Goal: Task Accomplishment & Management: Manage account settings

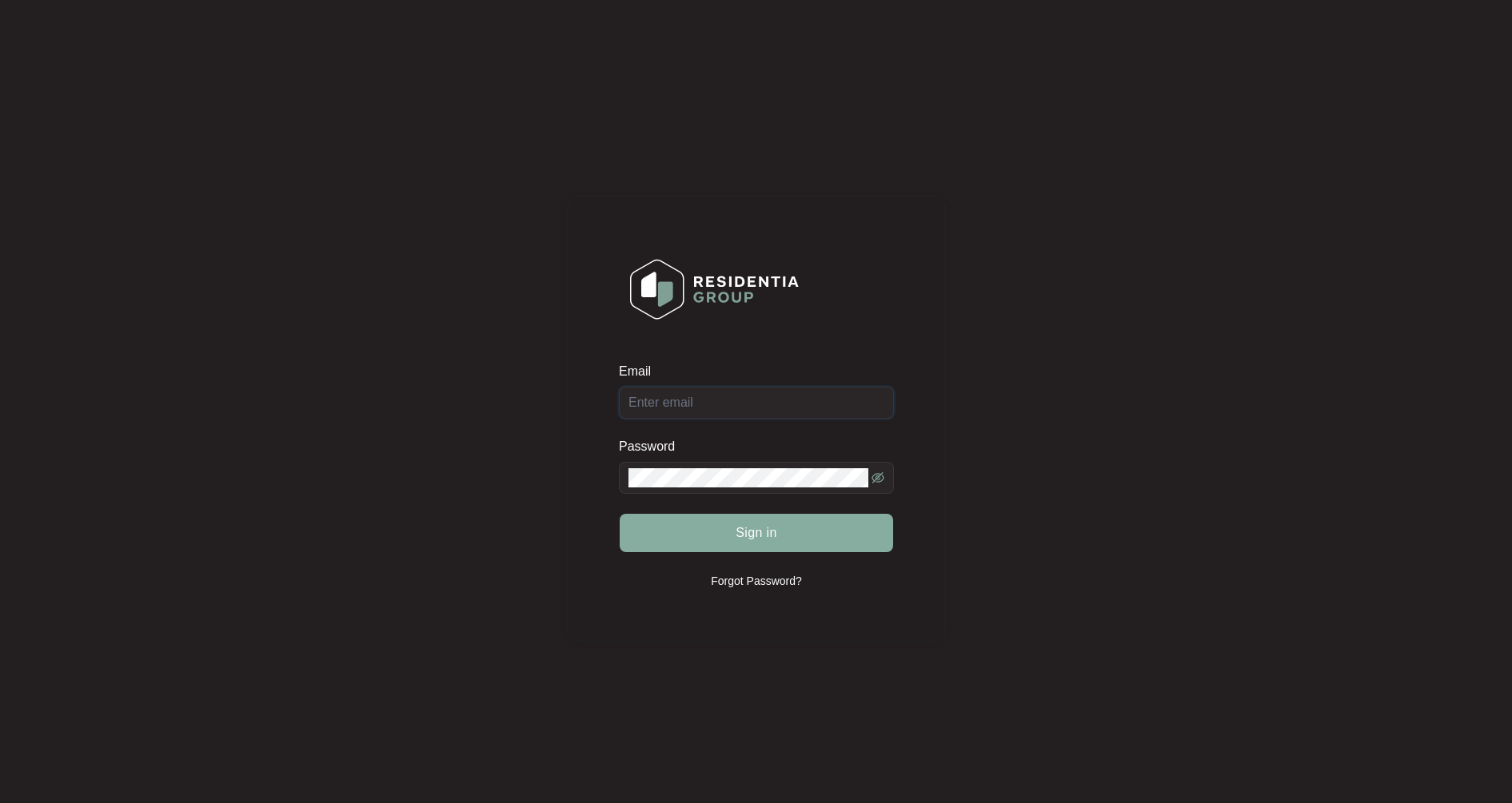
type input "[EMAIL_ADDRESS][DOMAIN_NAME]"
click at [737, 536] on span "Sign in" at bounding box center [756, 534] width 41 height 20
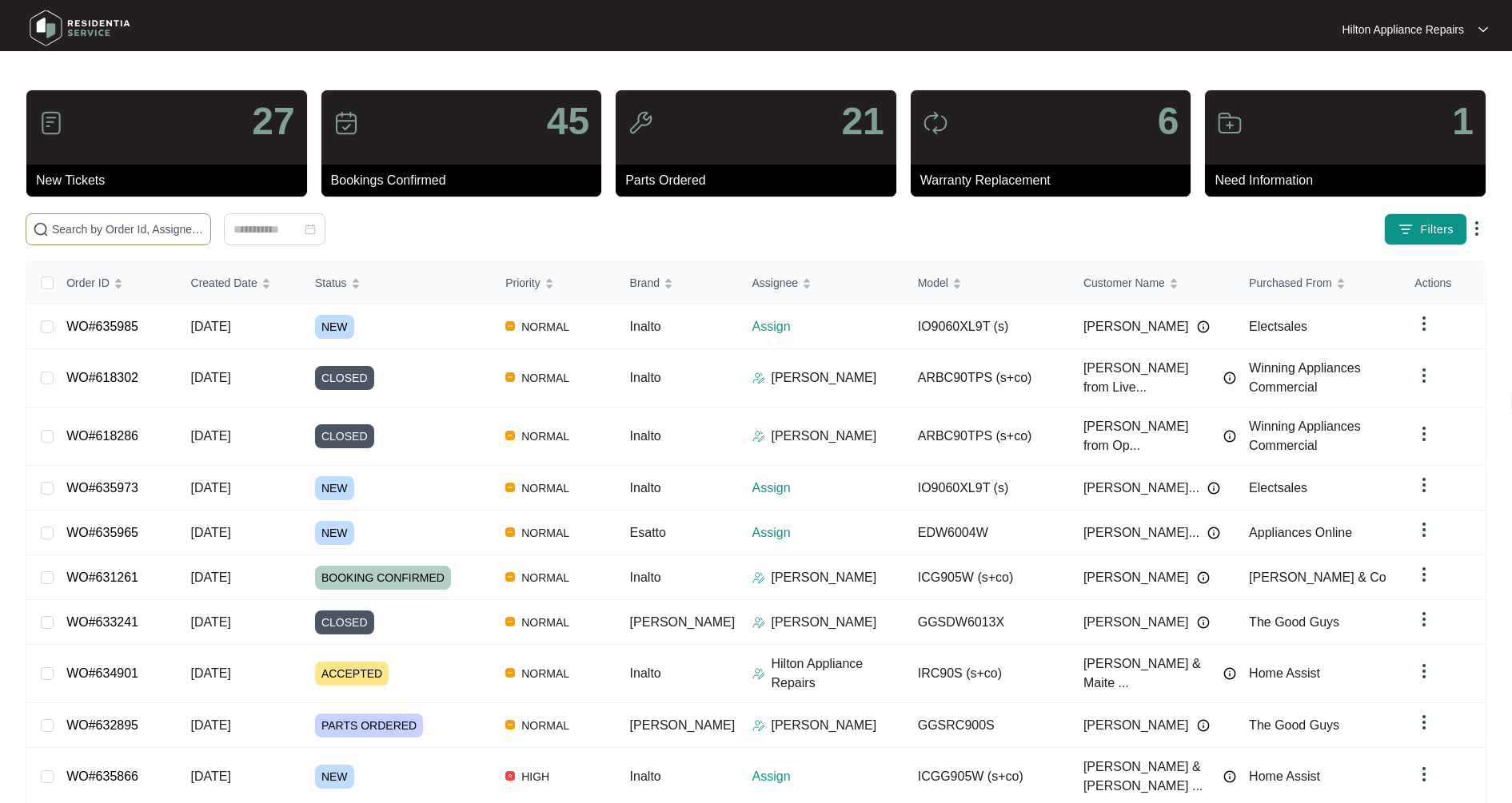
click at [78, 213] on span at bounding box center [118, 229] width 185 height 32
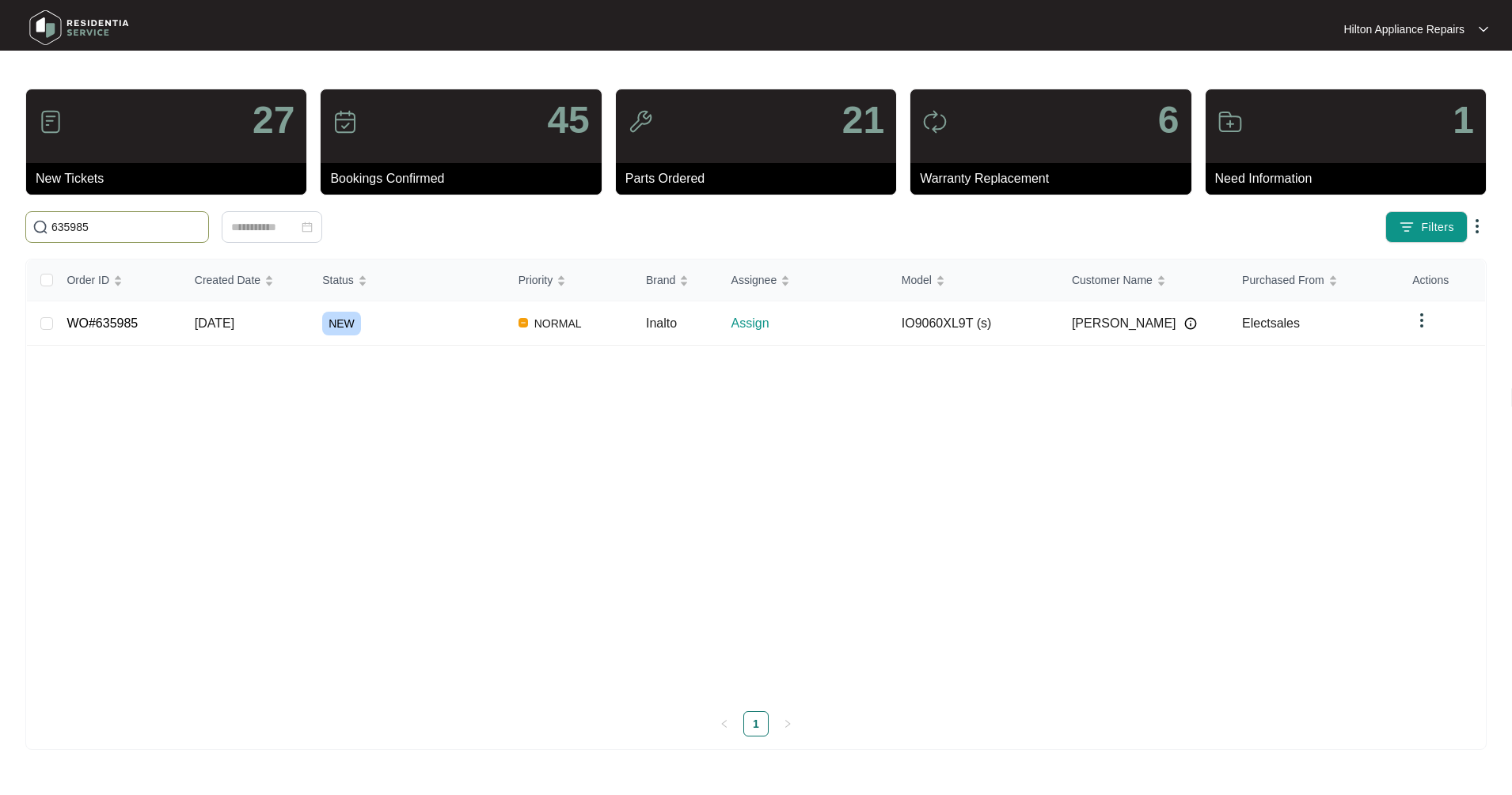
click at [145, 231] on input "635985" at bounding box center [126, 227] width 150 height 17
click at [0, 214] on main "27 New Tickets 45 Bookings Confirmed 21 Parts Ordered 6 Warranty Replacement 1 …" at bounding box center [756, 398] width 1512 height 795
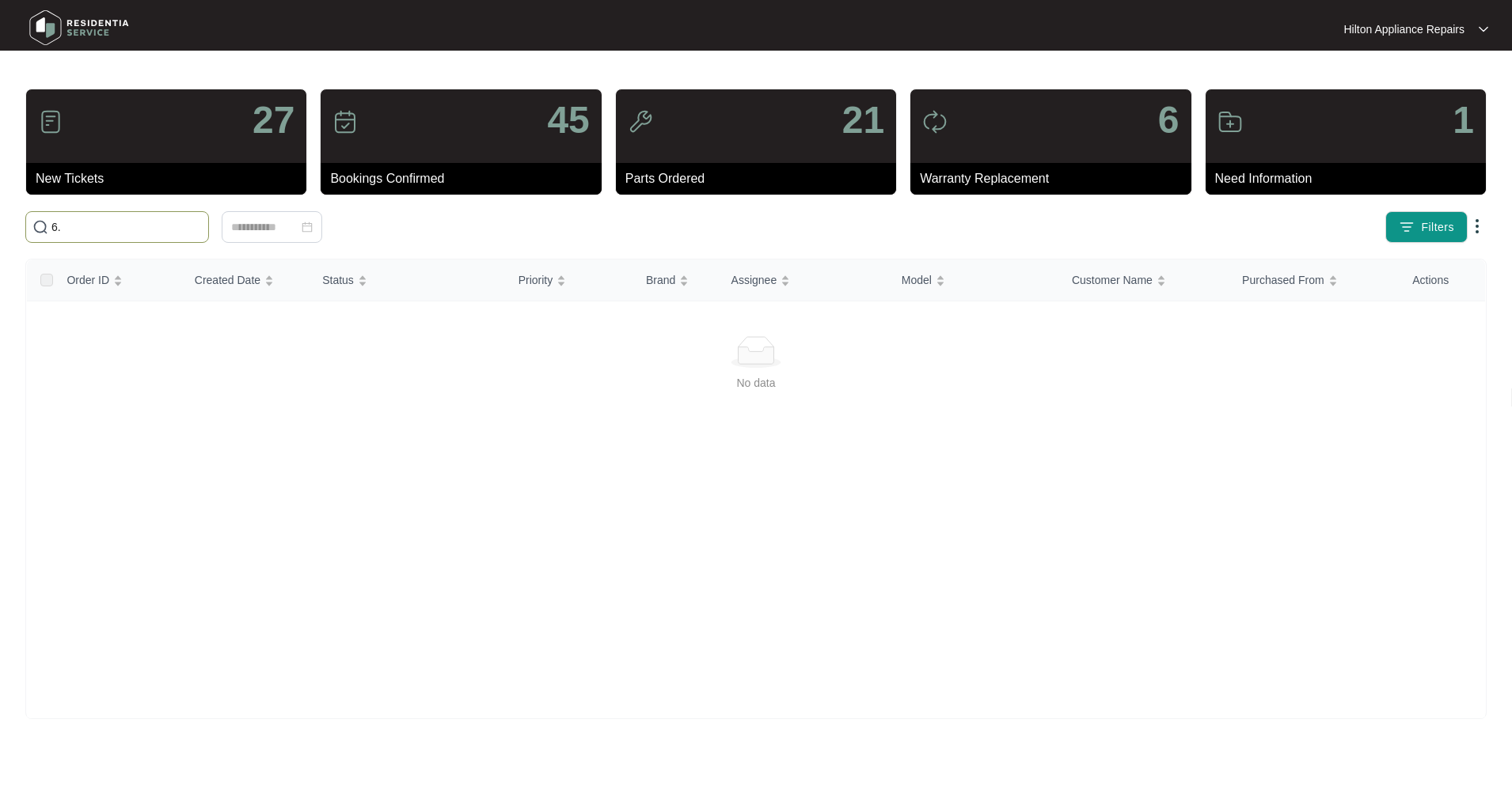
type input "6"
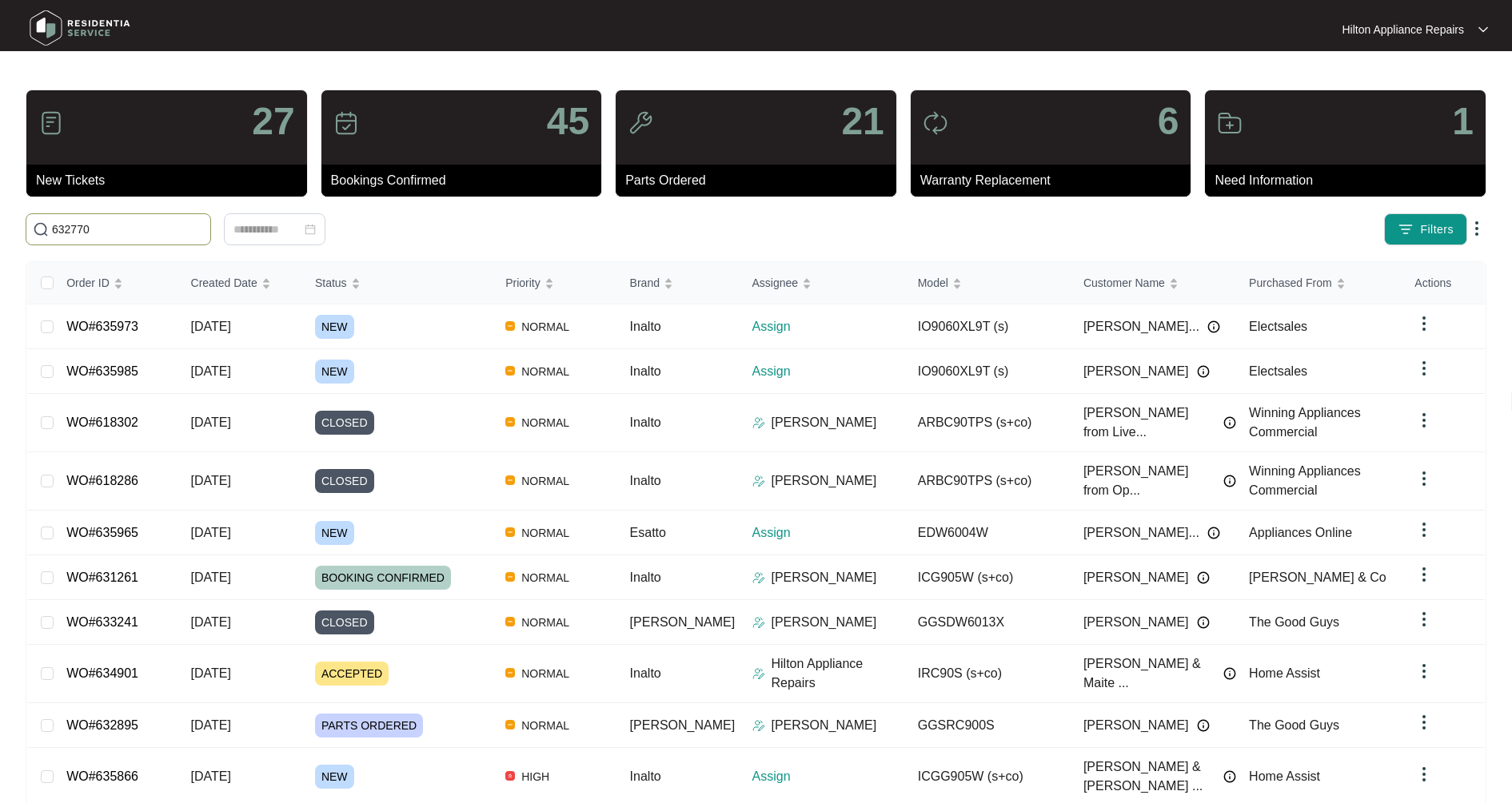
type input "632770"
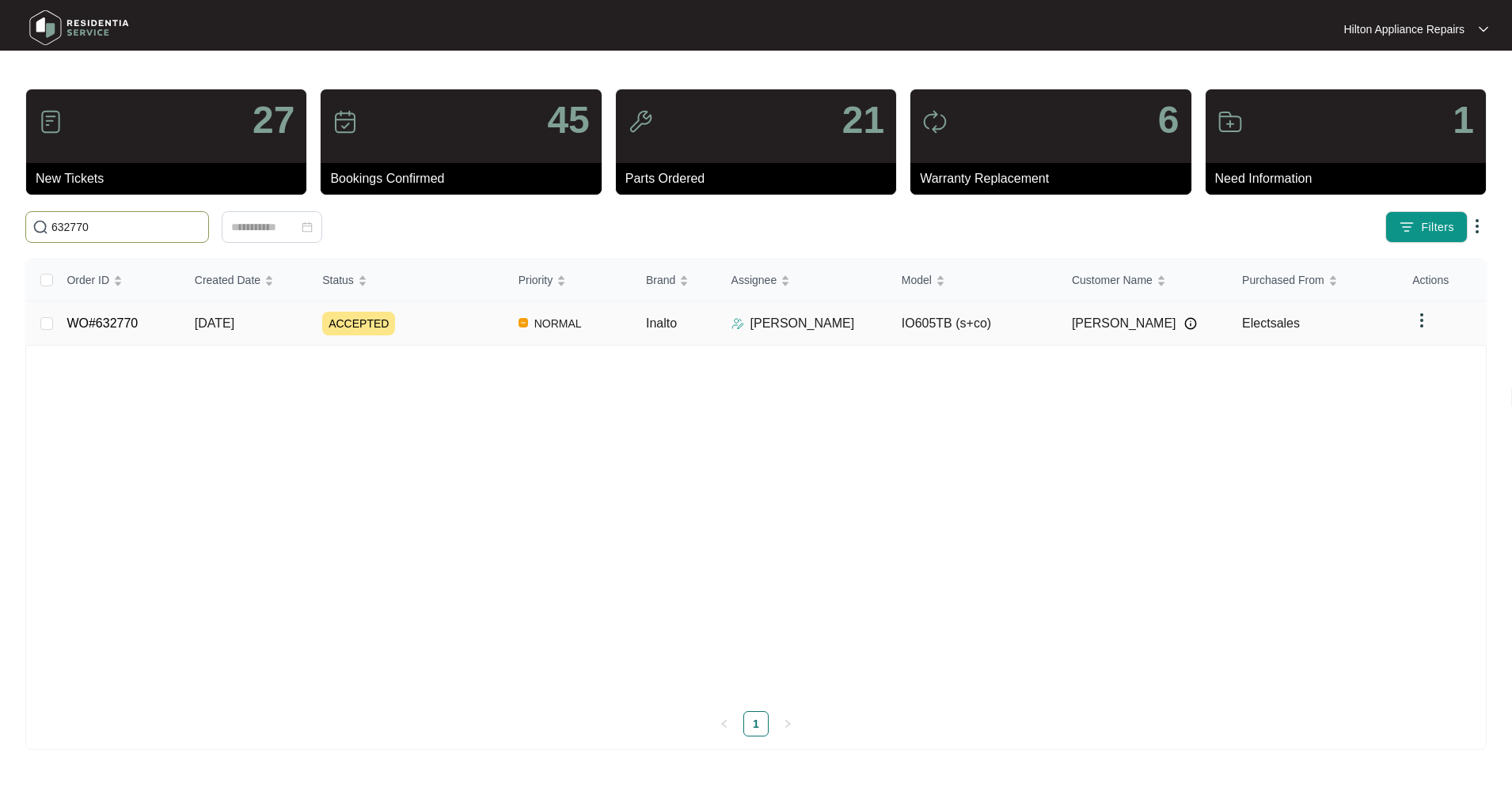
click at [130, 321] on link "WO#632770" at bounding box center [102, 324] width 71 height 14
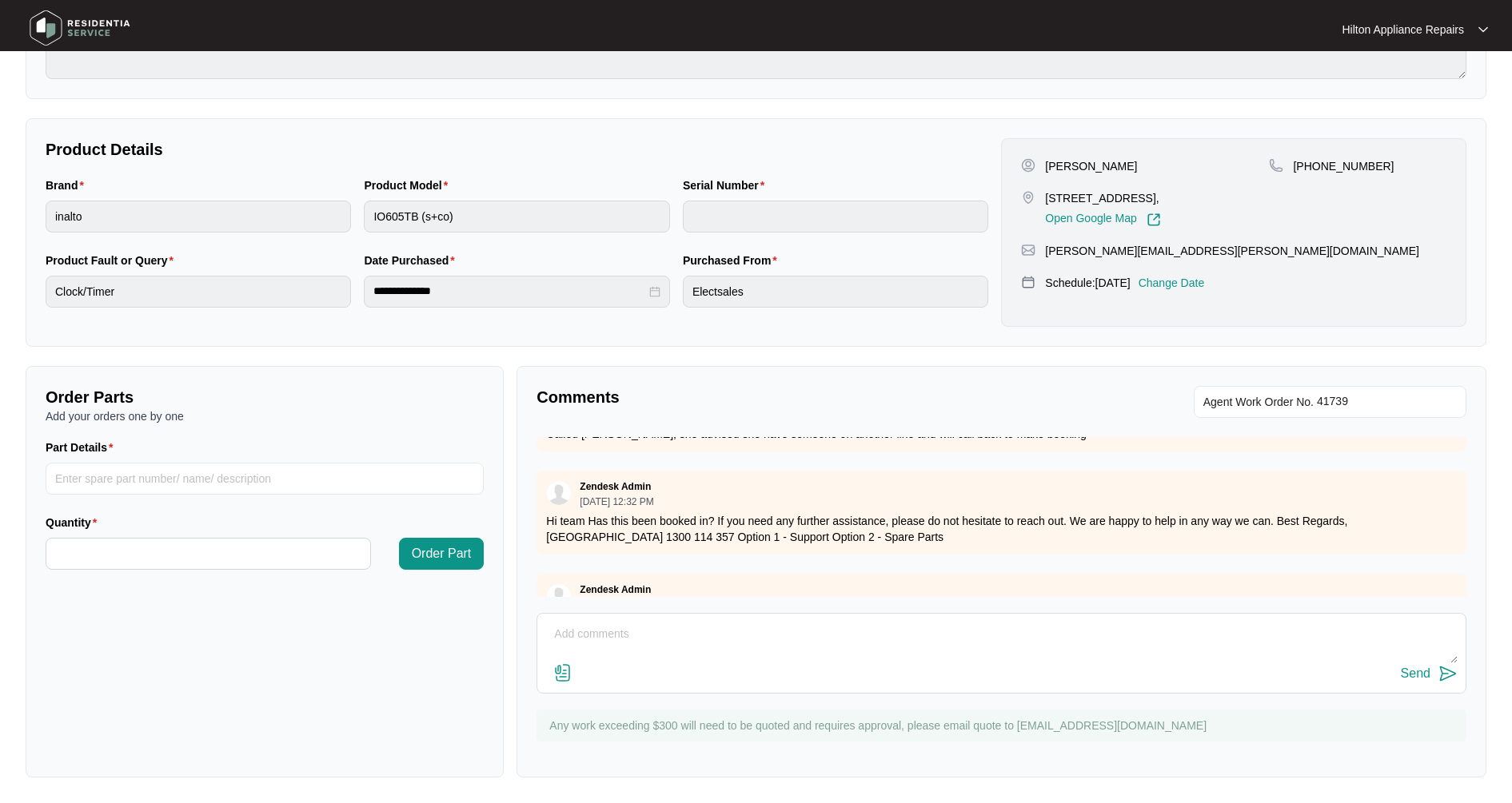
scroll to position [284, 0]
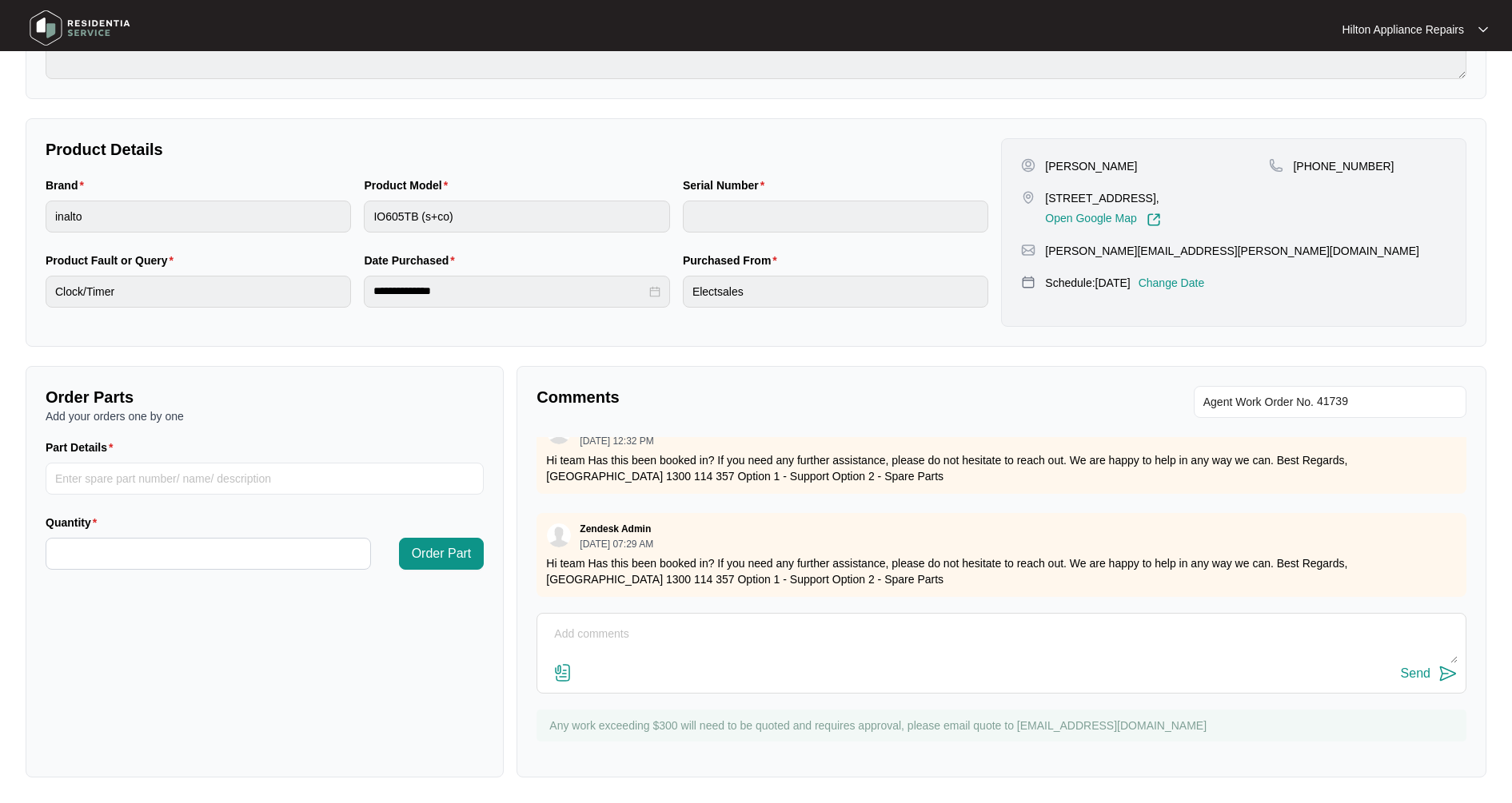
click at [594, 642] on textarea at bounding box center [1001, 642] width 912 height 41
paste textarea "Unit running fine. Customer was not reading the manual properly [PERSON_NAME] a…"
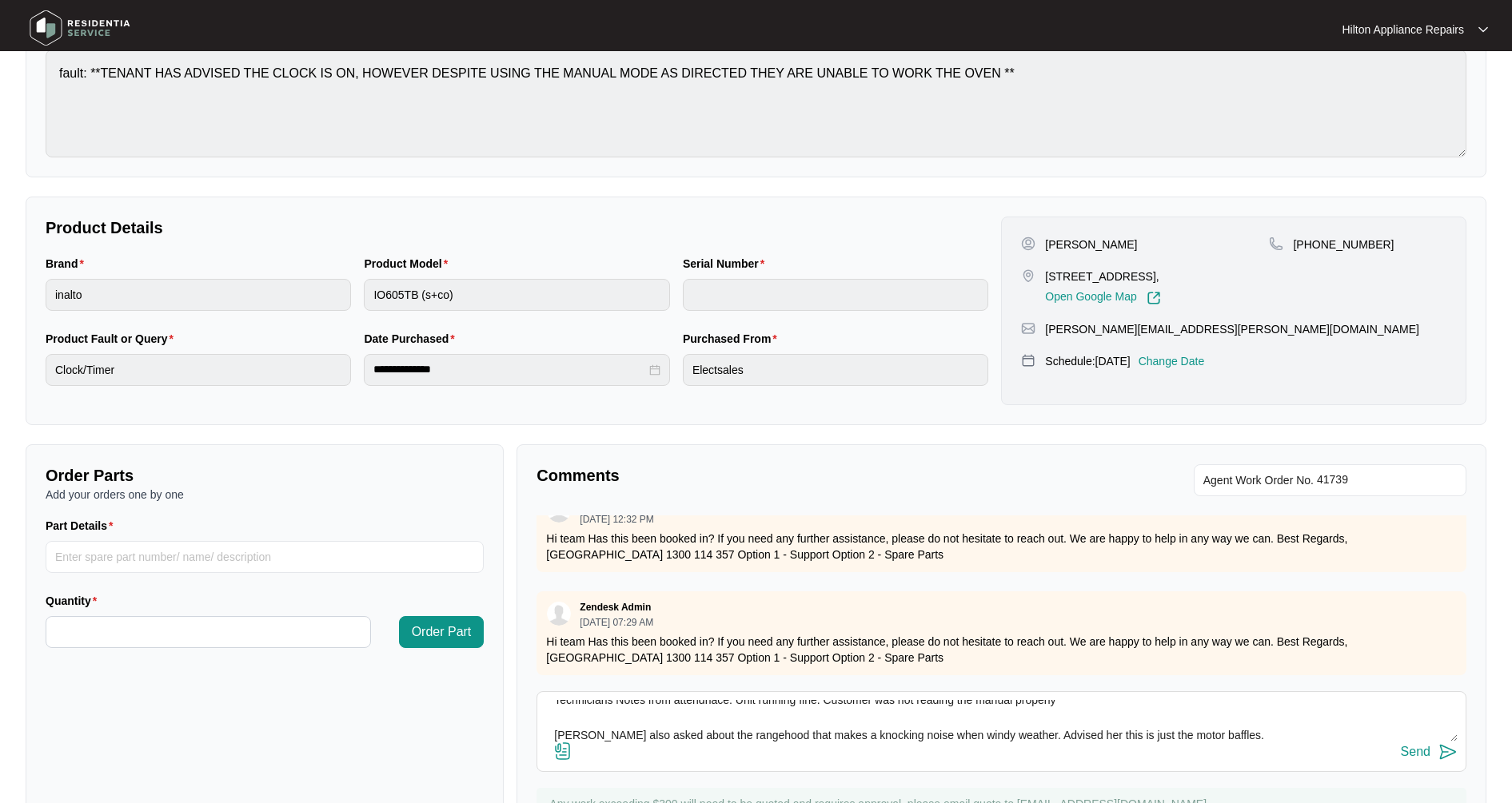
scroll to position [257, 0]
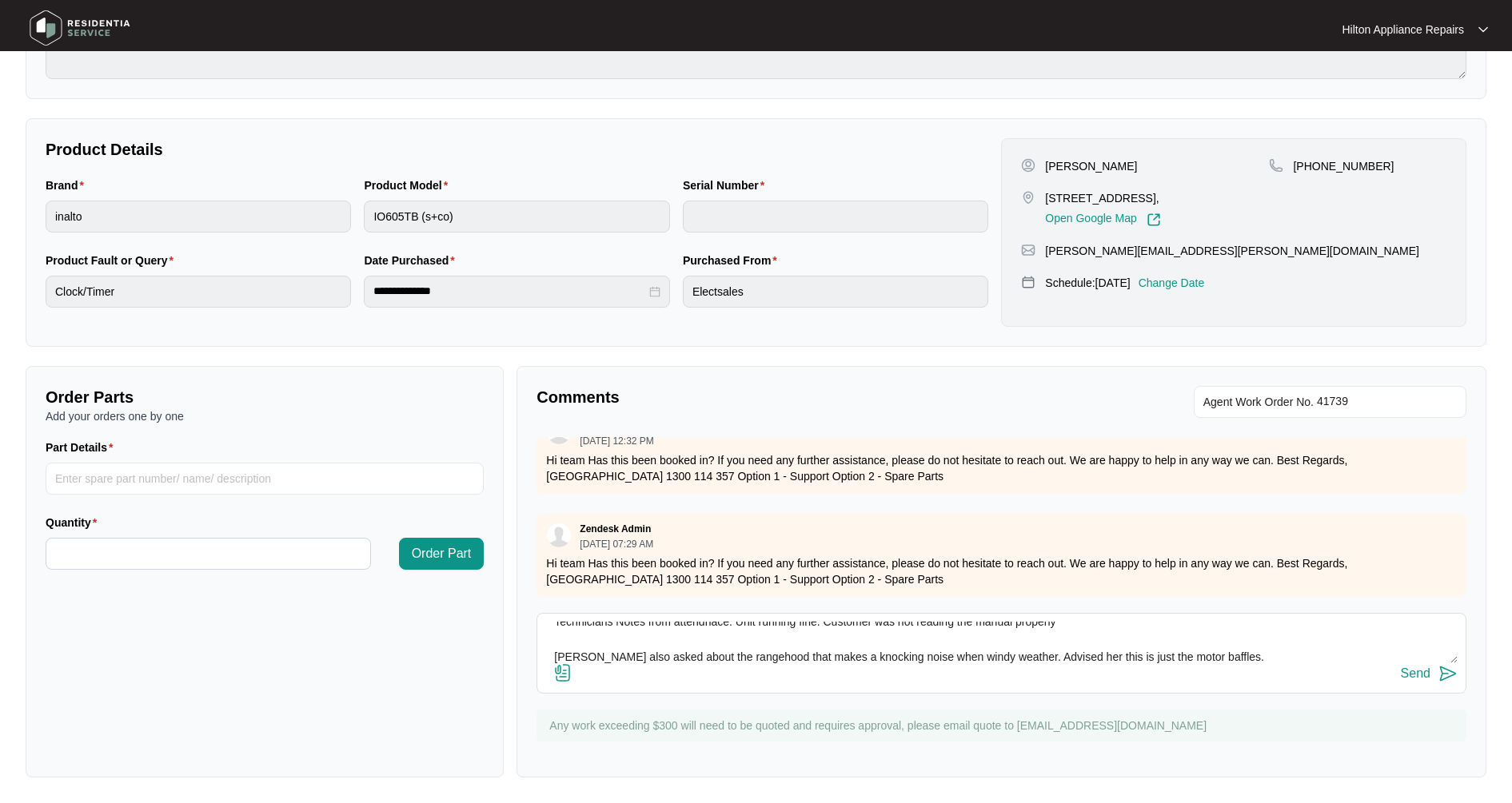
click at [774, 629] on textarea "Technicians Notes from attendnace: Unit running fine. Customer was not reading …" at bounding box center [1001, 642] width 912 height 41
click at [736, 628] on textarea "Technicians Notes from attendnace: Unit running fine. Customer was not reading …" at bounding box center [1001, 642] width 912 height 41
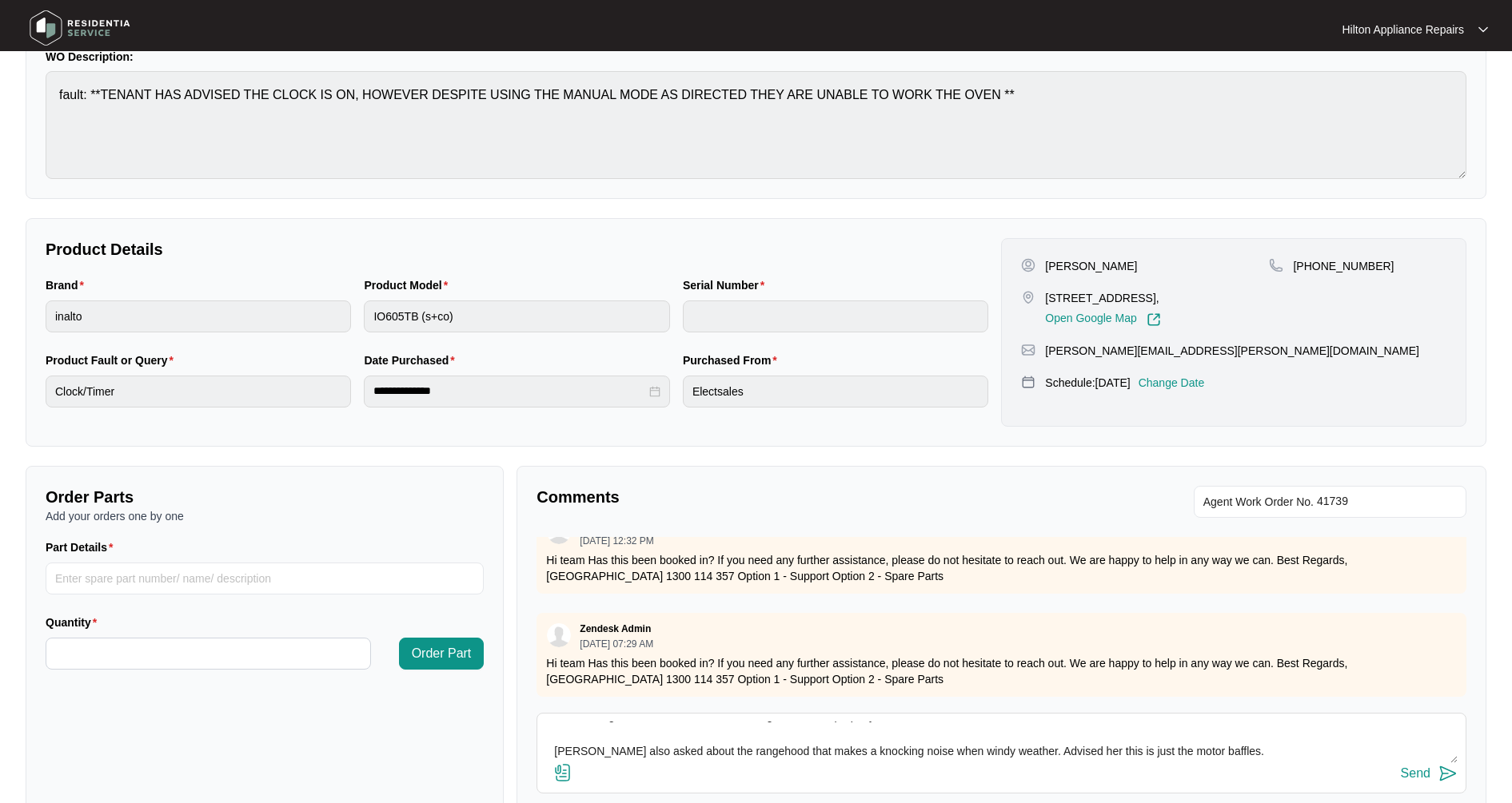
click at [574, 716] on div "Technicians Notes from attendnace: Unit running fine. Customer was not reading …" at bounding box center [1001, 753] width 929 height 80
click at [560, 728] on textarea "Technicians Notes from attendnace: Unit running fine. Customer was not reading …" at bounding box center [1001, 742] width 912 height 41
type textarea "Technicians Notes from attendnace: Unit running fine. Customer was not reading …"
click at [1418, 777] on div "Send" at bounding box center [1415, 774] width 29 height 15
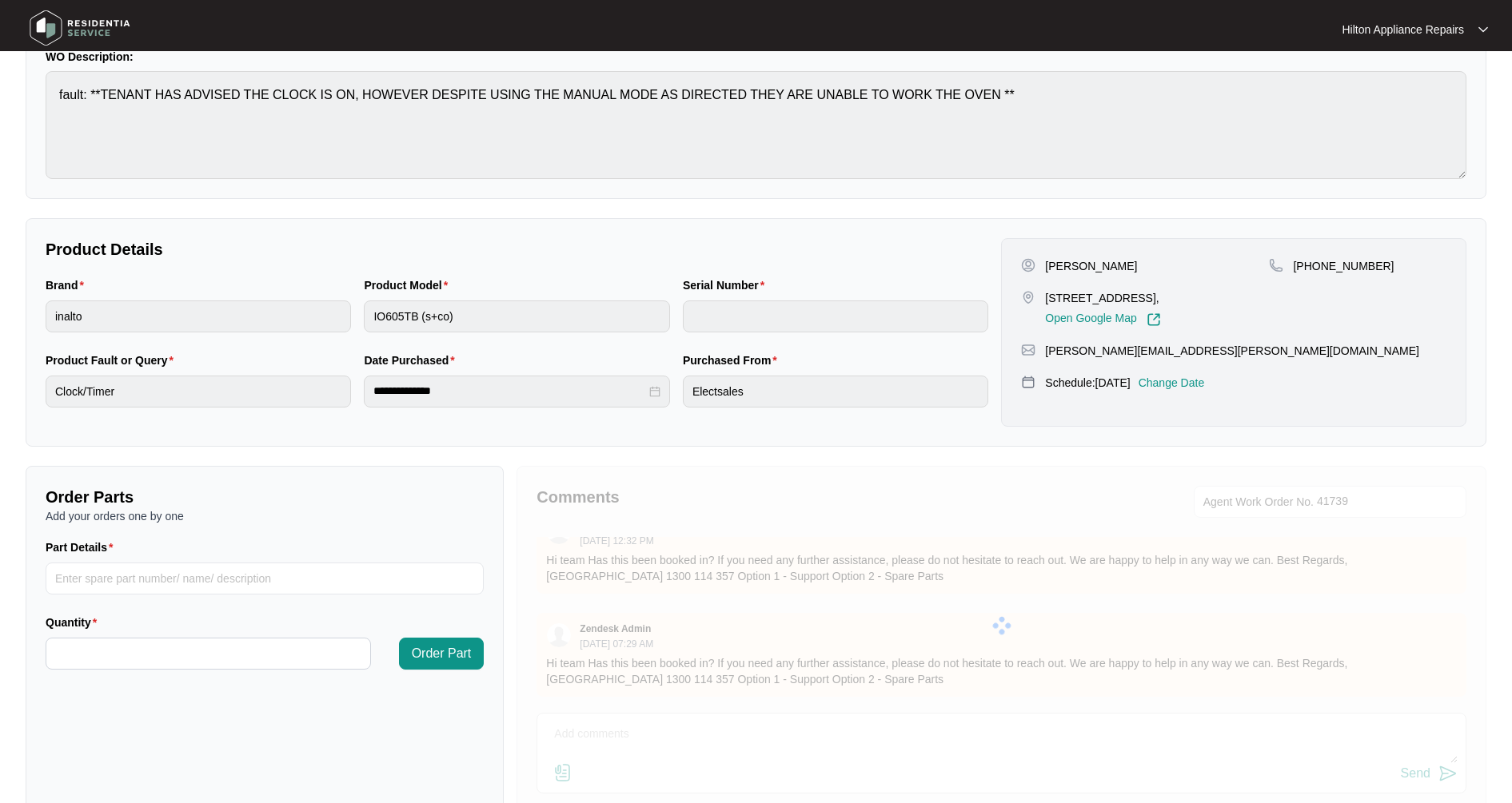
scroll to position [0, 0]
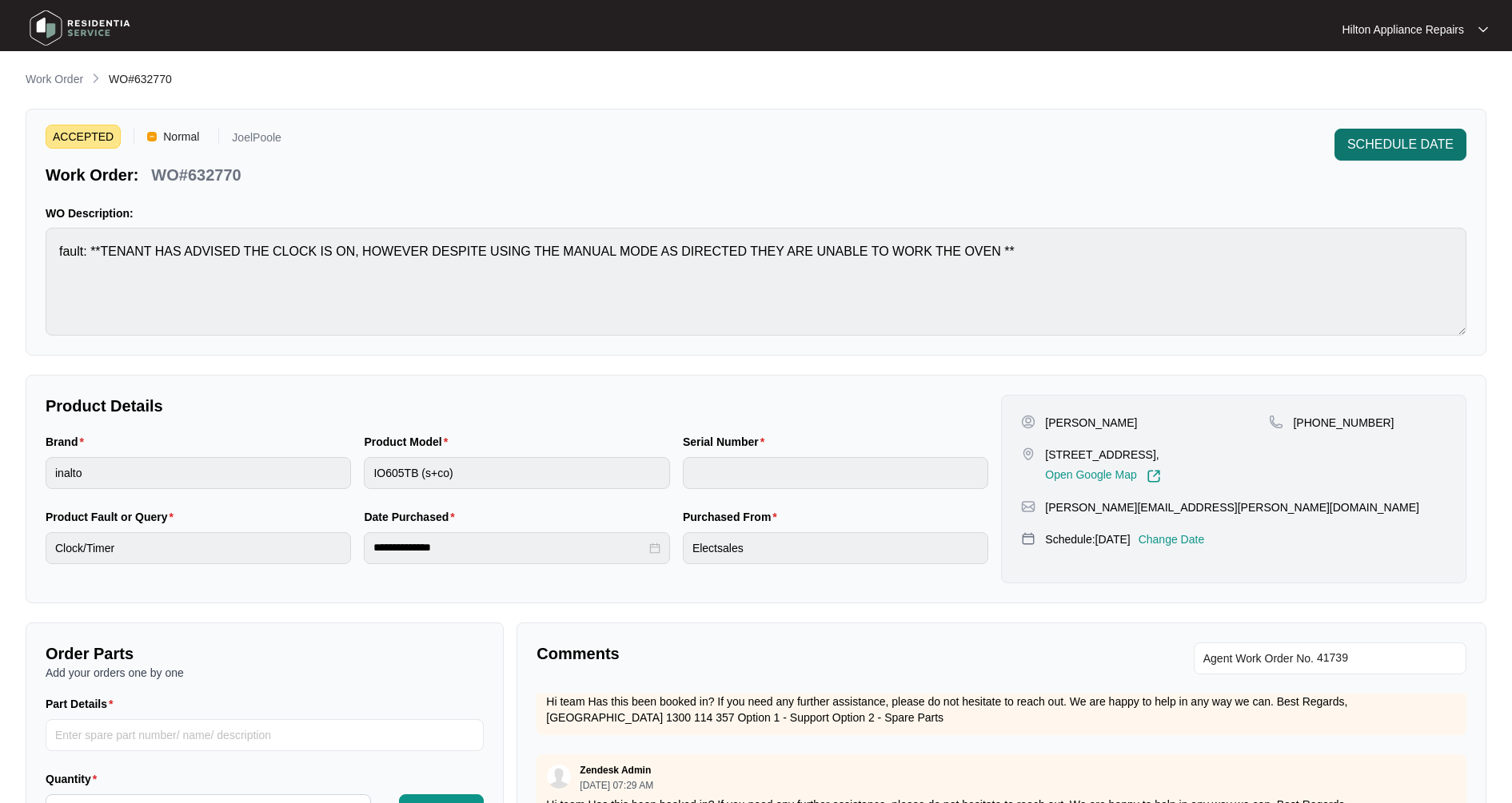
click at [1396, 159] on button "SCHEDULE DATE" at bounding box center [1399, 144] width 132 height 32
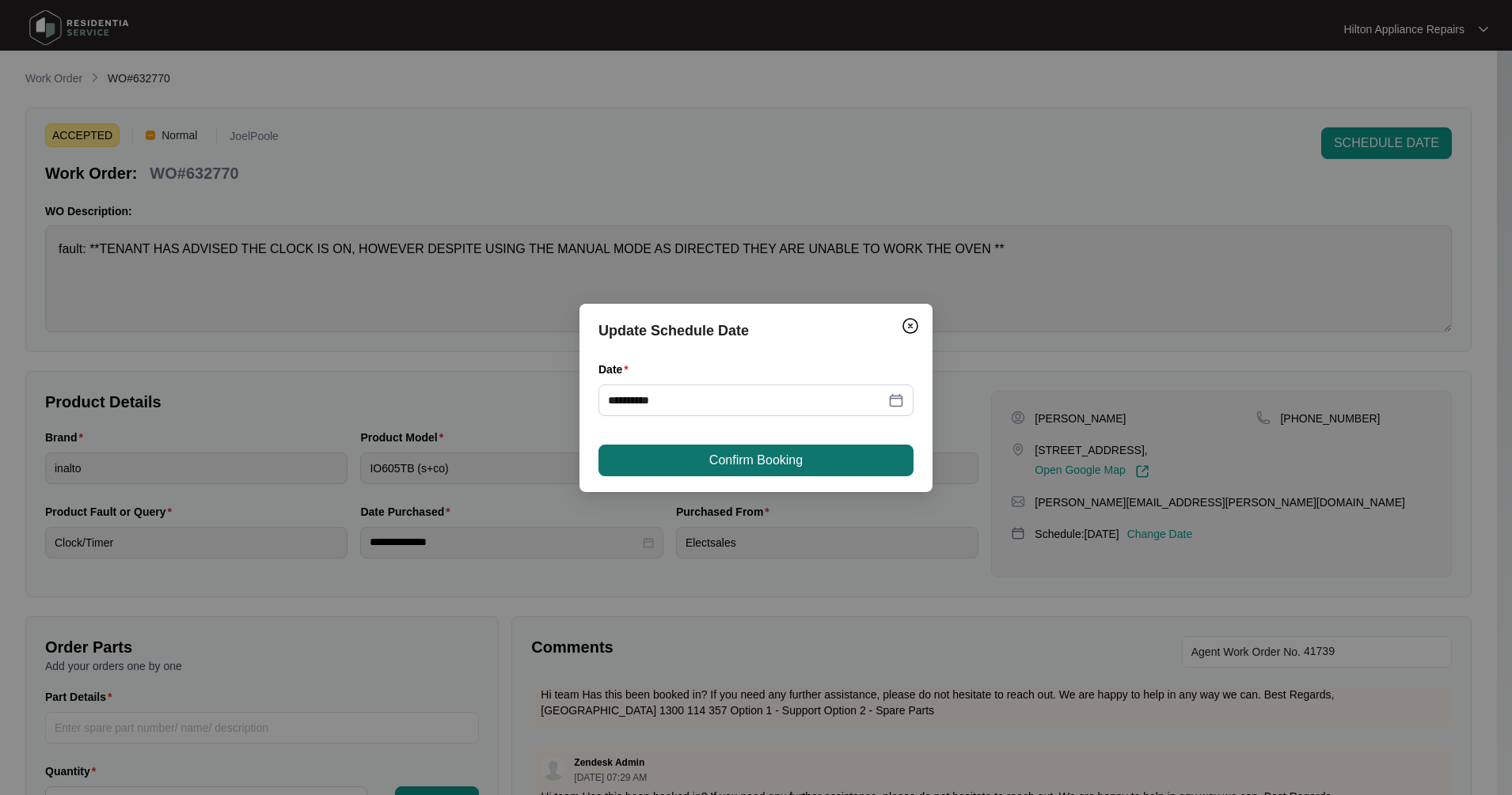
click at [723, 462] on span "Confirm Booking" at bounding box center [756, 461] width 93 height 19
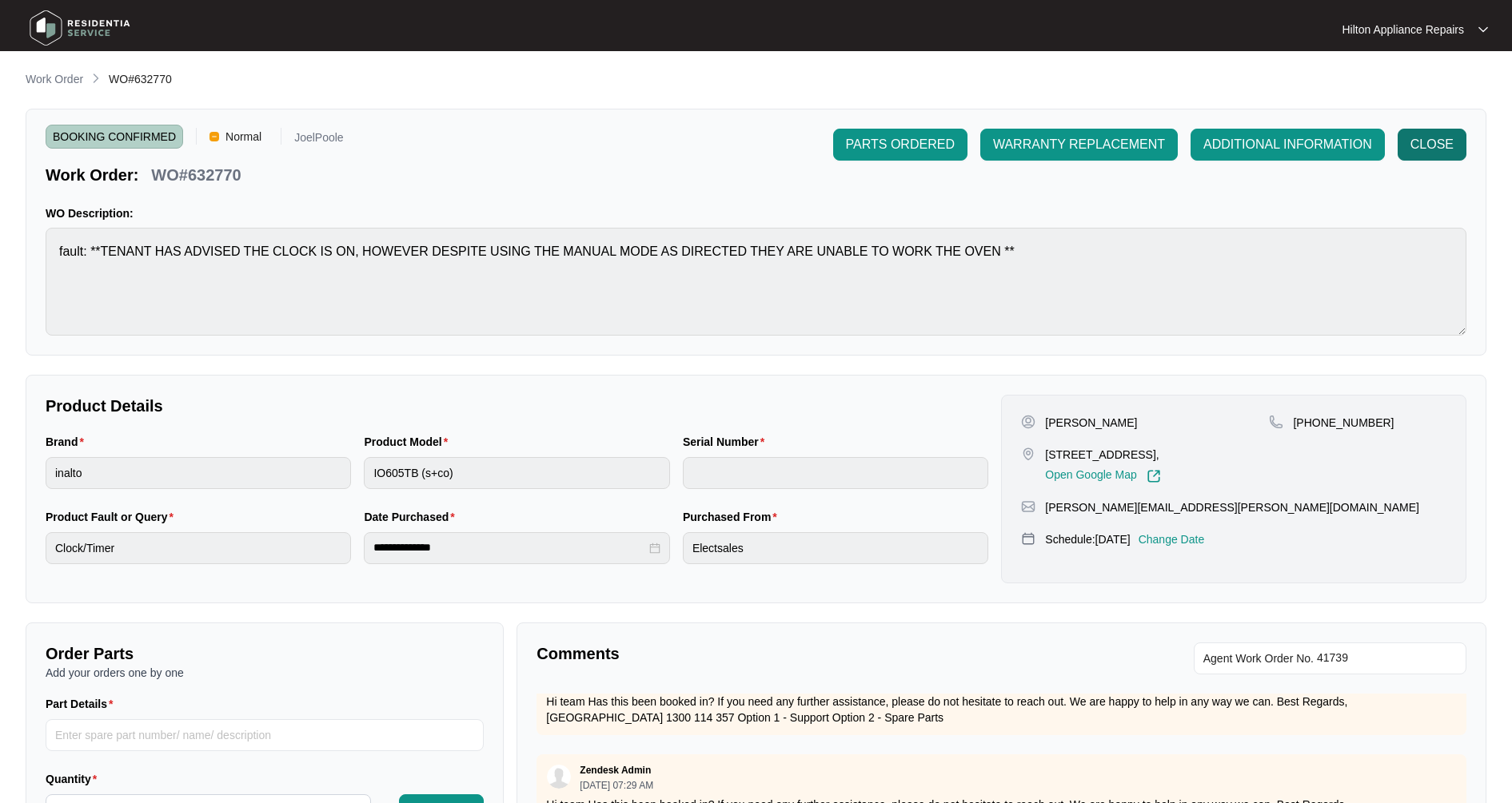
click at [1425, 146] on span "CLOSE" at bounding box center [1432, 145] width 43 height 20
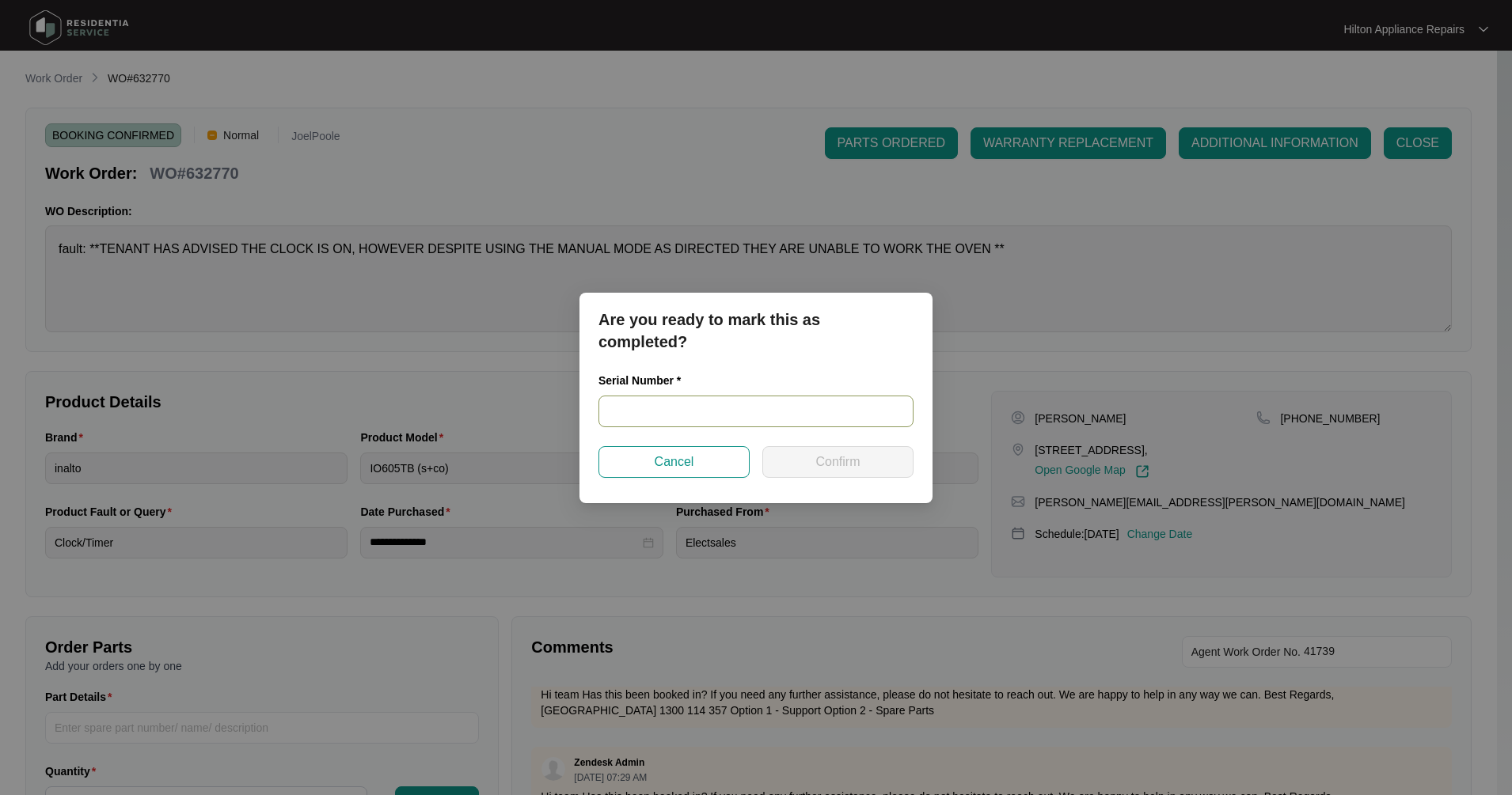
click at [643, 413] on input "text" at bounding box center [756, 411] width 315 height 32
type input "2023430083"
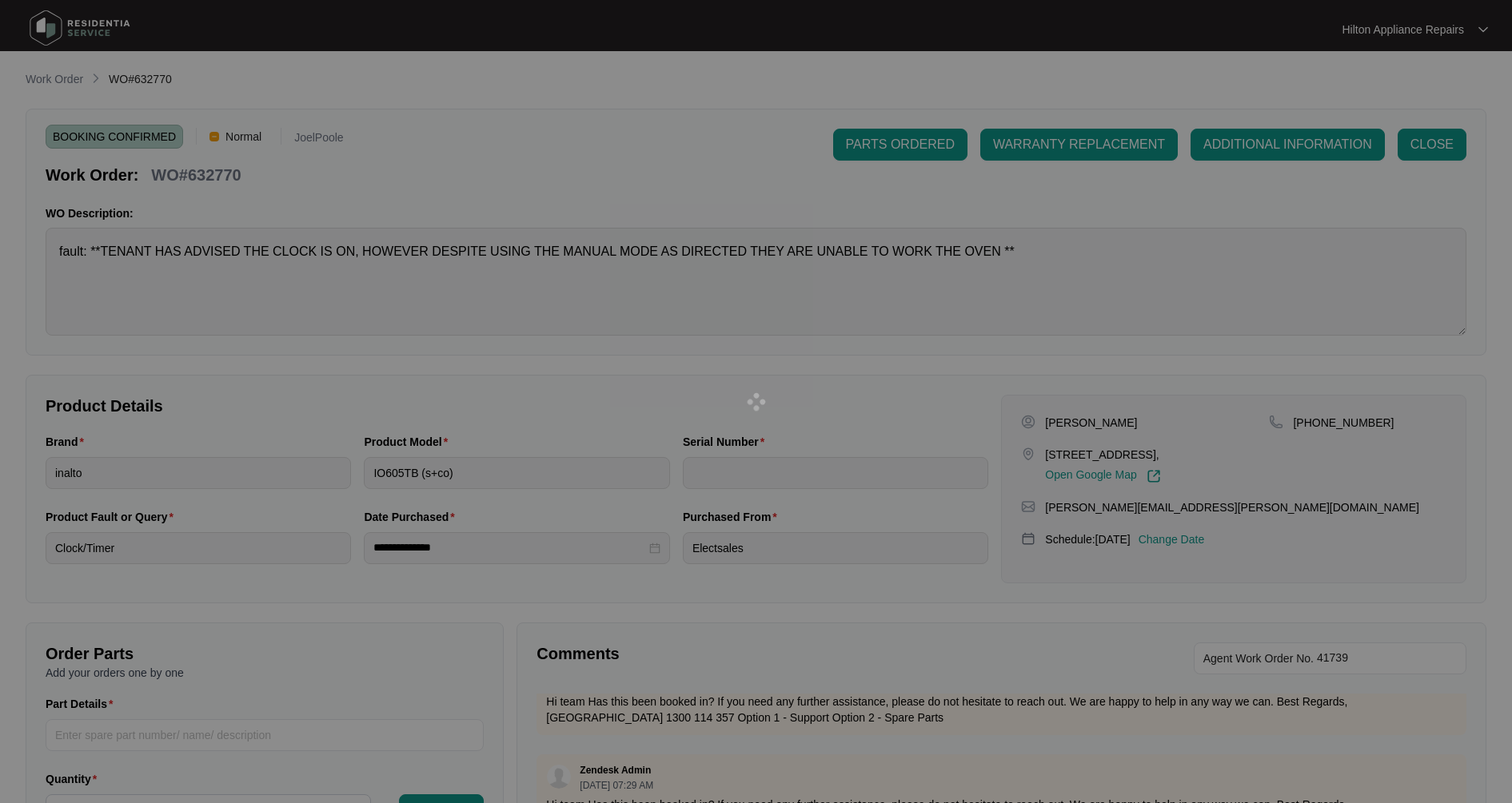
type input "2023430083"
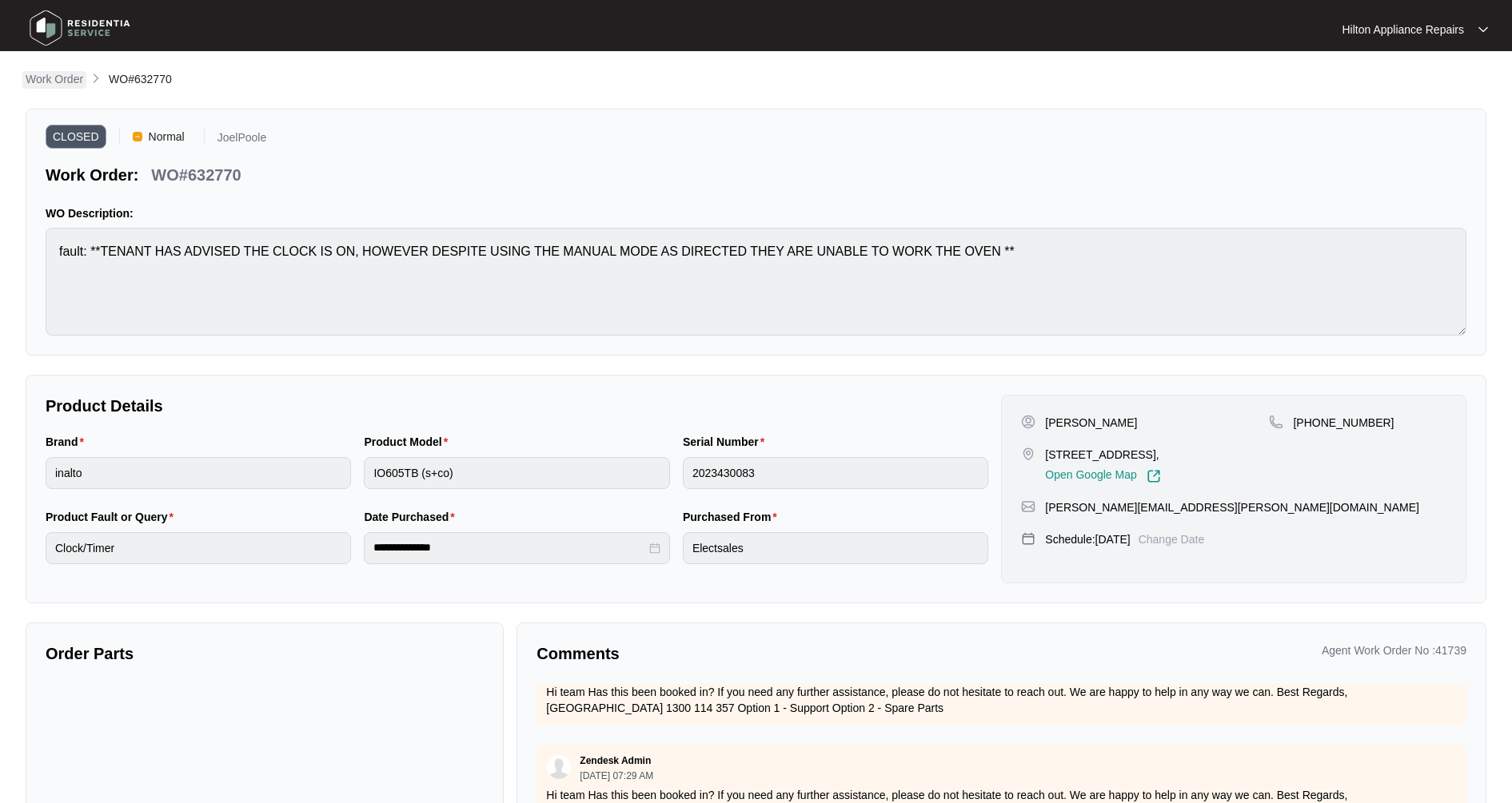
click at [68, 78] on p "Work Order" at bounding box center [54, 79] width 58 height 16
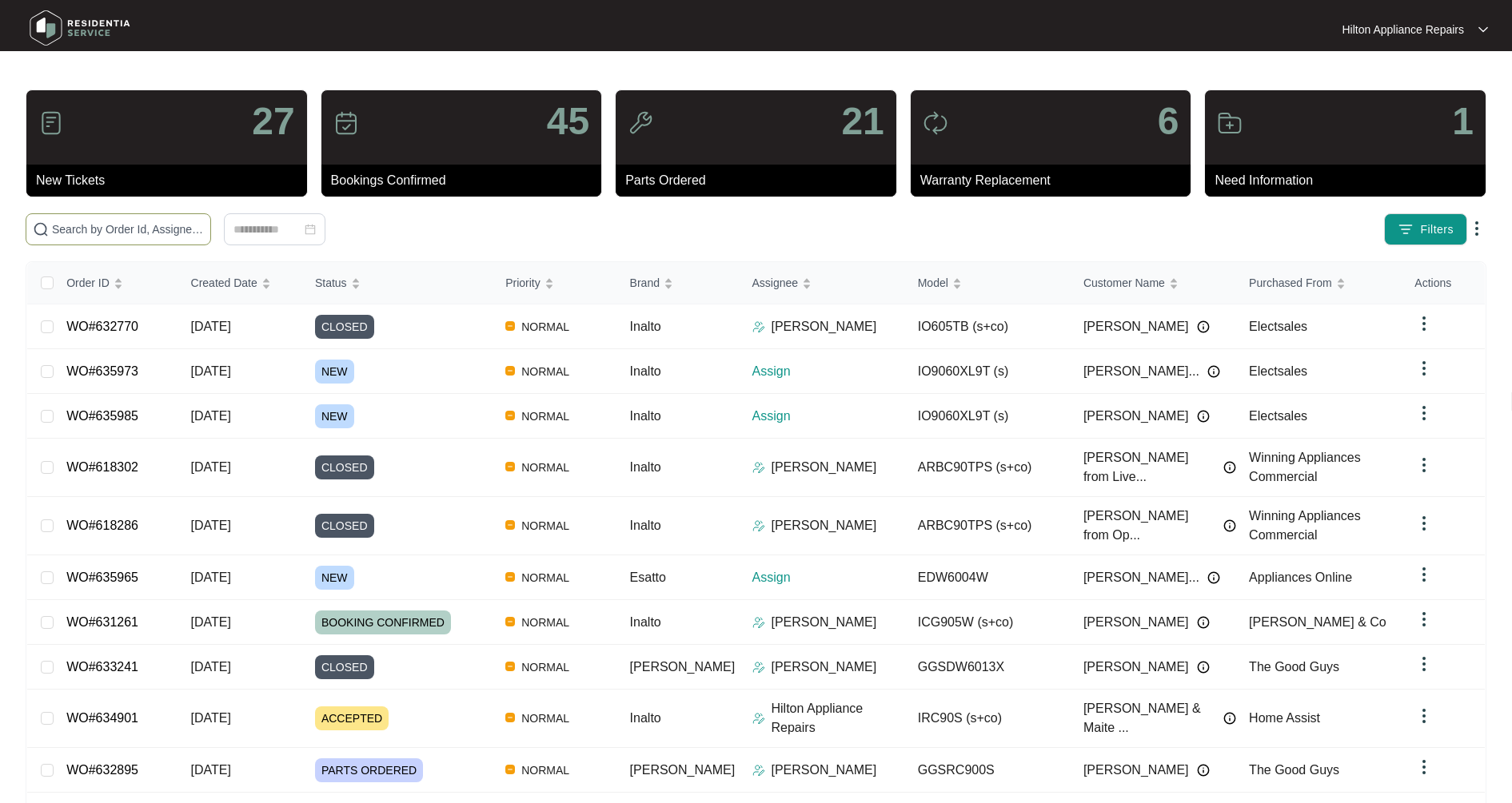
click at [99, 226] on input "text" at bounding box center [127, 229] width 152 height 18
type input "W"
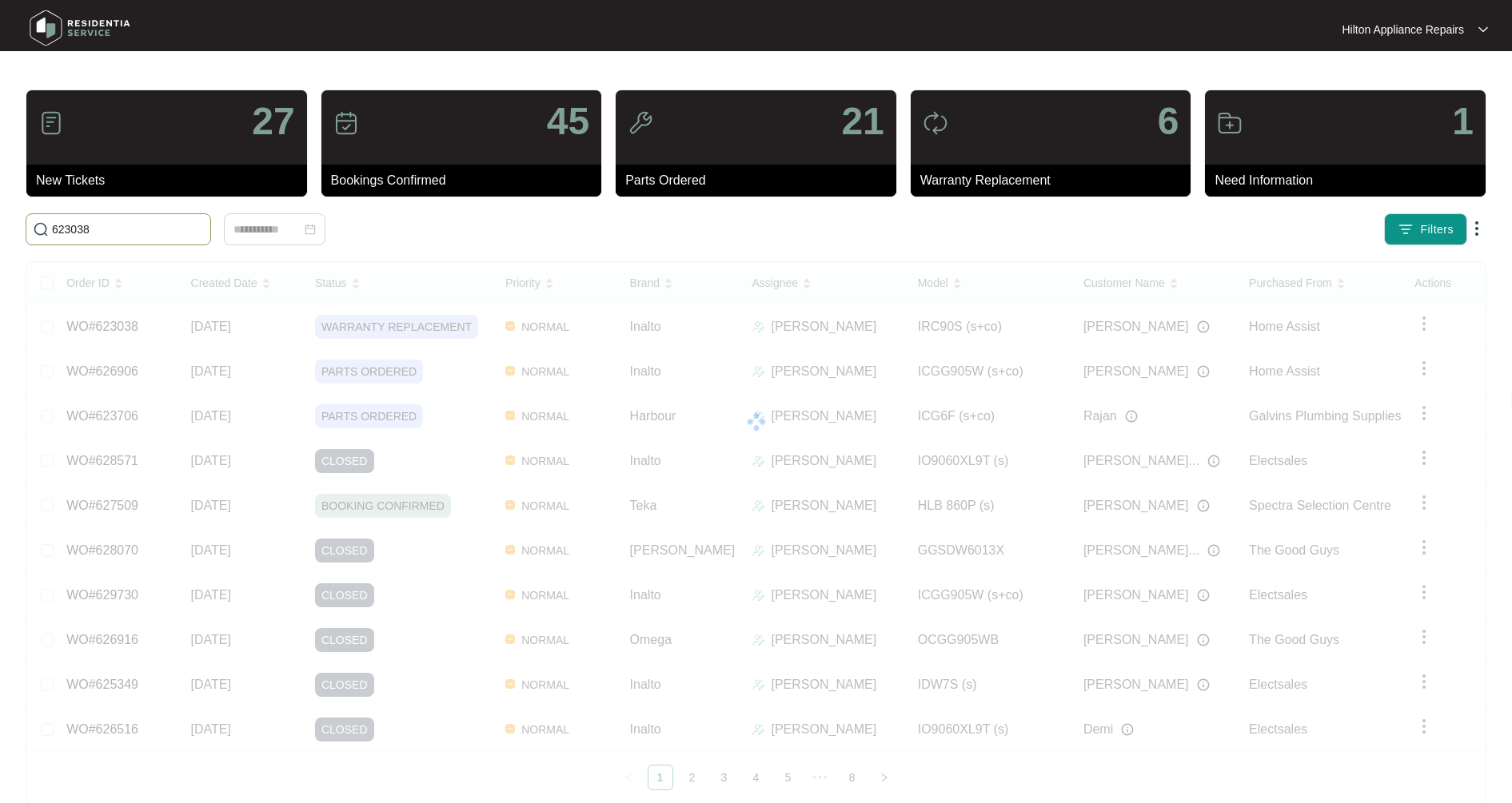
type input "623038"
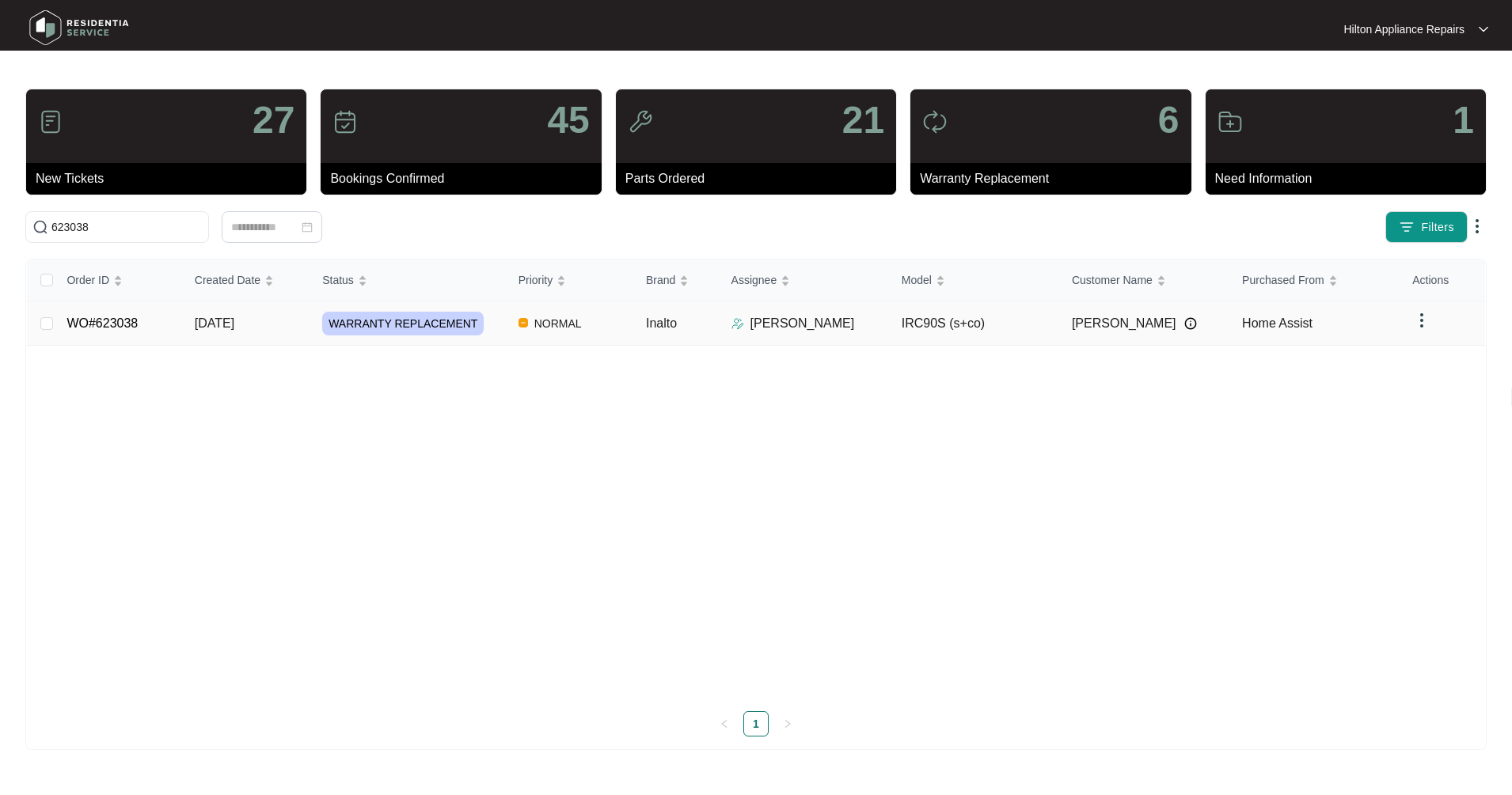
click at [136, 311] on td "WO#623038" at bounding box center [117, 324] width 127 height 45
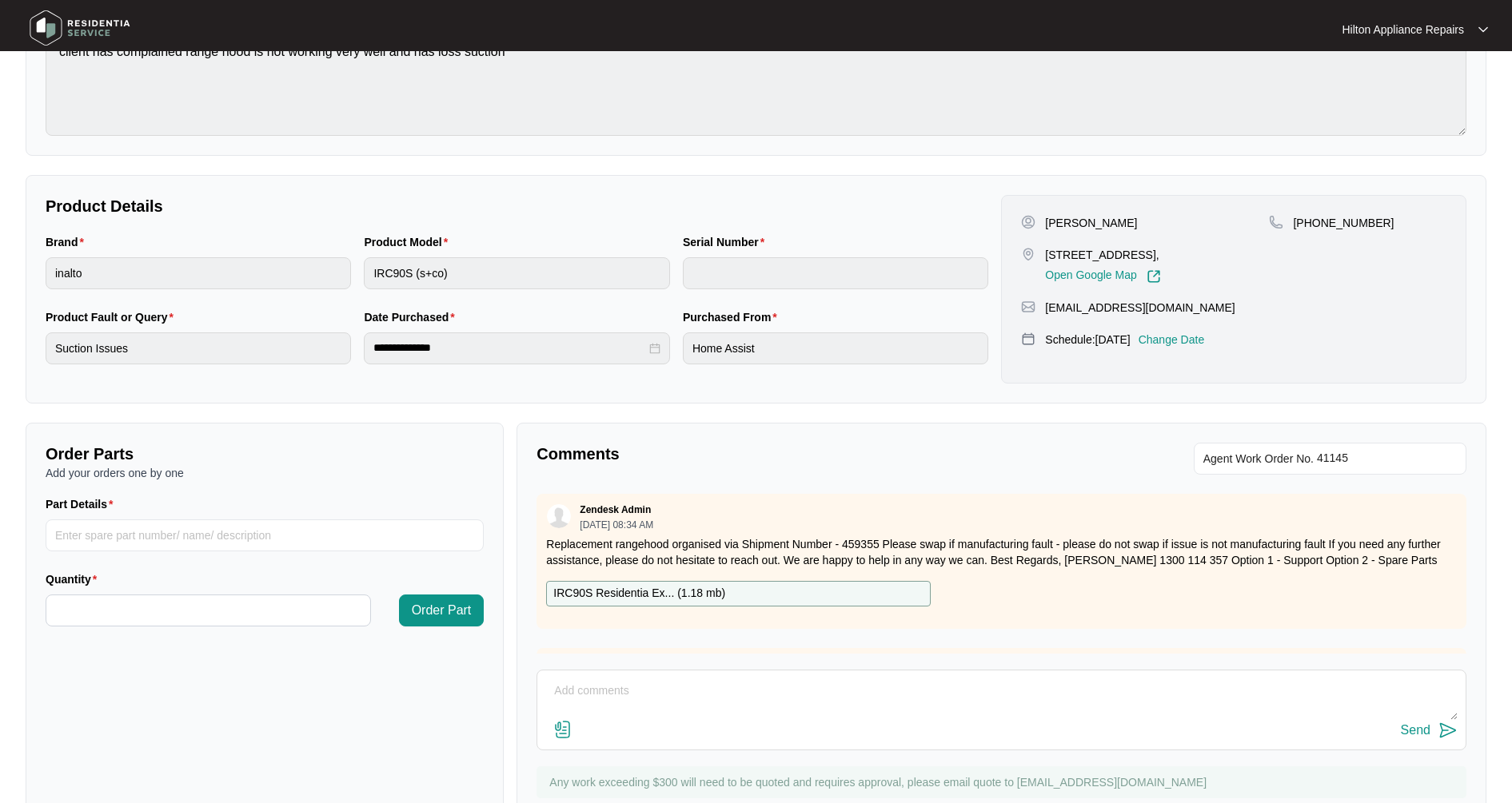
scroll to position [257, 0]
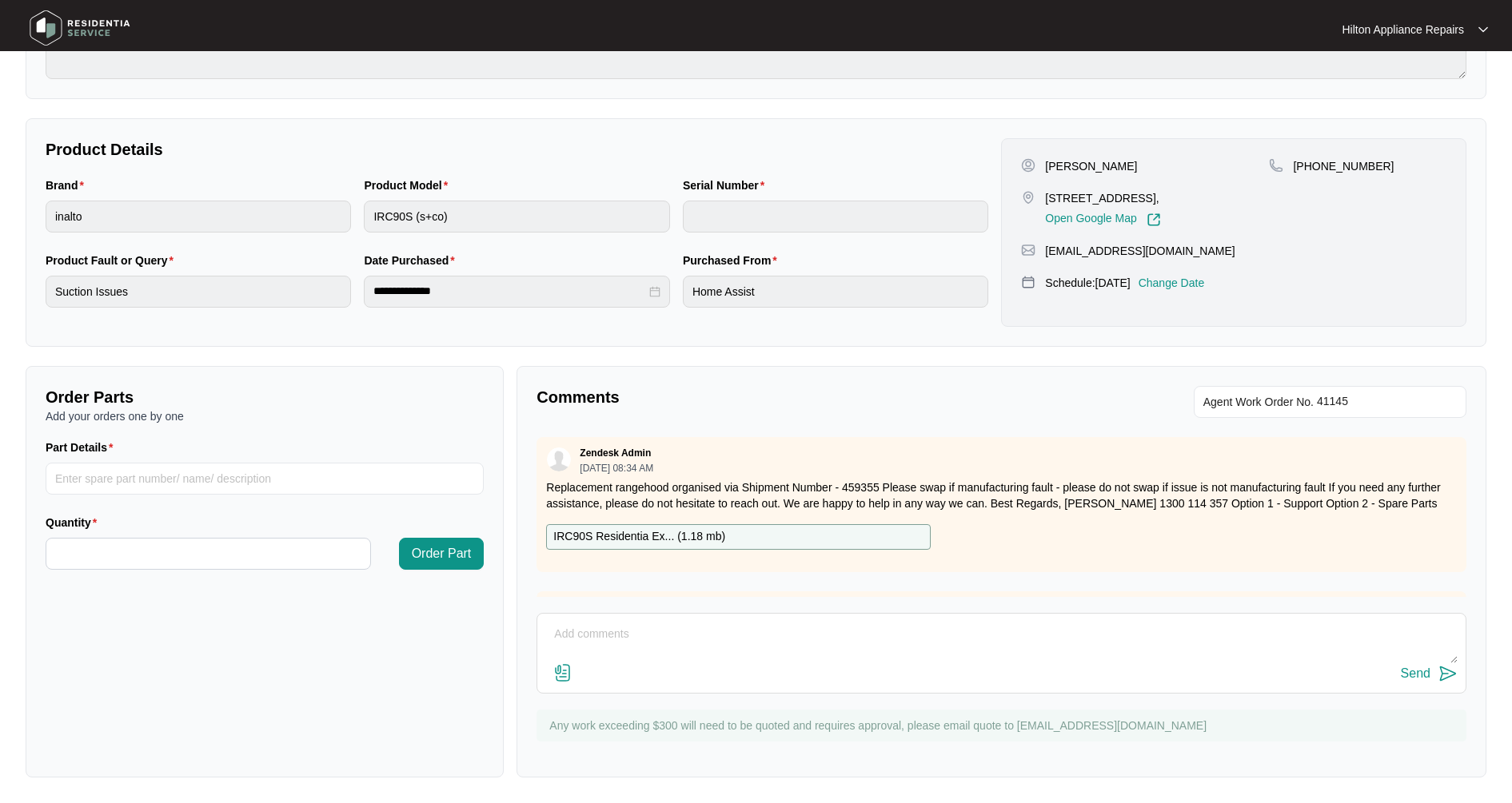
click at [602, 625] on textarea at bounding box center [1001, 642] width 912 height 41
type textarea "U"
click at [737, 618] on div "Rangehood Replaced Send" at bounding box center [1001, 653] width 929 height 80
click at [737, 633] on textarea "Rangehood Replaced" at bounding box center [1001, 642] width 912 height 41
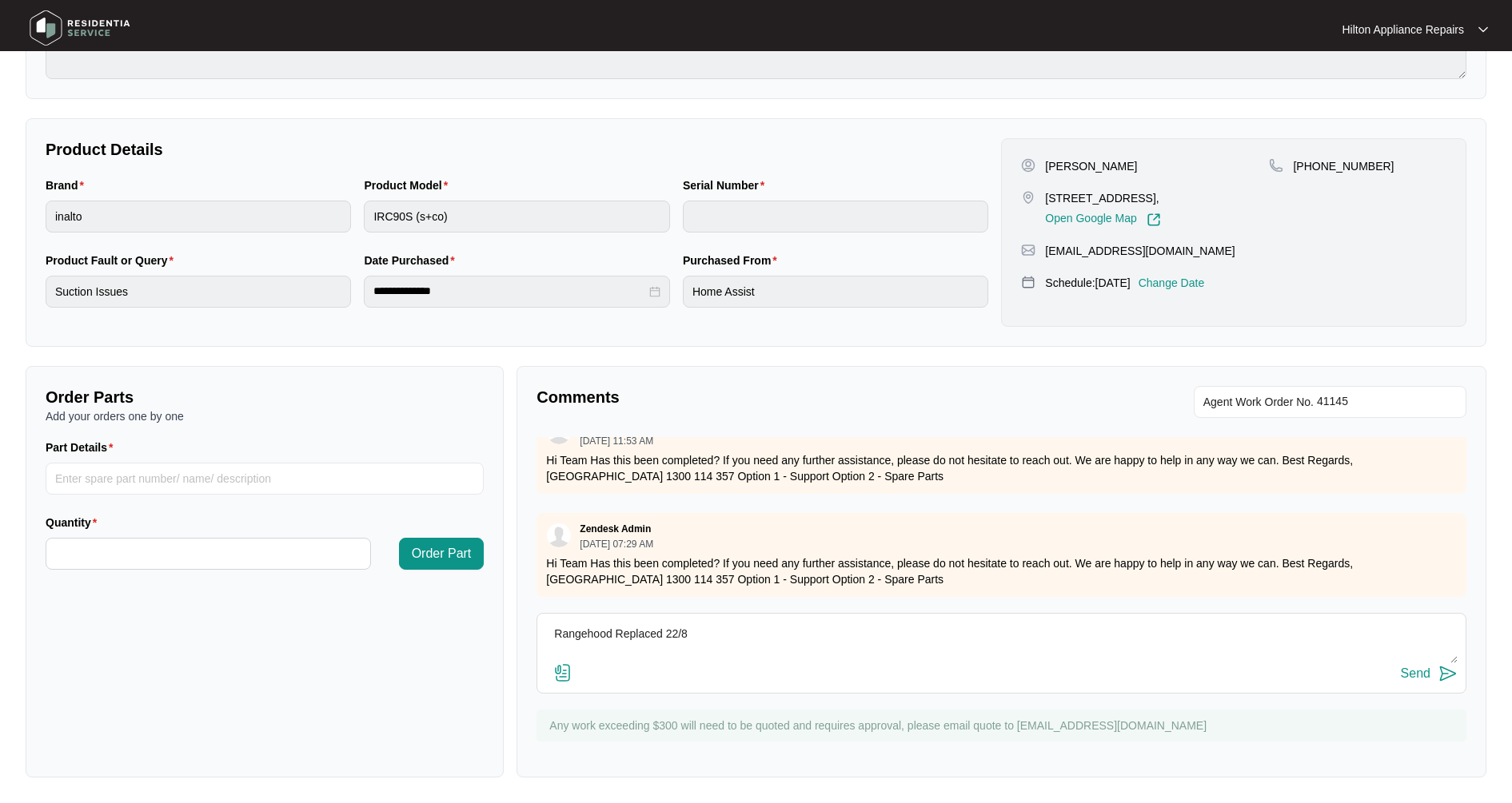
type textarea "Rangehood Replaced 22/8"
click at [1412, 672] on div "Send" at bounding box center [1415, 674] width 29 height 15
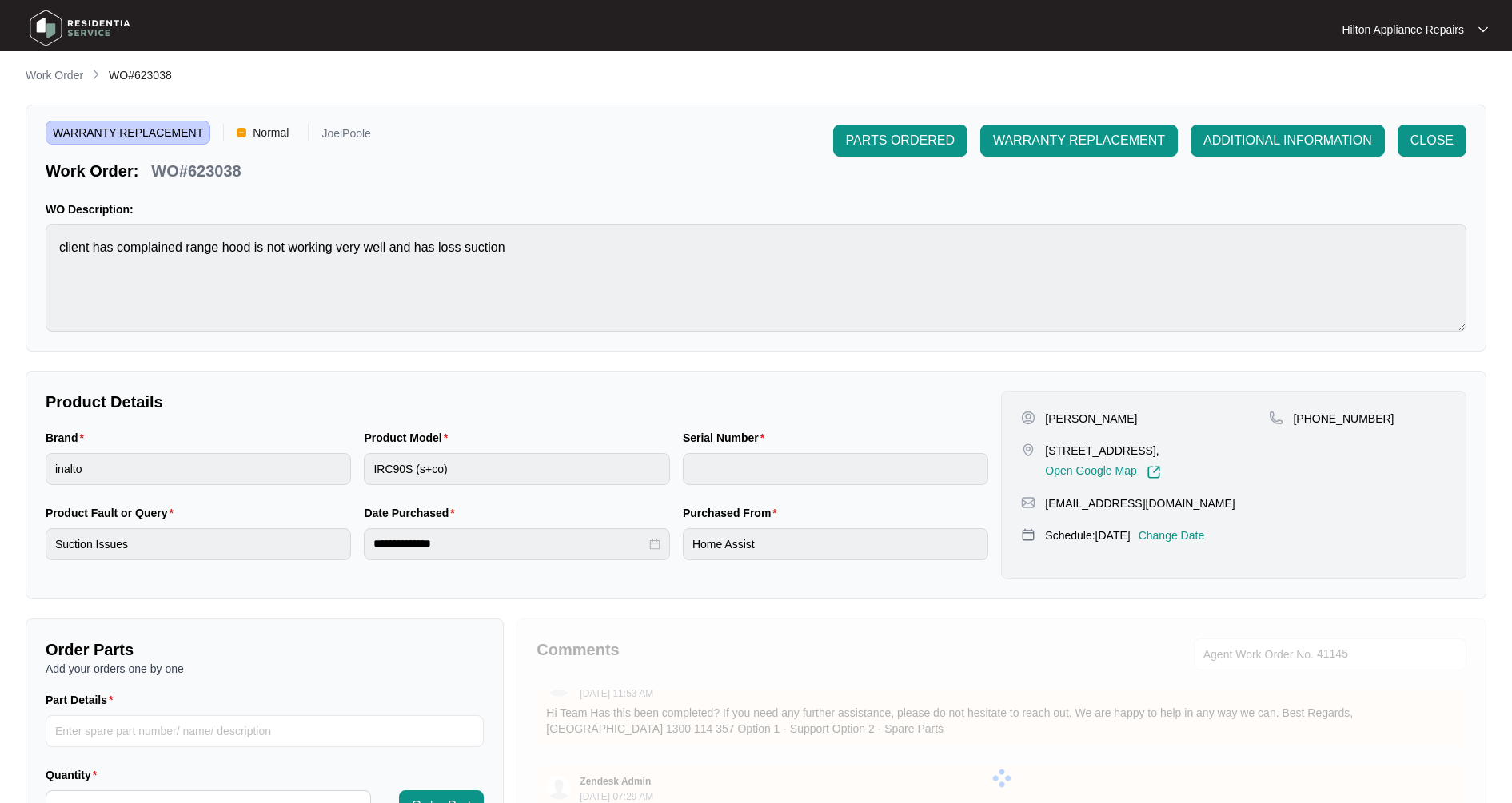
scroll to position [0, 0]
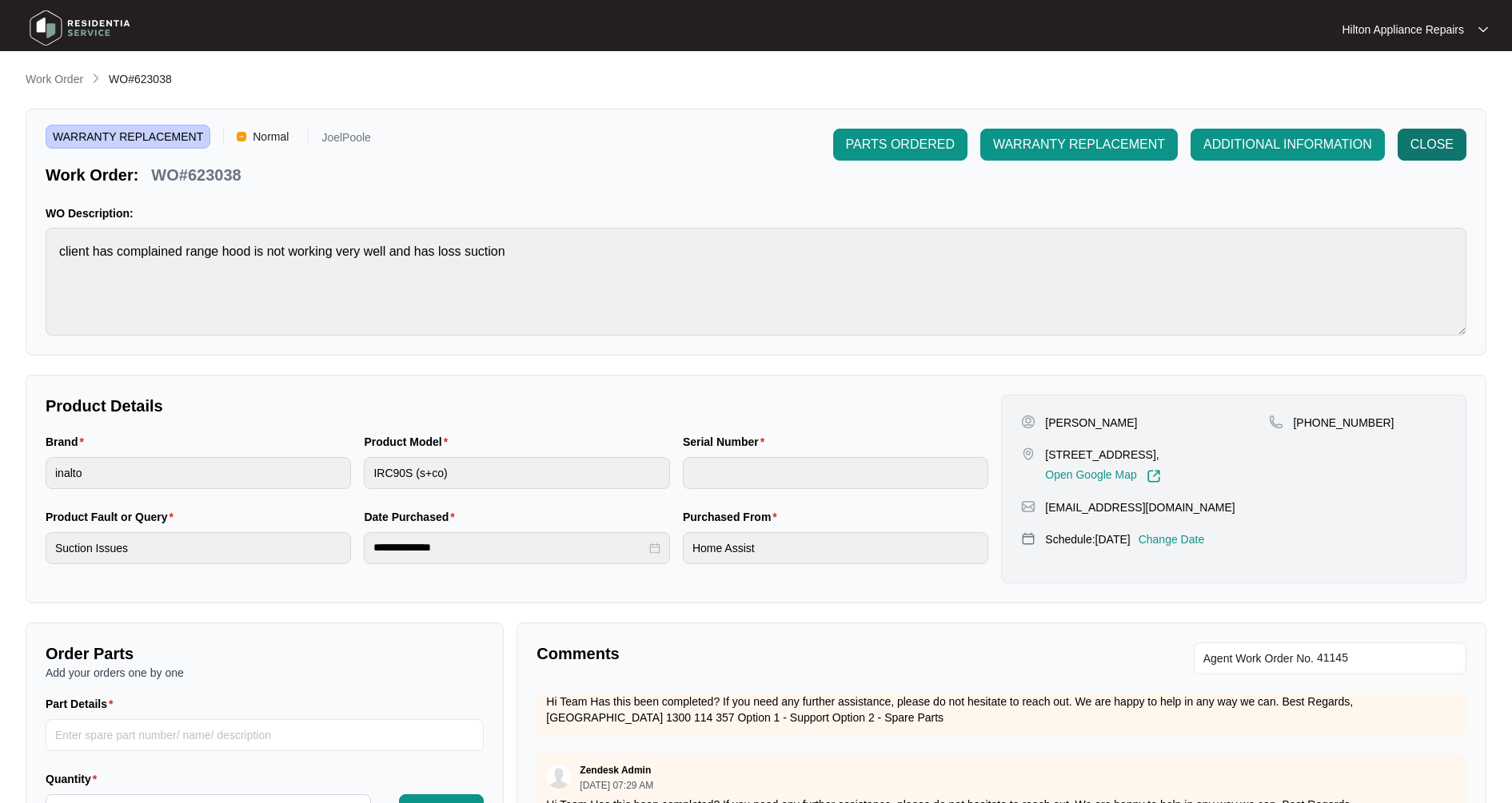
click at [1418, 143] on span "CLOSE" at bounding box center [1432, 145] width 43 height 20
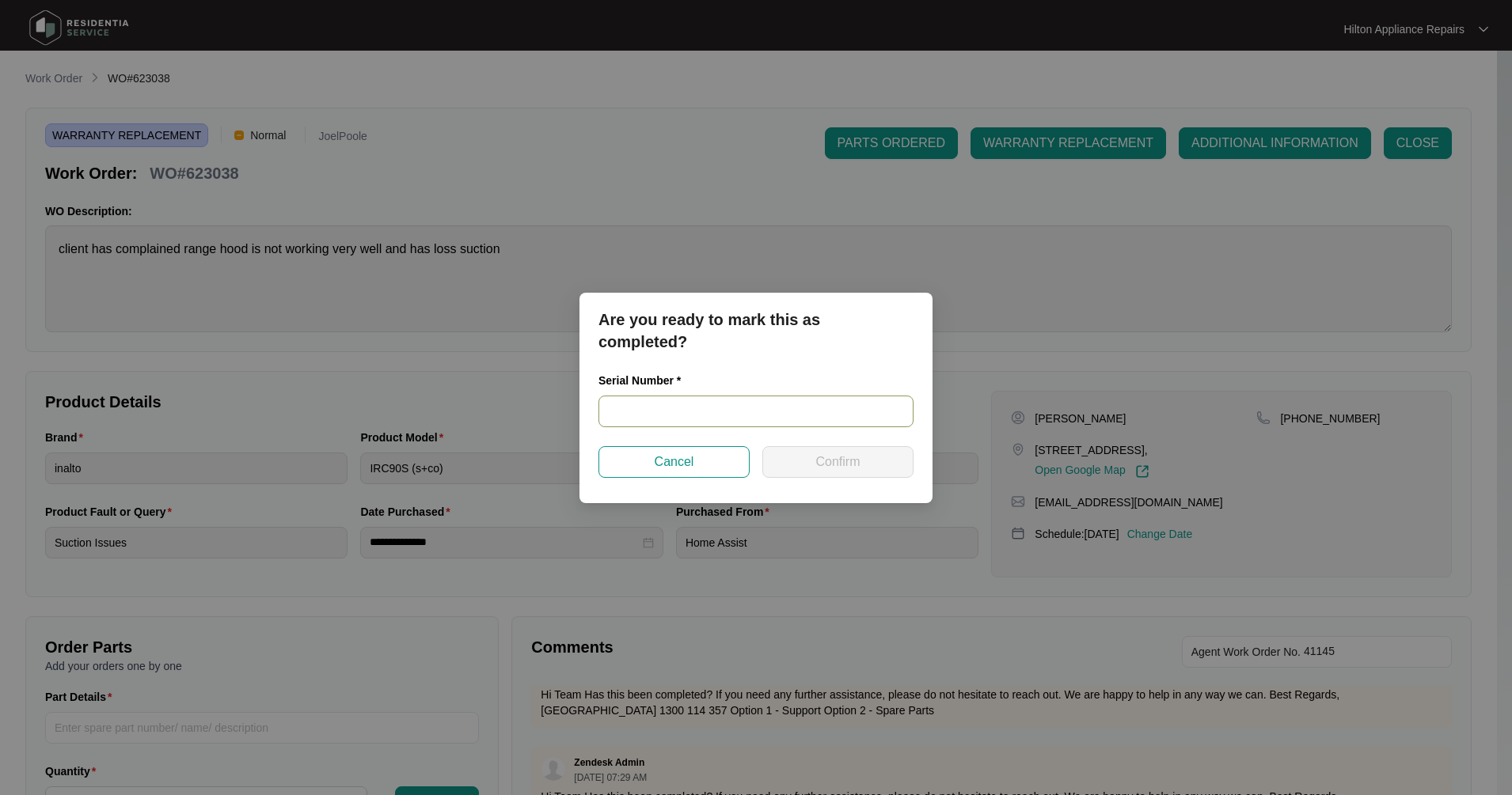
click at [610, 405] on input "text" at bounding box center [756, 411] width 315 height 32
type input "RR1023000205"
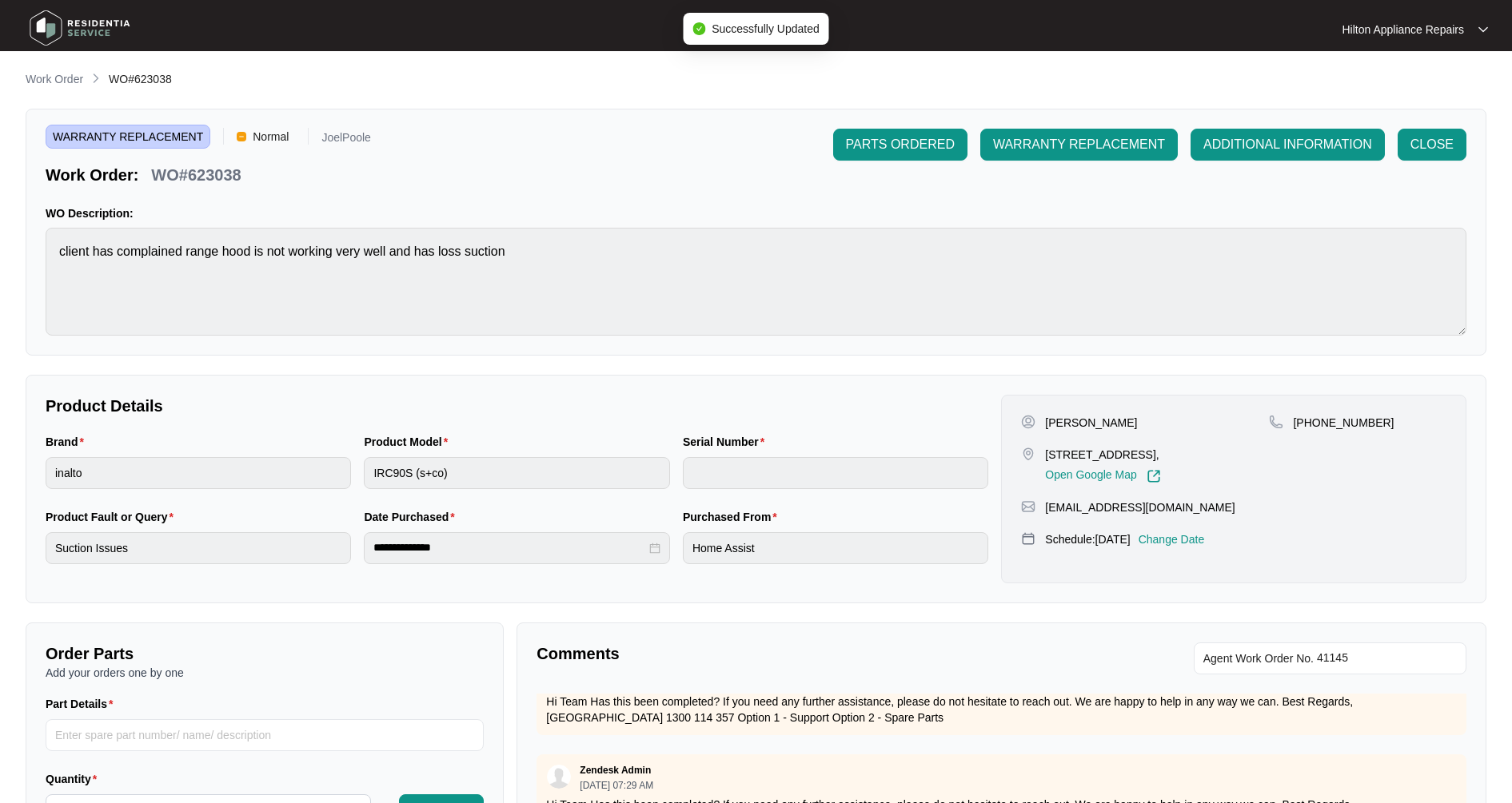
type input "RR1023000205"
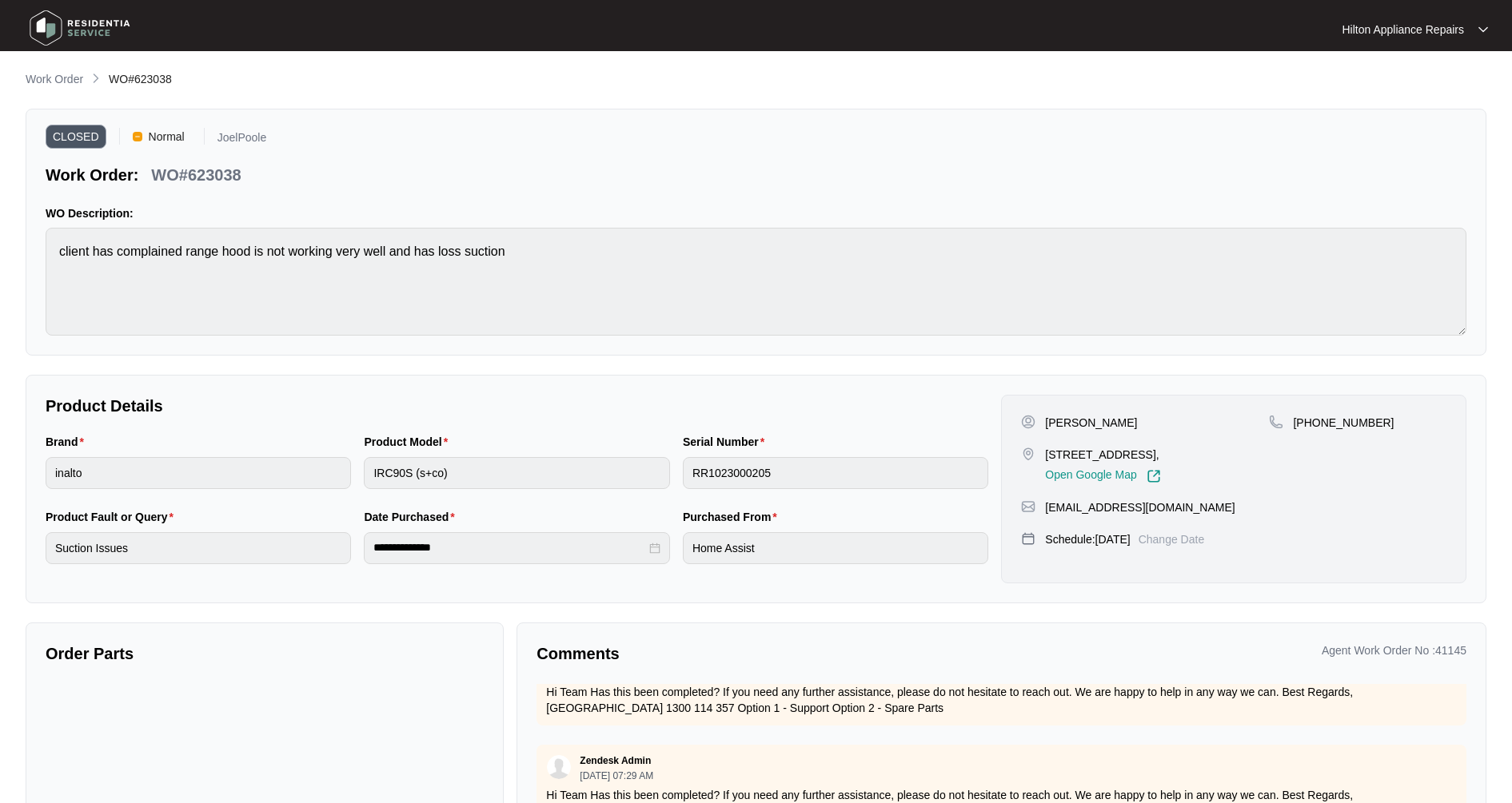
drag, startPoint x: 66, startPoint y: 80, endPoint x: 41, endPoint y: 83, distance: 25.2
click at [66, 80] on p "Work Order" at bounding box center [54, 79] width 58 height 16
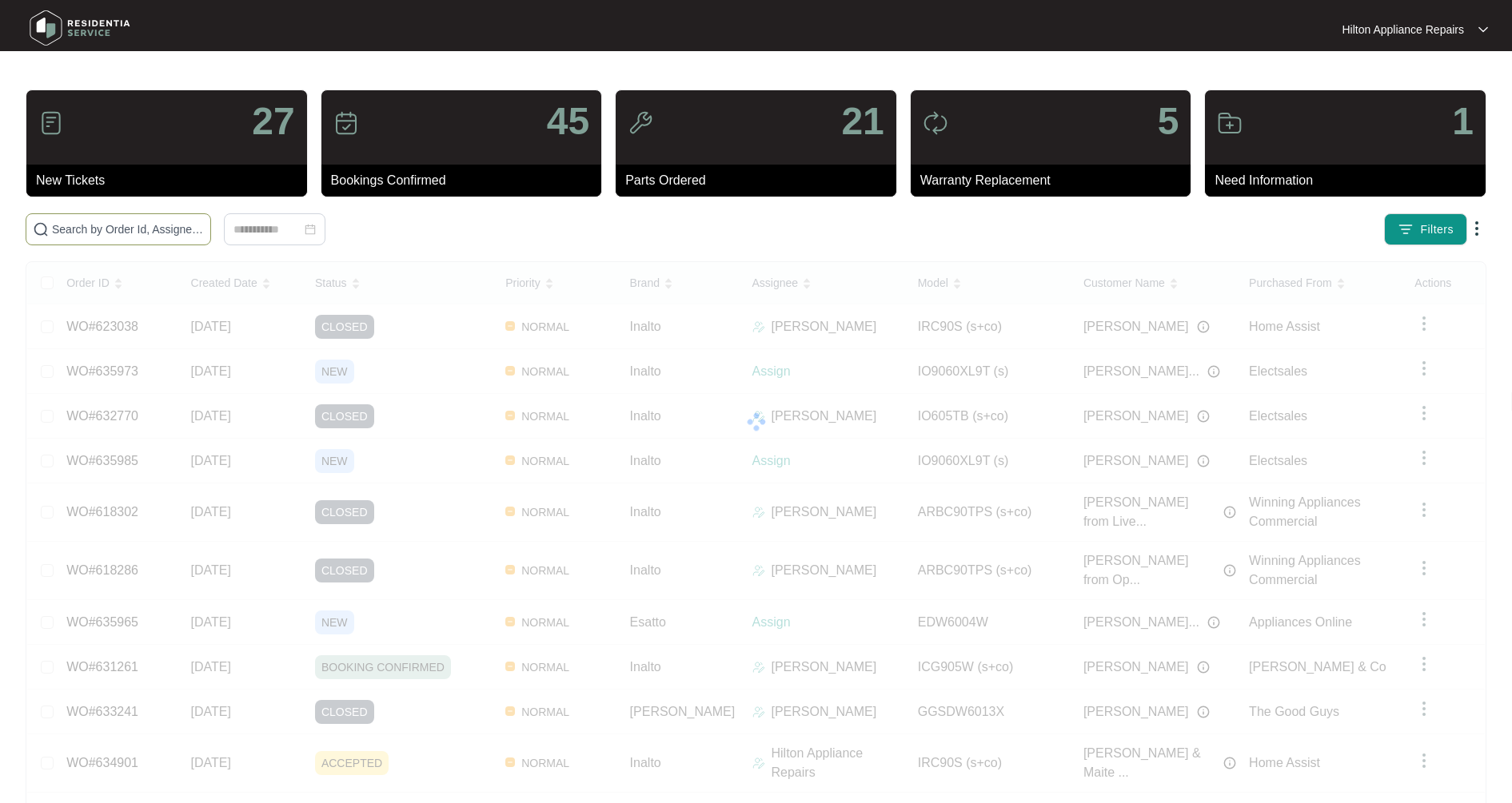
click at [136, 233] on input "text" at bounding box center [127, 229] width 152 height 18
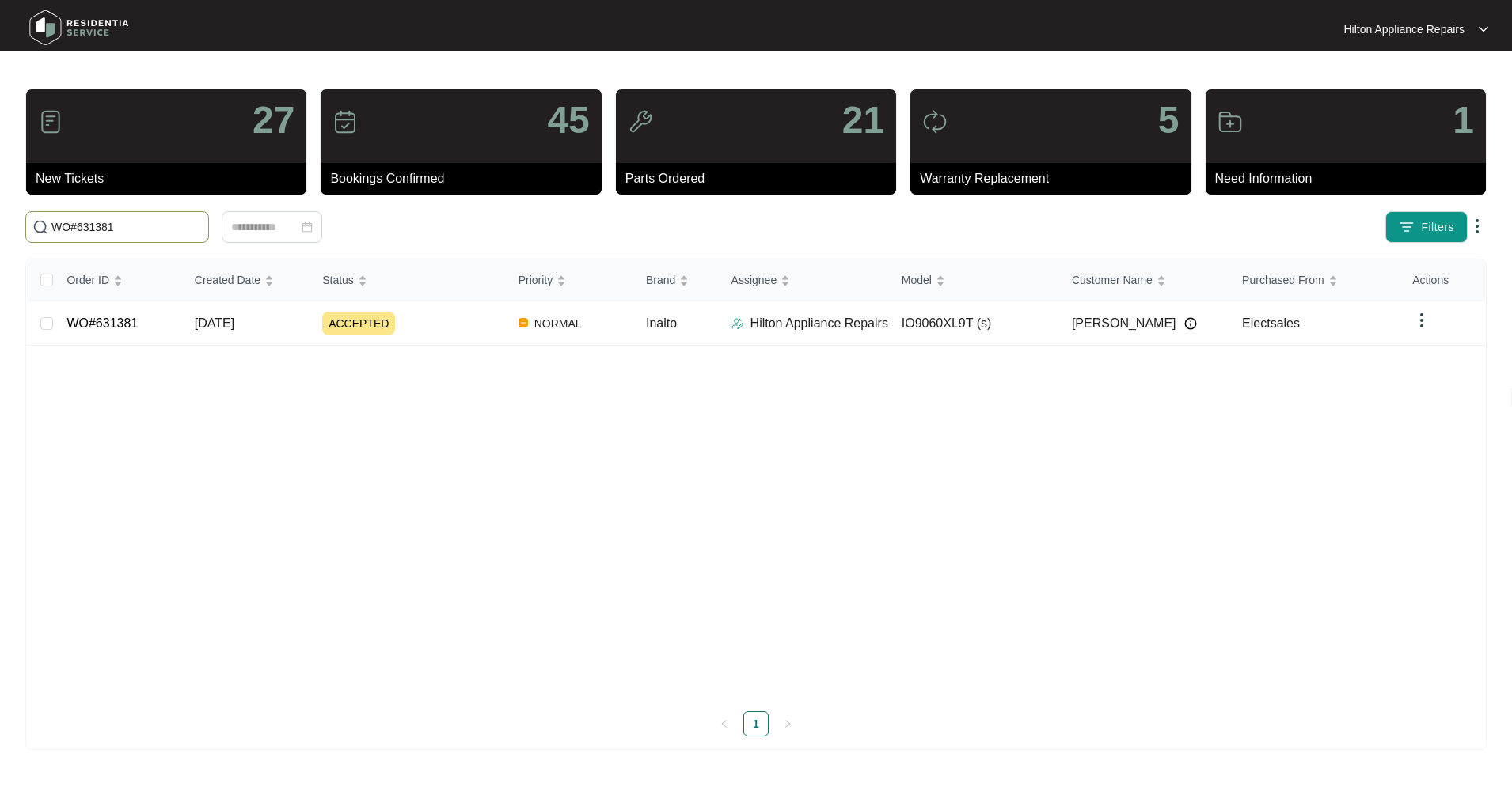
type input "WO#631381"
click at [126, 329] on link "WO#631381" at bounding box center [102, 324] width 71 height 14
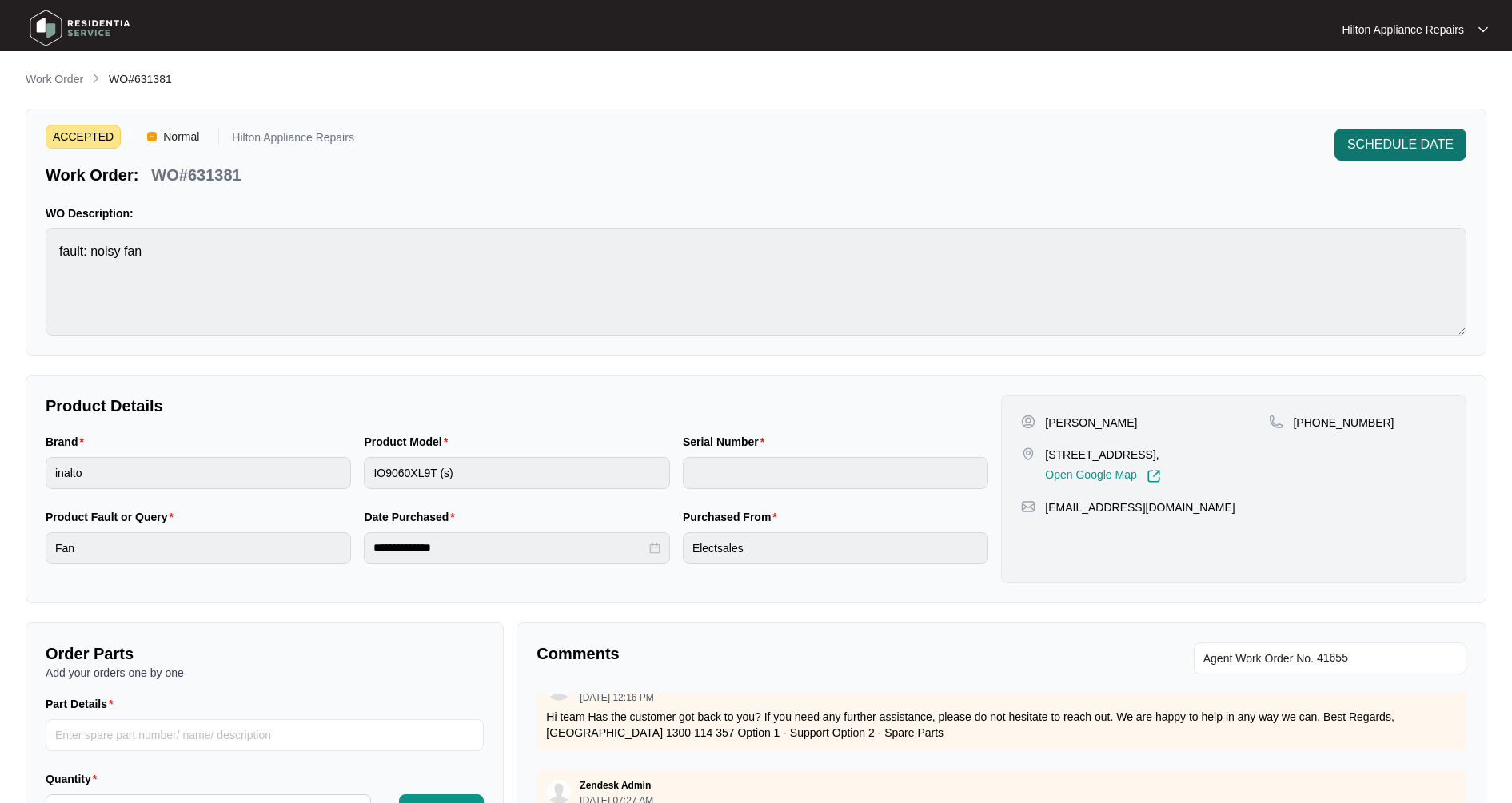
click at [1433, 140] on span "SCHEDULE DATE" at bounding box center [1399, 145] width 107 height 20
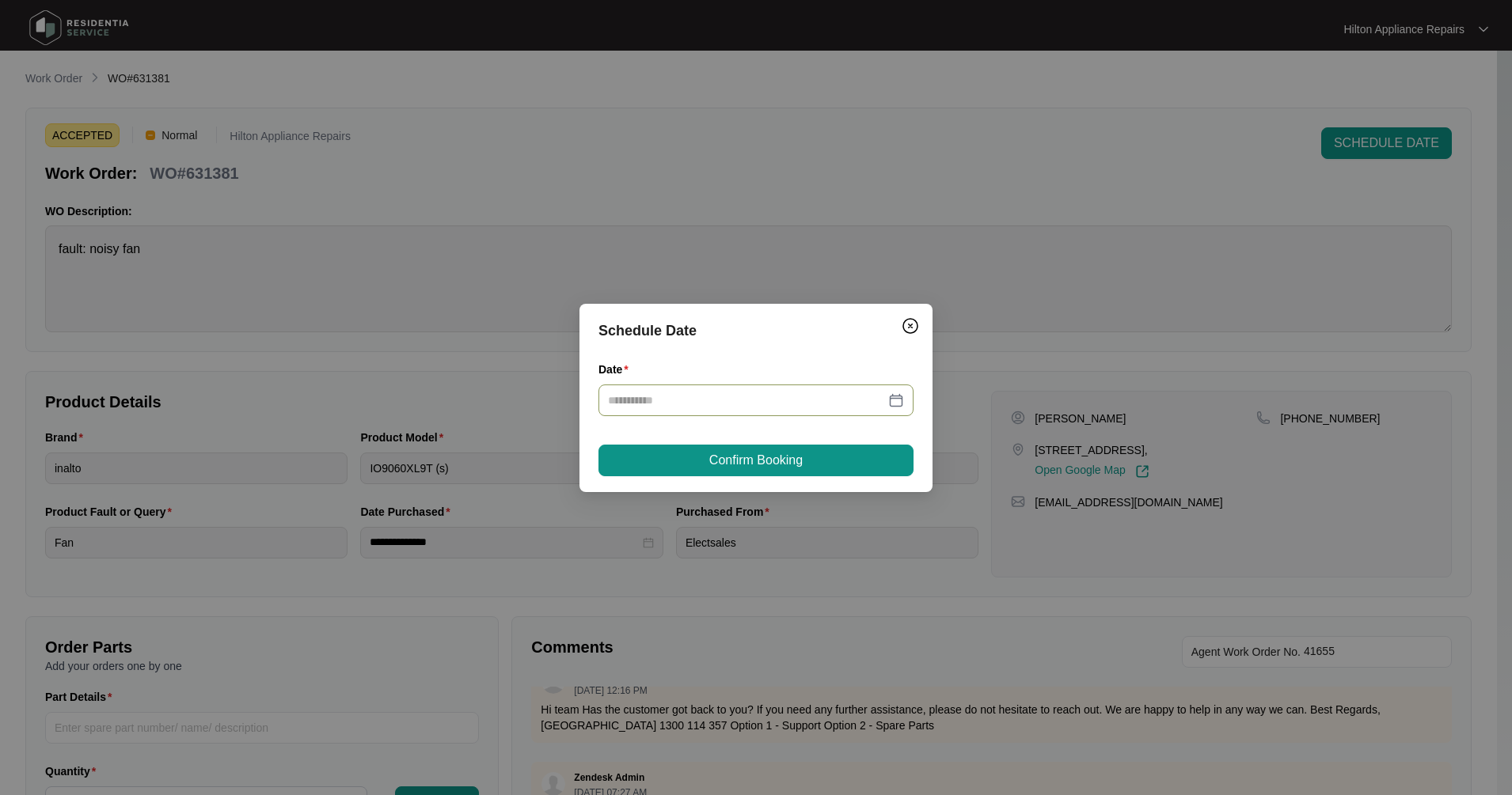
click at [899, 402] on div at bounding box center [756, 400] width 296 height 17
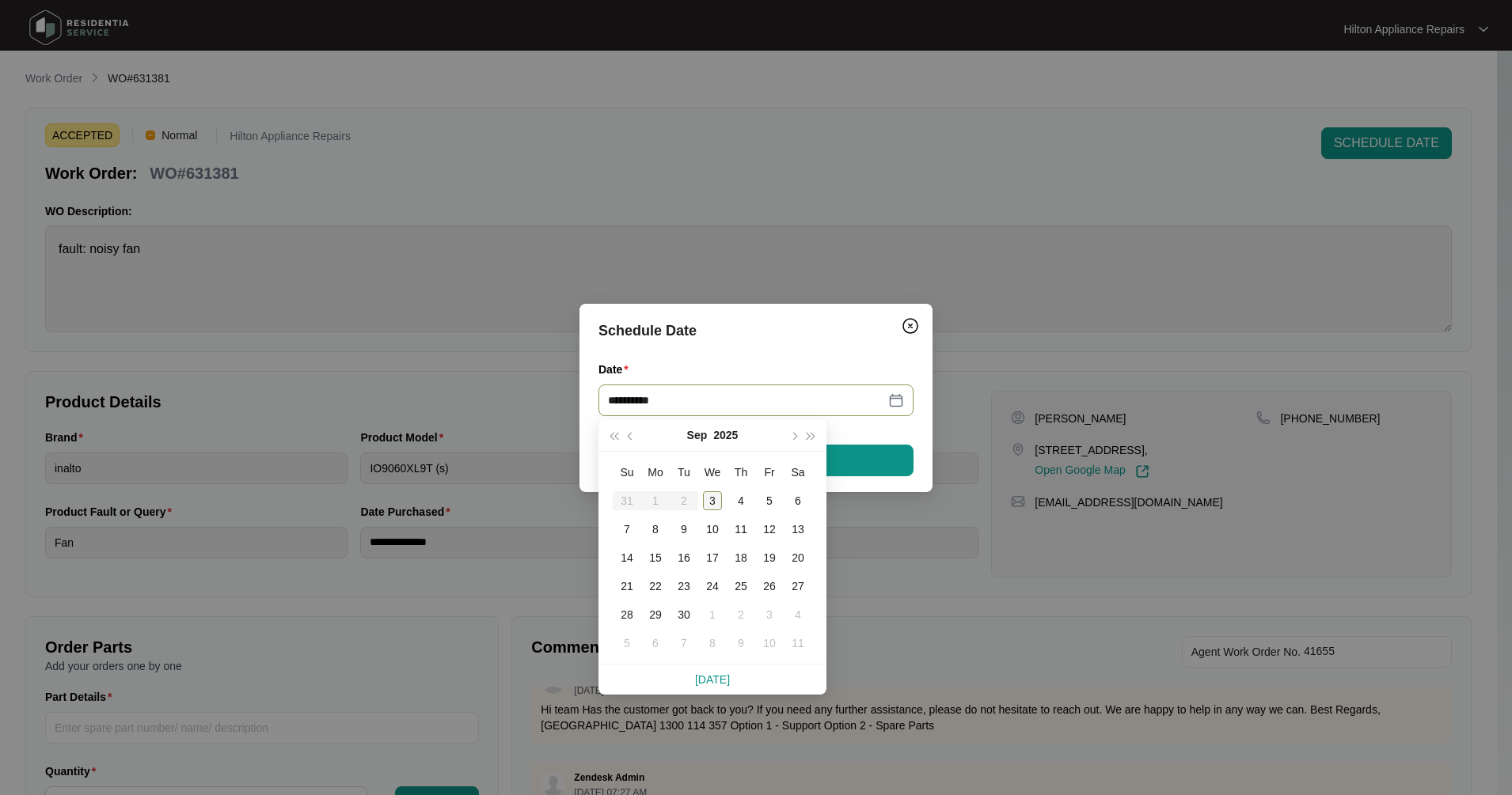
type input "**********"
click at [709, 502] on div "3" at bounding box center [713, 501] width 19 height 19
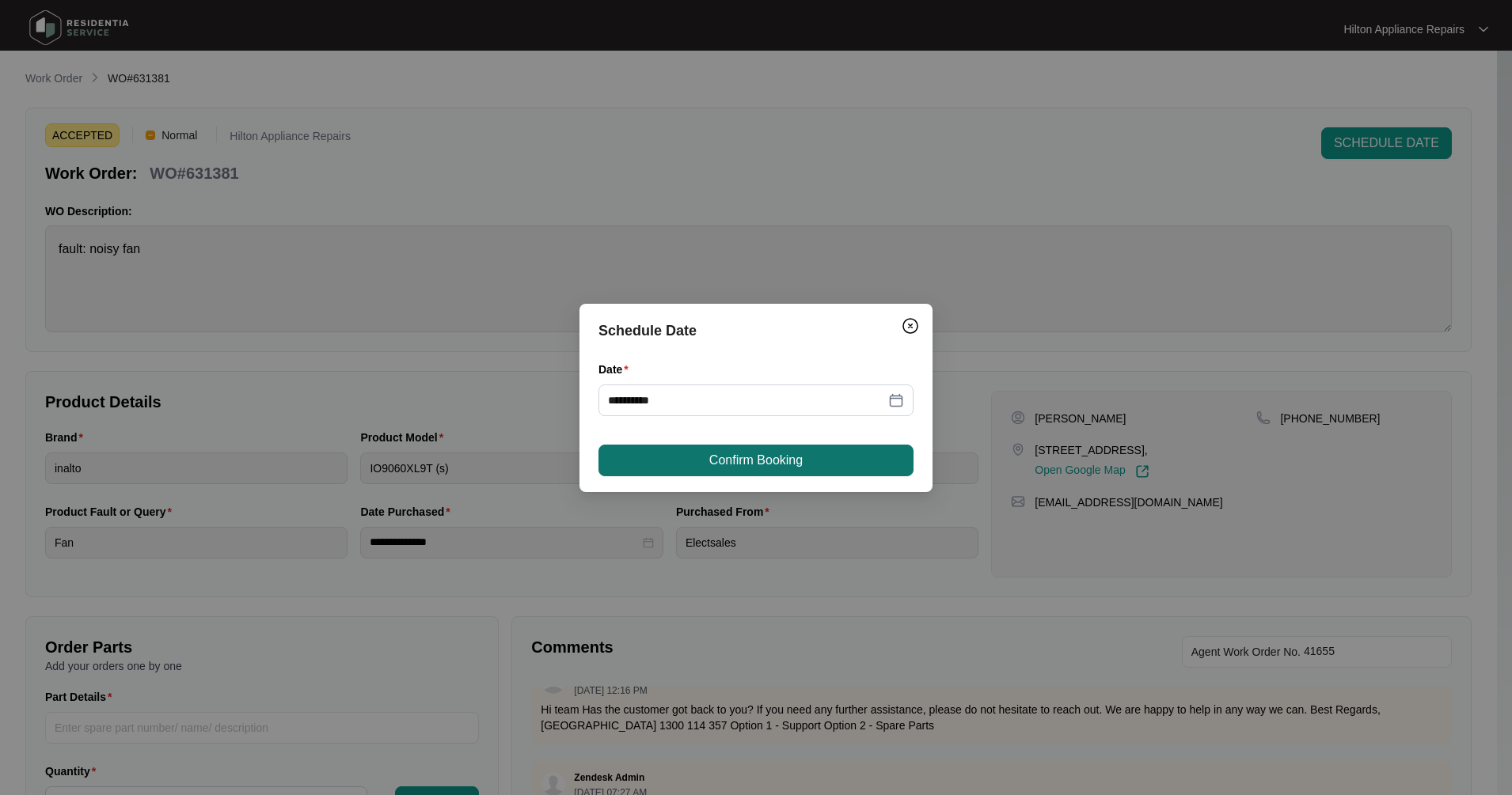
click at [704, 460] on button "Confirm Booking" at bounding box center [756, 461] width 315 height 32
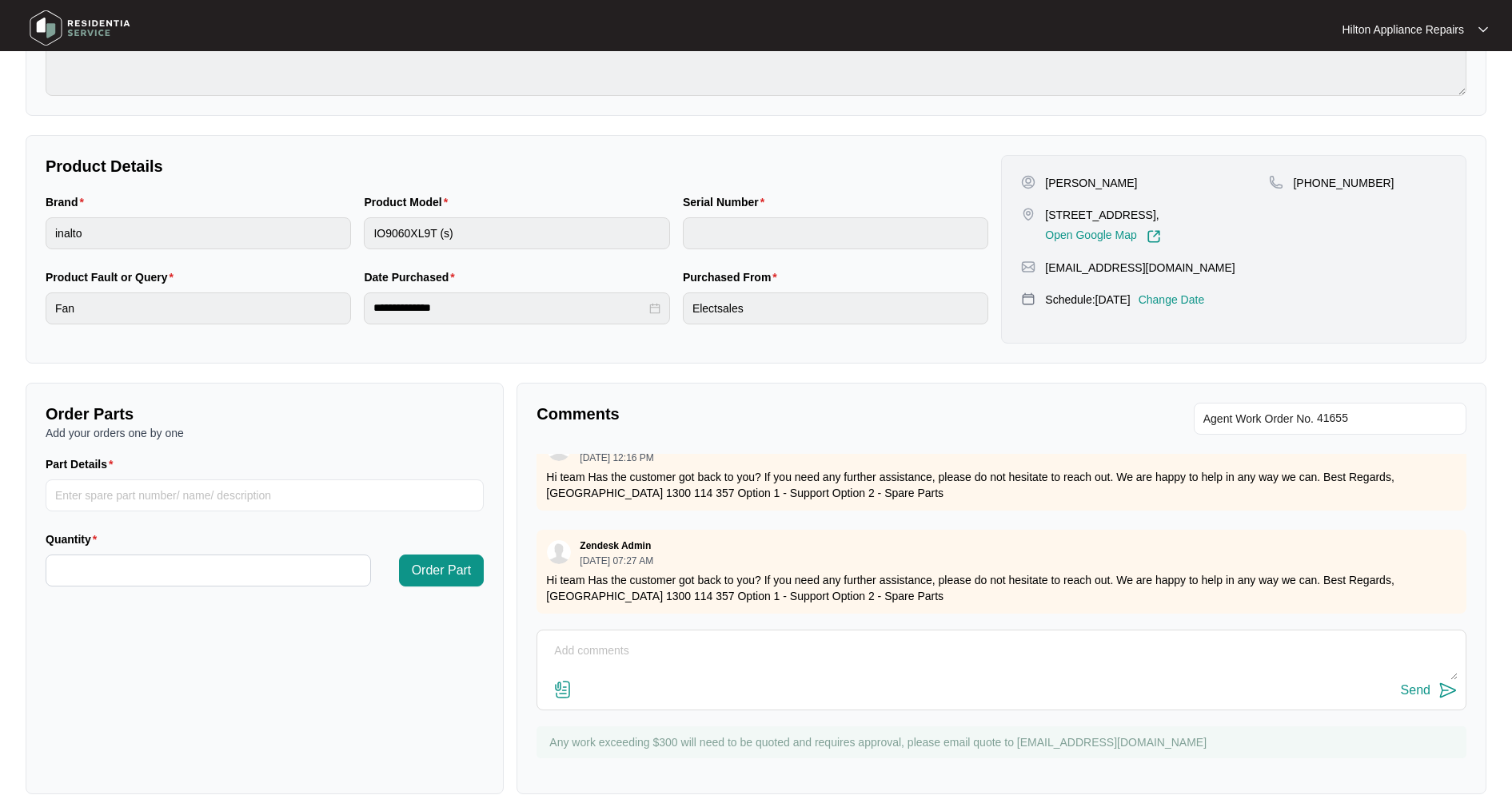
scroll to position [257, 0]
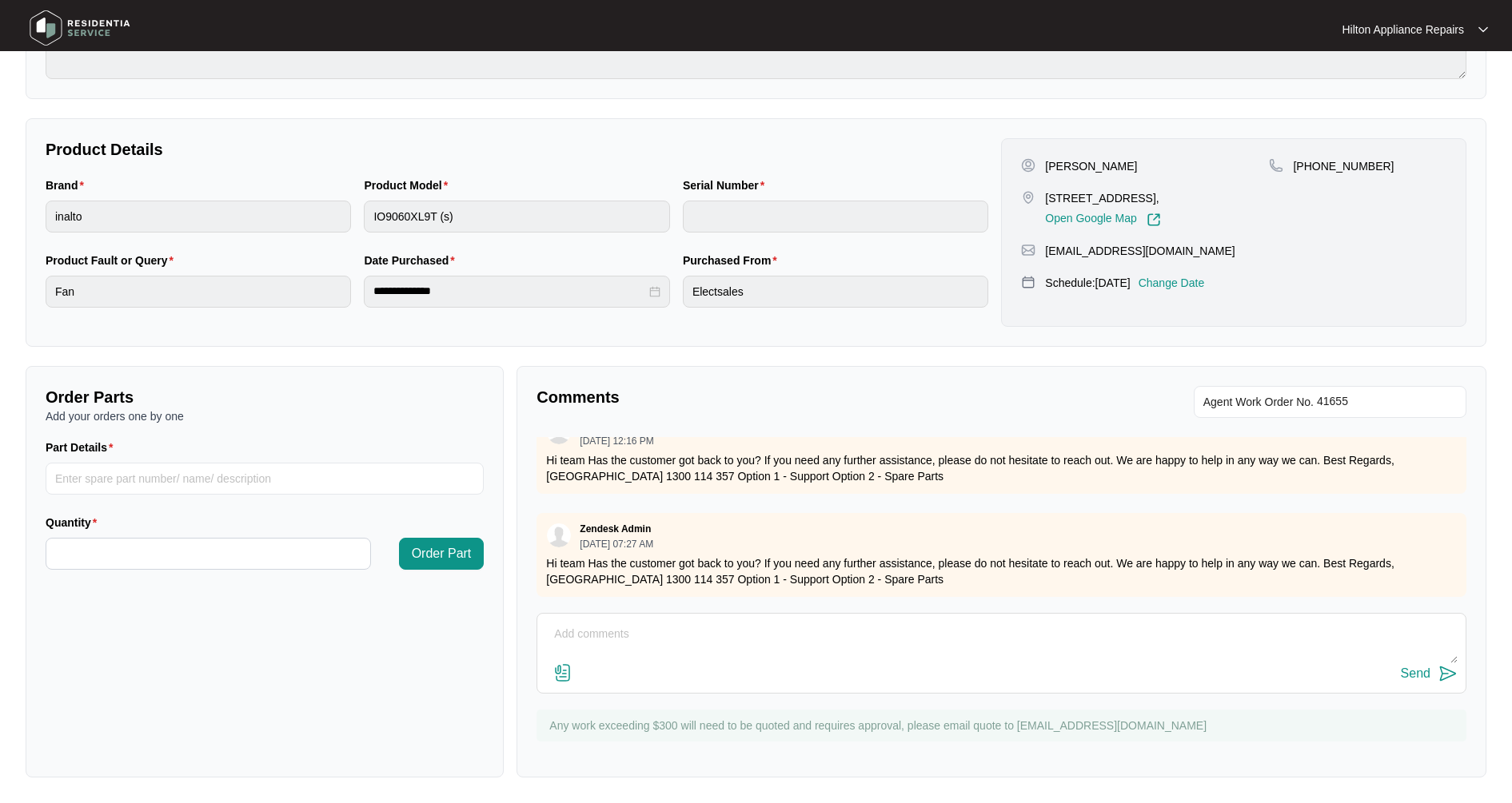
click at [579, 628] on textarea at bounding box center [1001, 642] width 912 height 41
paste textarea "The impeller was loose. I changed the fan and impeller and test ok"
type textarea "Tech notes from 1/9 - The impeller was loose. I changed the fan and impeller an…"
click at [1420, 676] on div "Send" at bounding box center [1415, 674] width 29 height 15
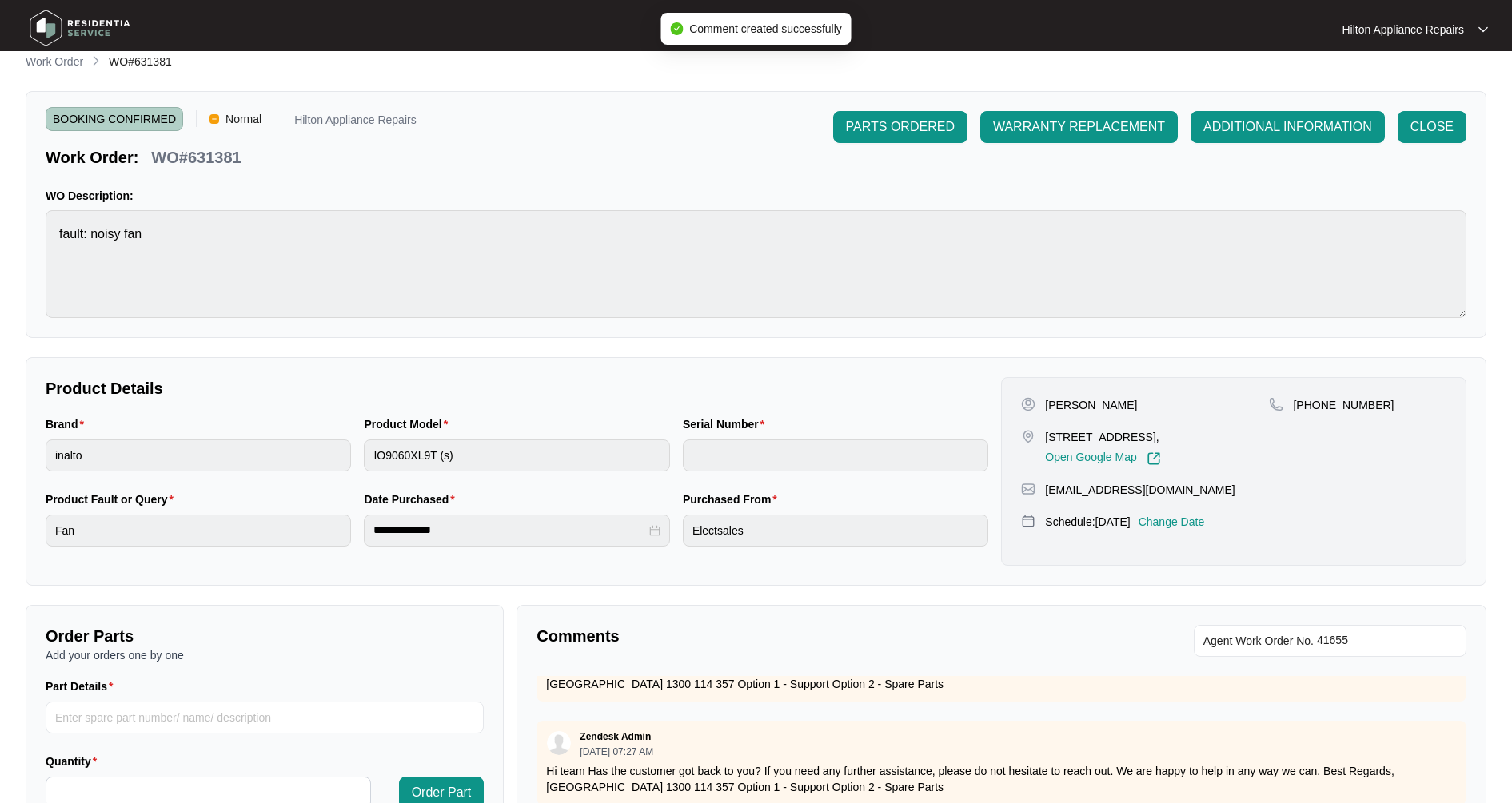
scroll to position [0, 0]
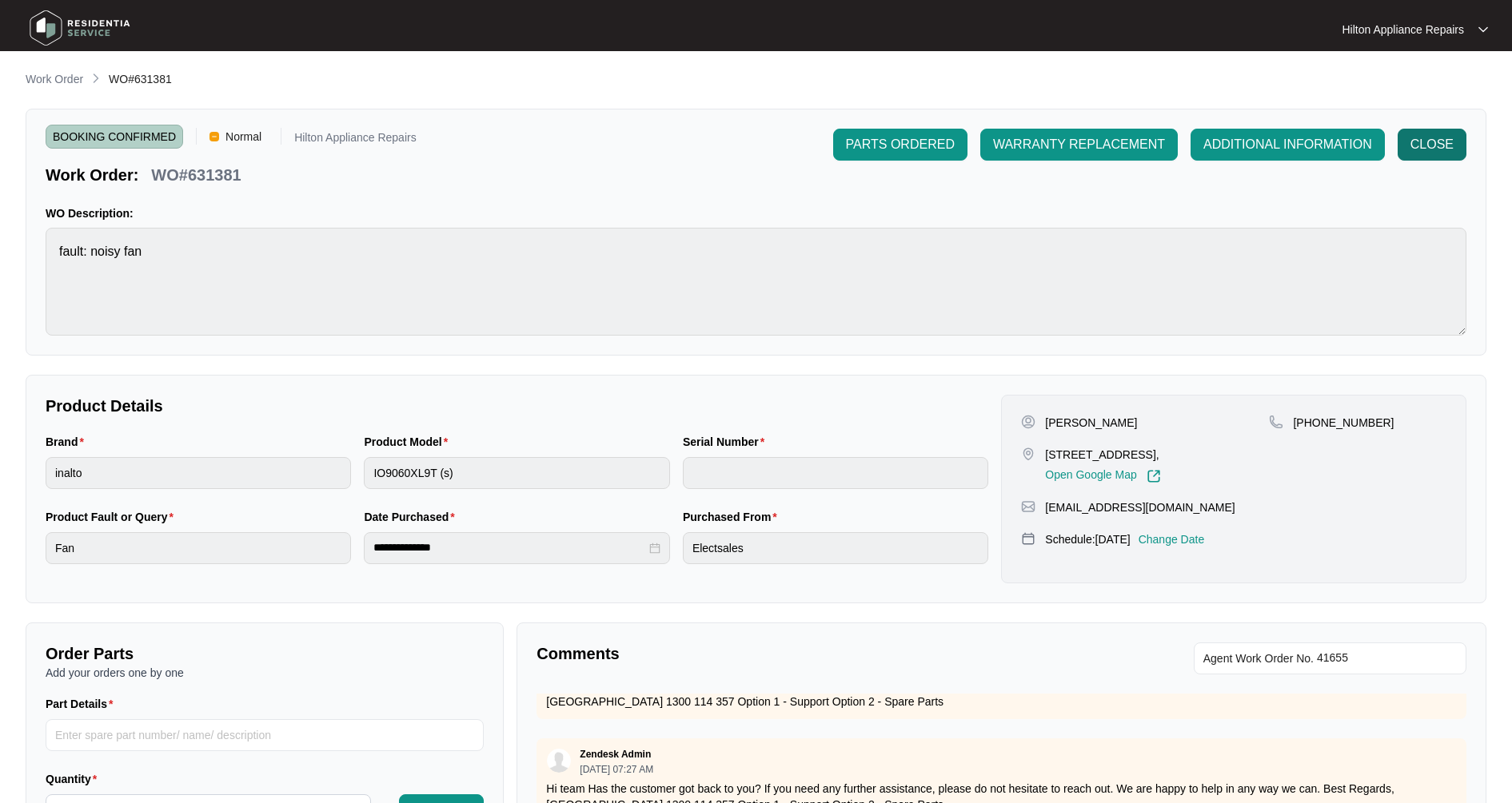
click at [1412, 147] on span "CLOSE" at bounding box center [1432, 145] width 43 height 20
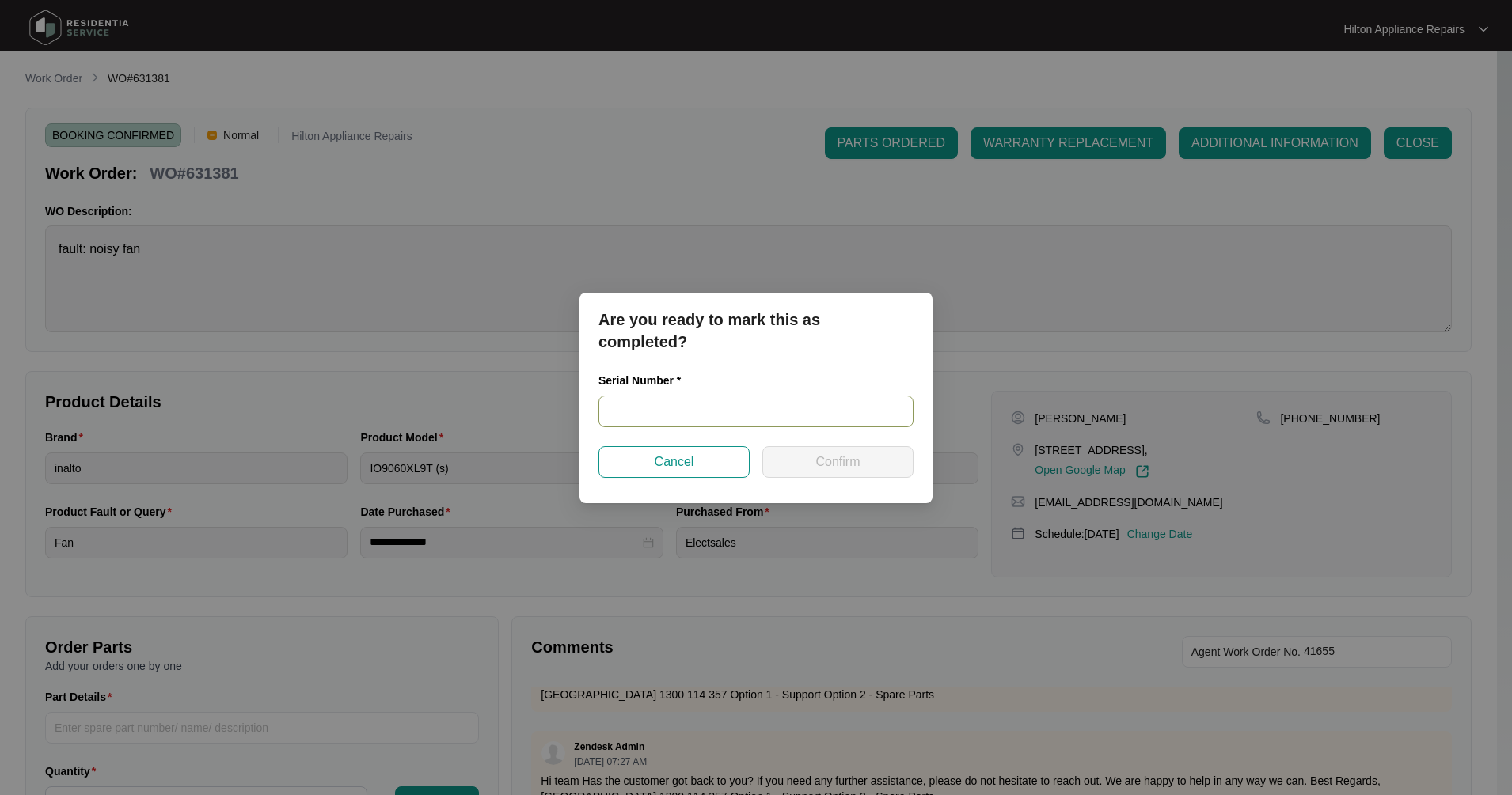
click at [670, 398] on input "text" at bounding box center [756, 411] width 315 height 32
type input "900012932406000010"
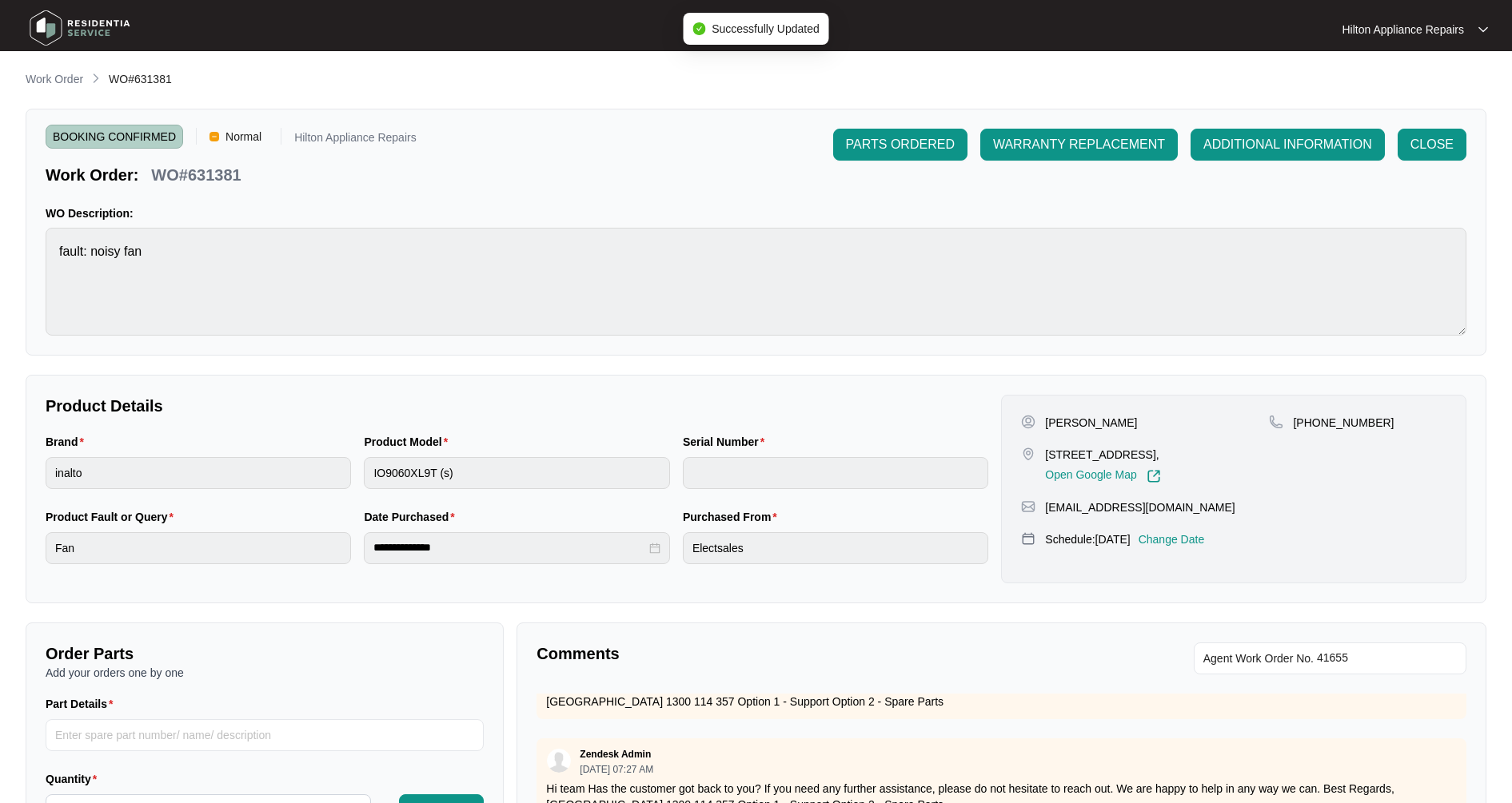
type input "900012932406000010"
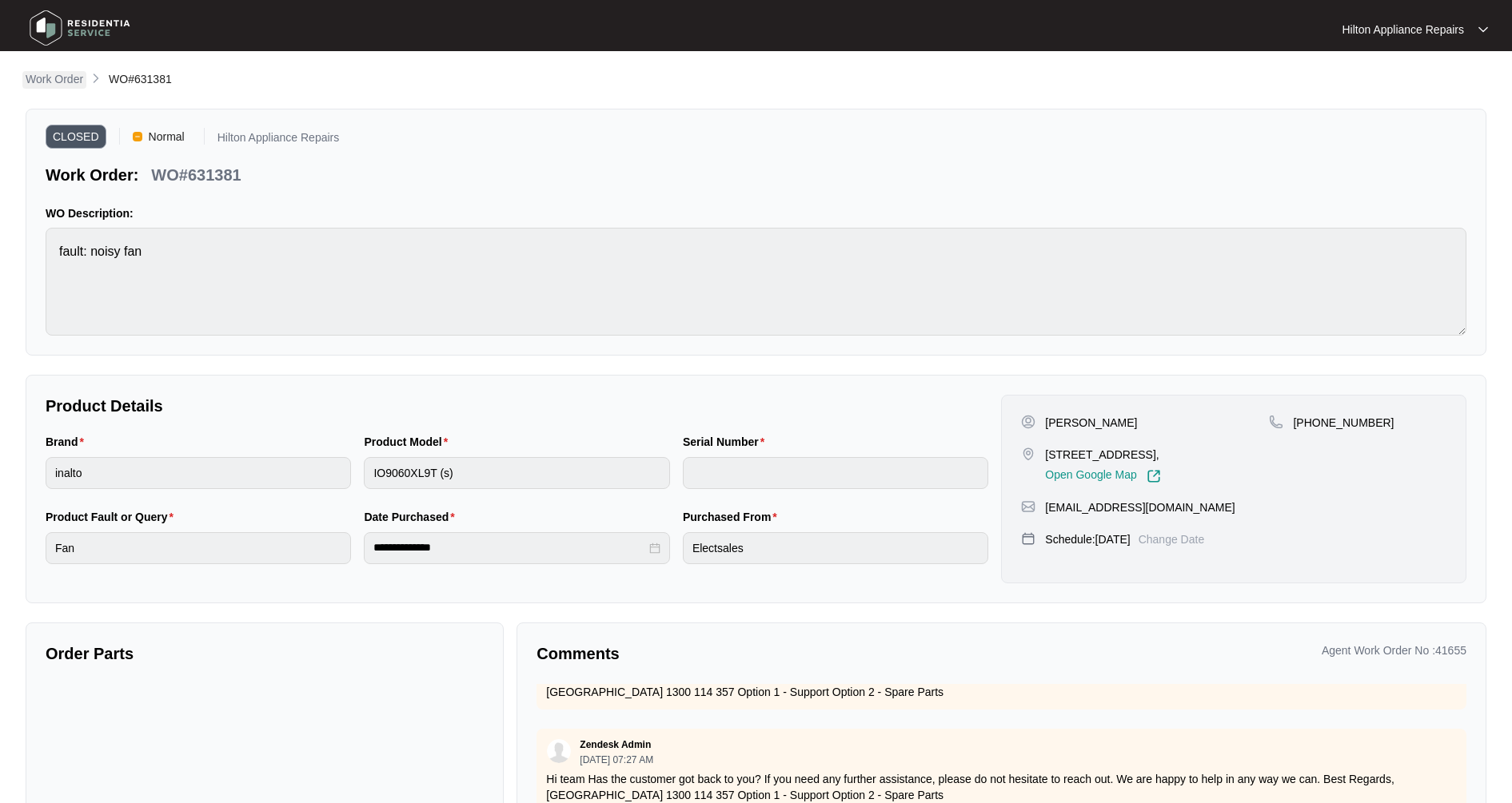
click at [43, 82] on p "Work Order" at bounding box center [54, 79] width 58 height 16
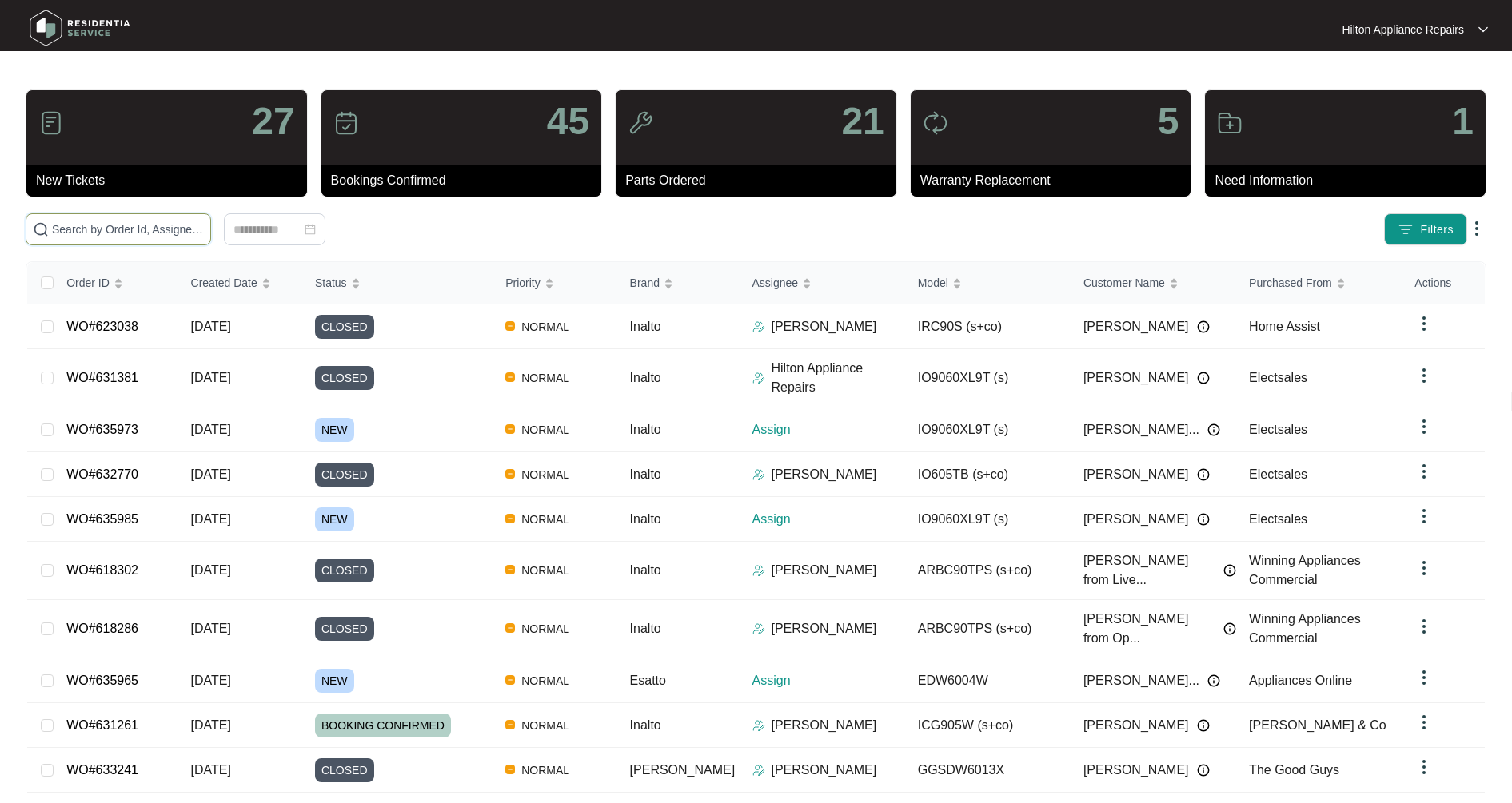
click at [98, 228] on input "text" at bounding box center [127, 229] width 152 height 18
click at [107, 228] on input "text" at bounding box center [127, 229] width 152 height 18
type input "626906"
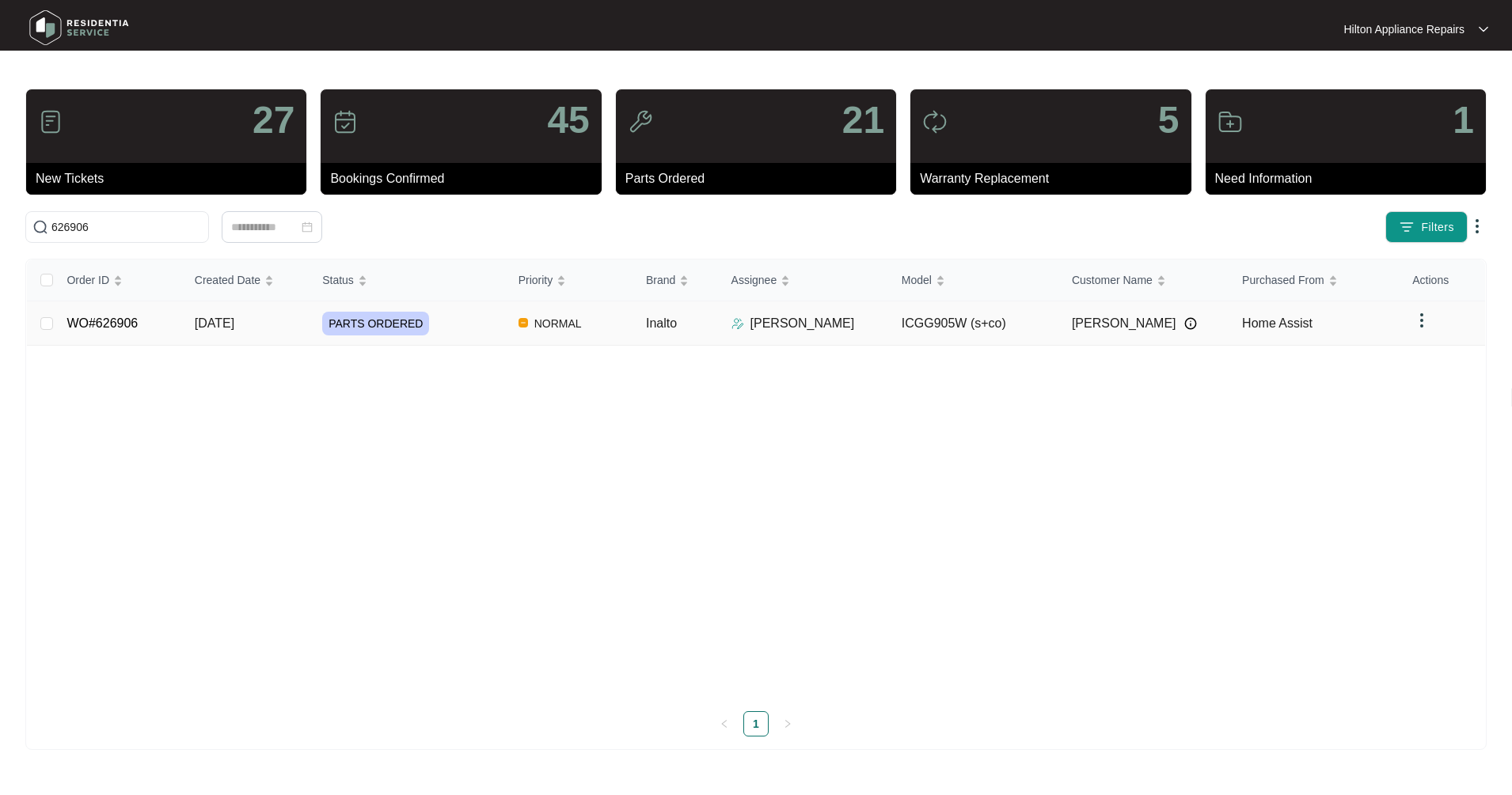
click at [127, 329] on link "WO#626906" at bounding box center [102, 324] width 71 height 14
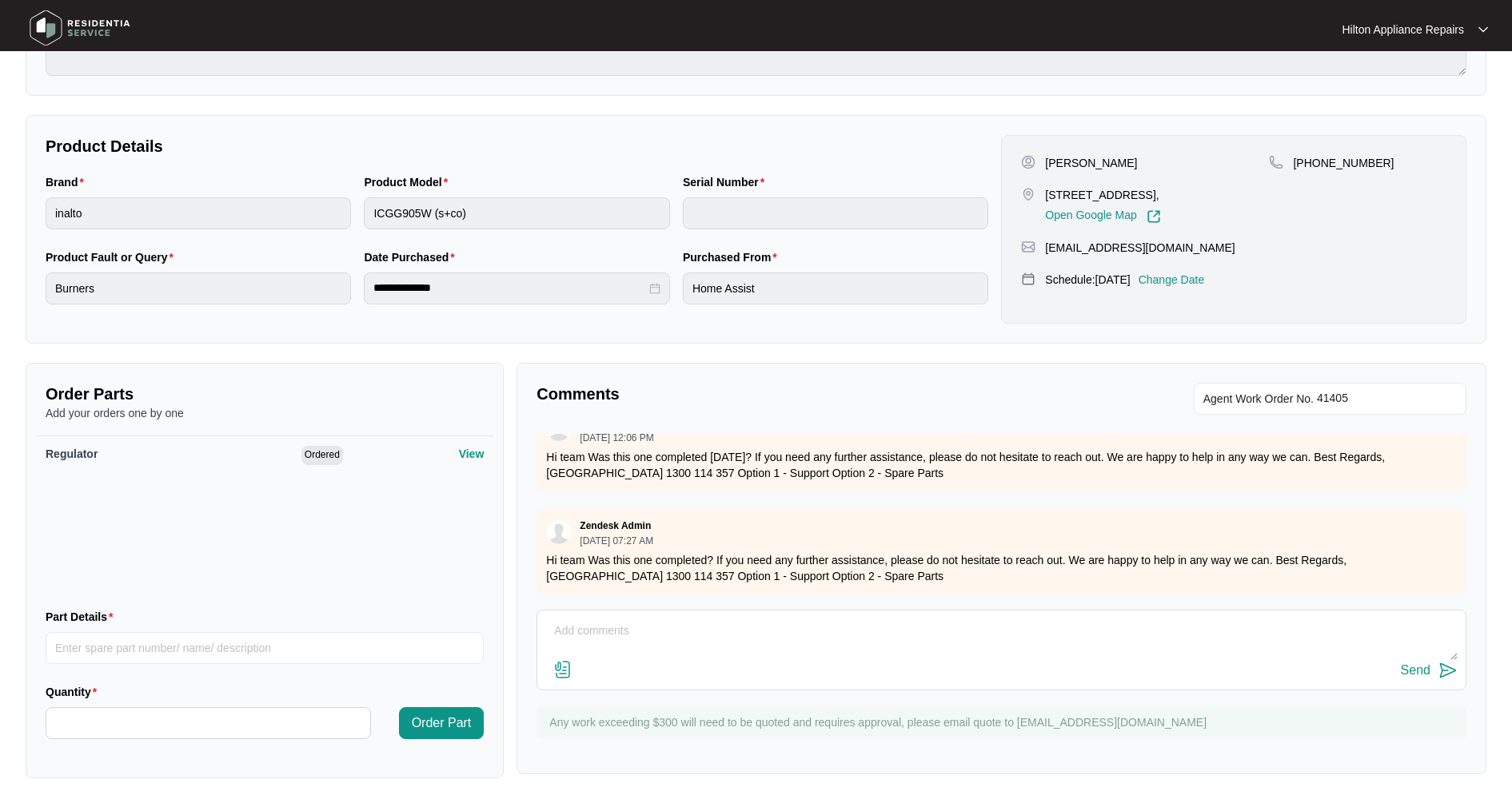
scroll to position [916, 0]
click at [672, 639] on div "Send" at bounding box center [1001, 650] width 929 height 80
click at [655, 646] on textarea at bounding box center [1001, 639] width 912 height 41
paste textarea "replace gas regulator on gas cooktop"
type textarea "Tech attendance 1/9 - replace gas regulator on gas cooktop"
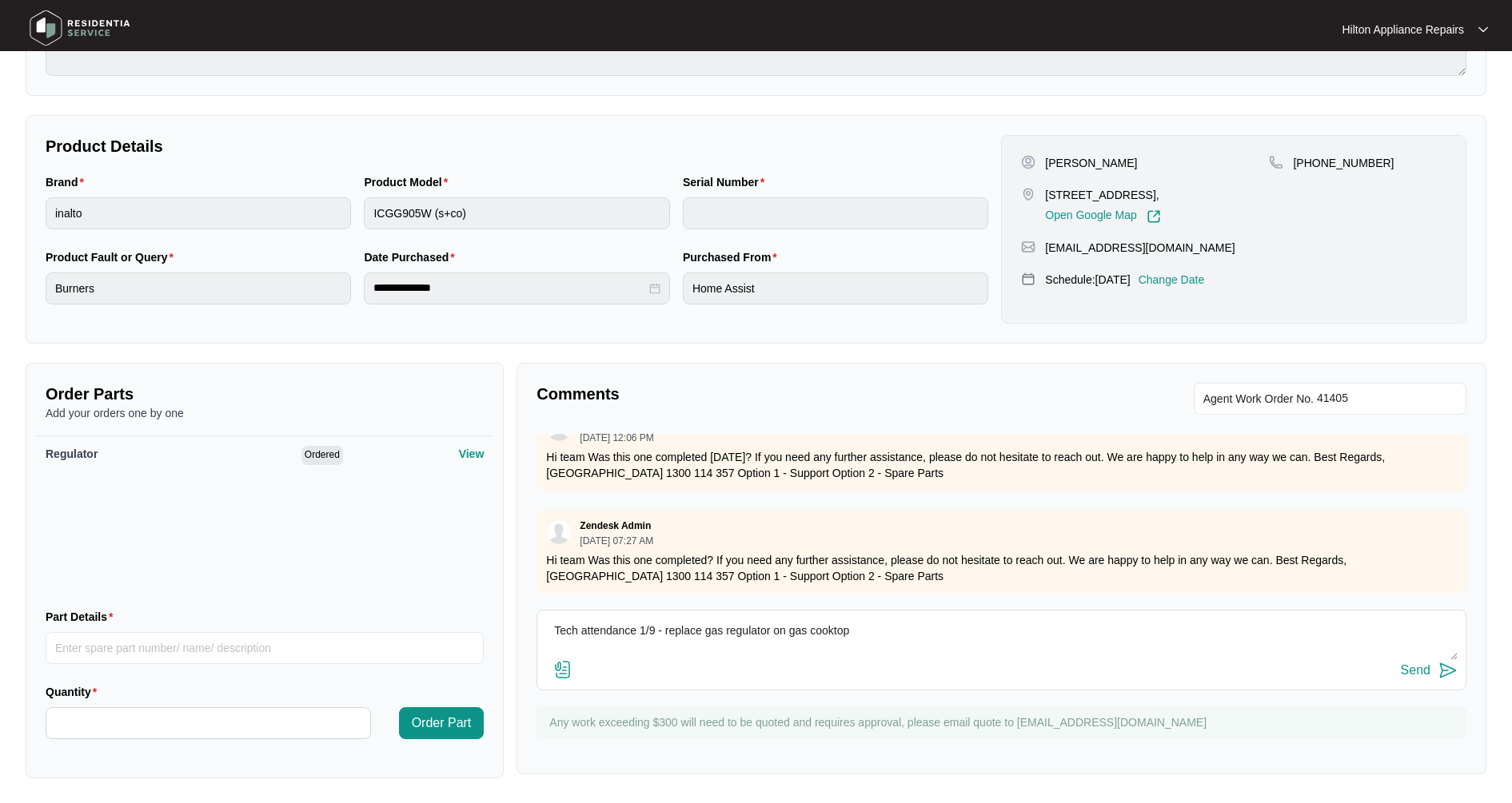
click at [1441, 675] on img at bounding box center [1447, 671] width 20 height 20
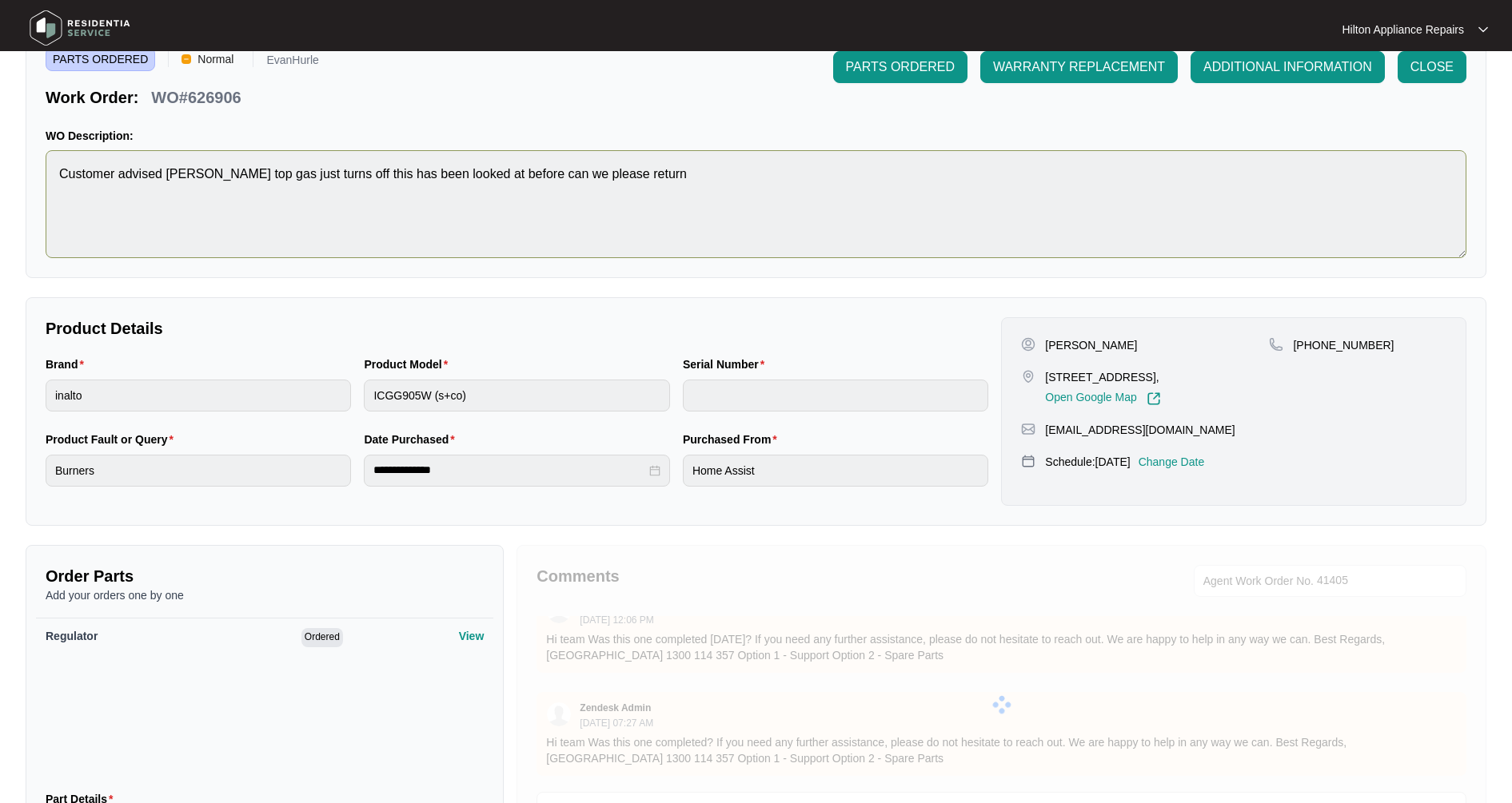
scroll to position [0, 0]
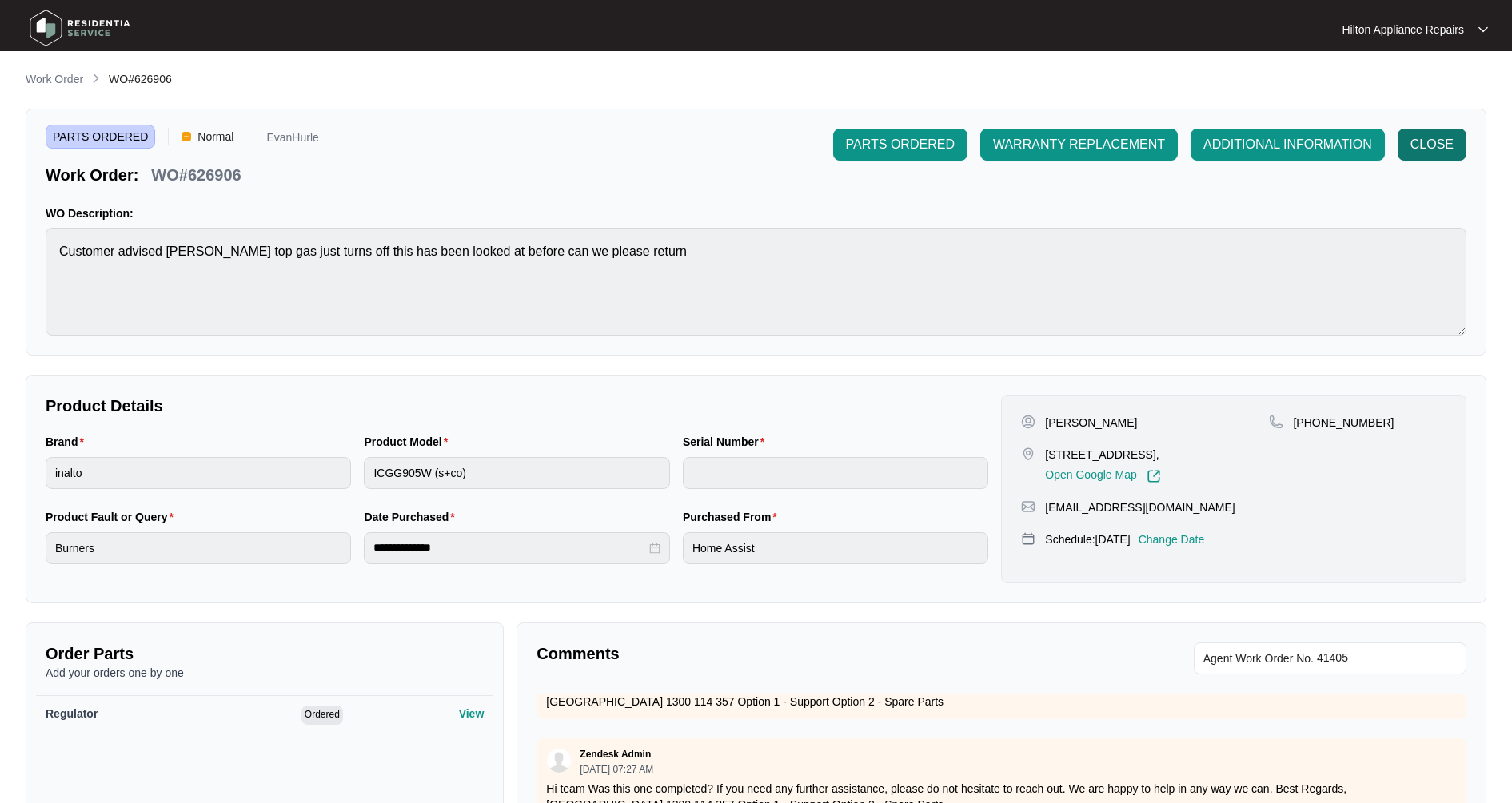
click at [1429, 146] on span "CLOSE" at bounding box center [1432, 145] width 43 height 20
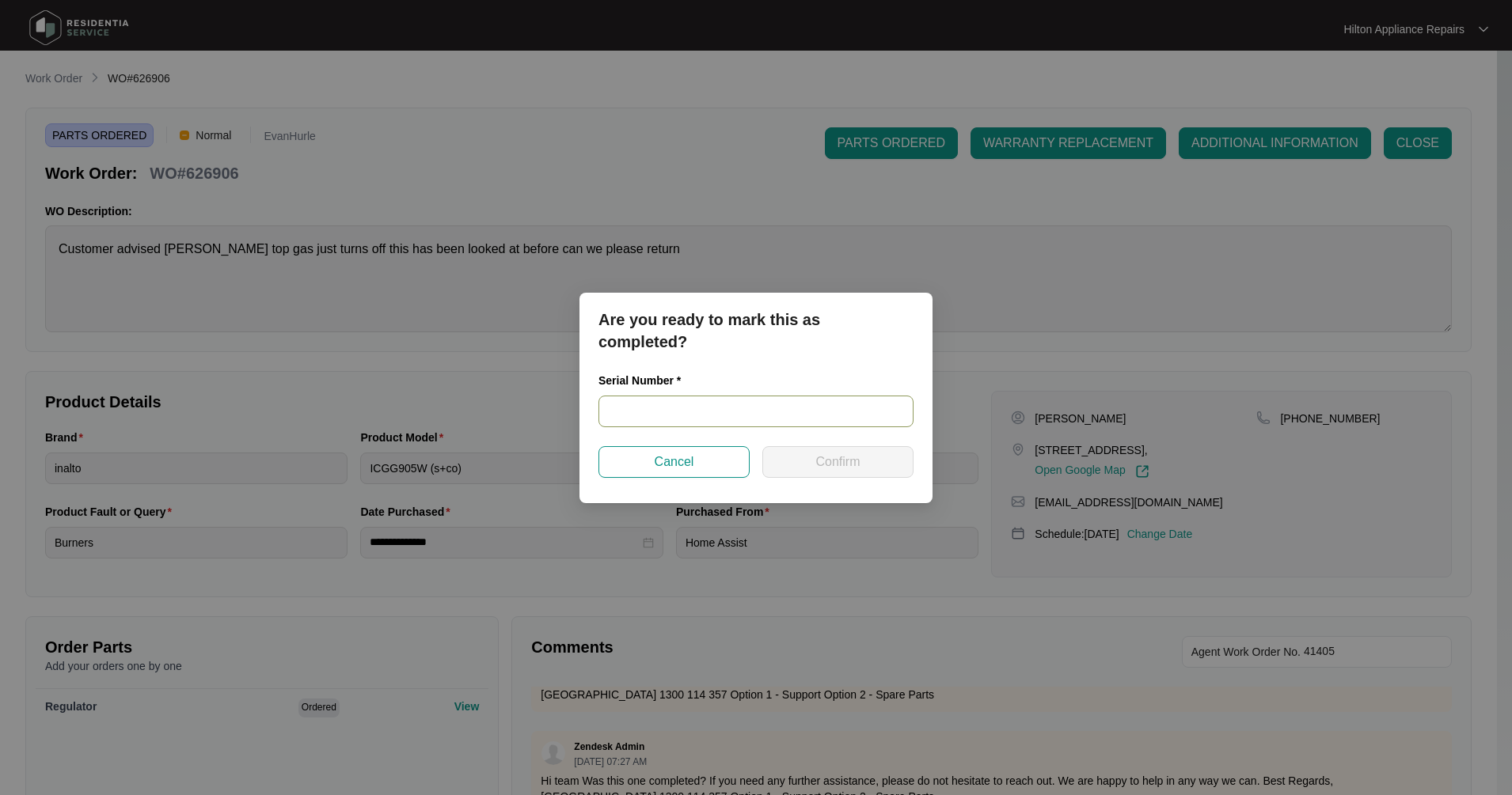
click at [620, 405] on input "text" at bounding box center [756, 411] width 315 height 32
type input "2023090119"
click at [855, 453] on span "Confirm" at bounding box center [838, 462] width 45 height 19
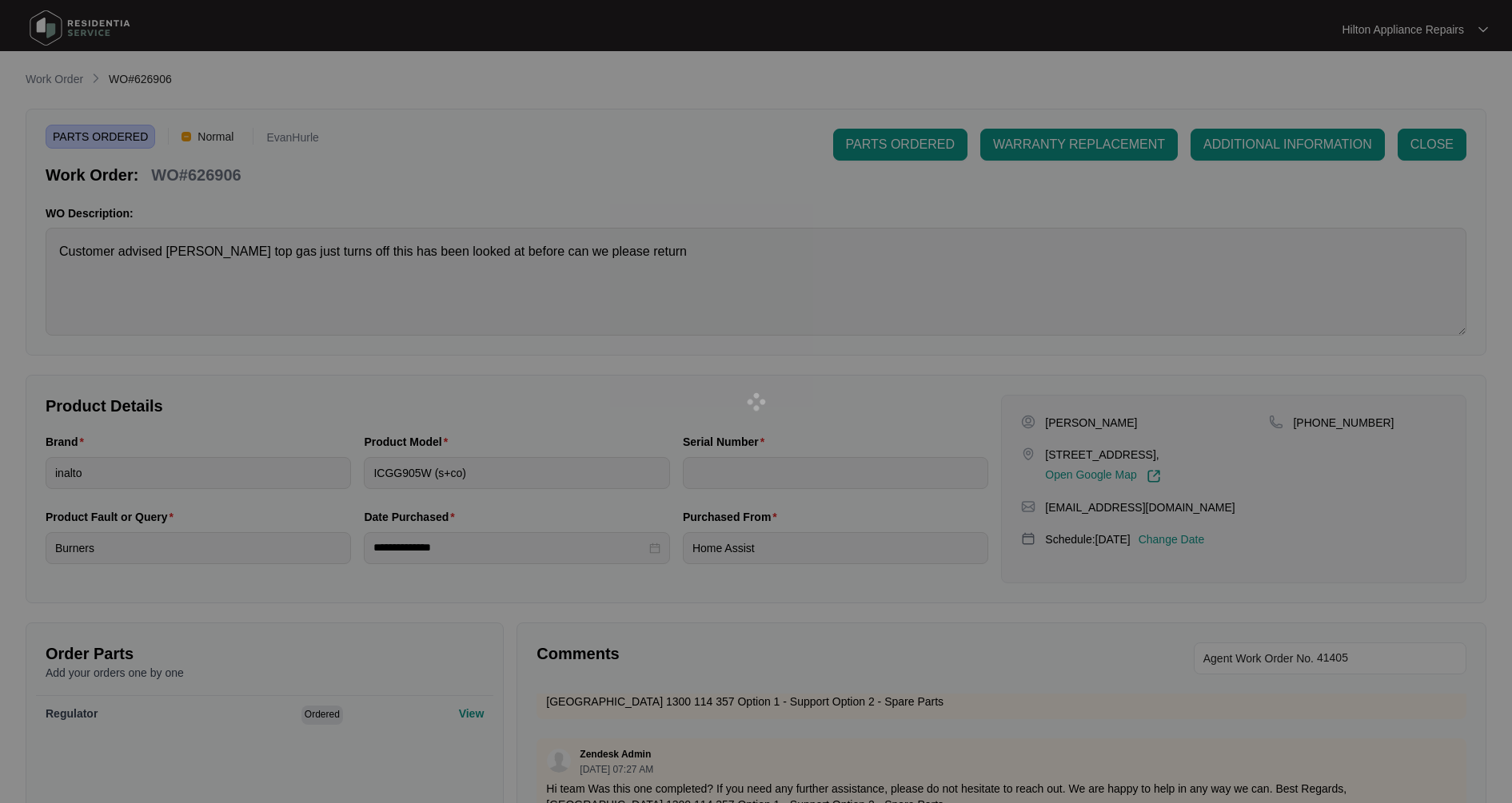
type input "2023090119"
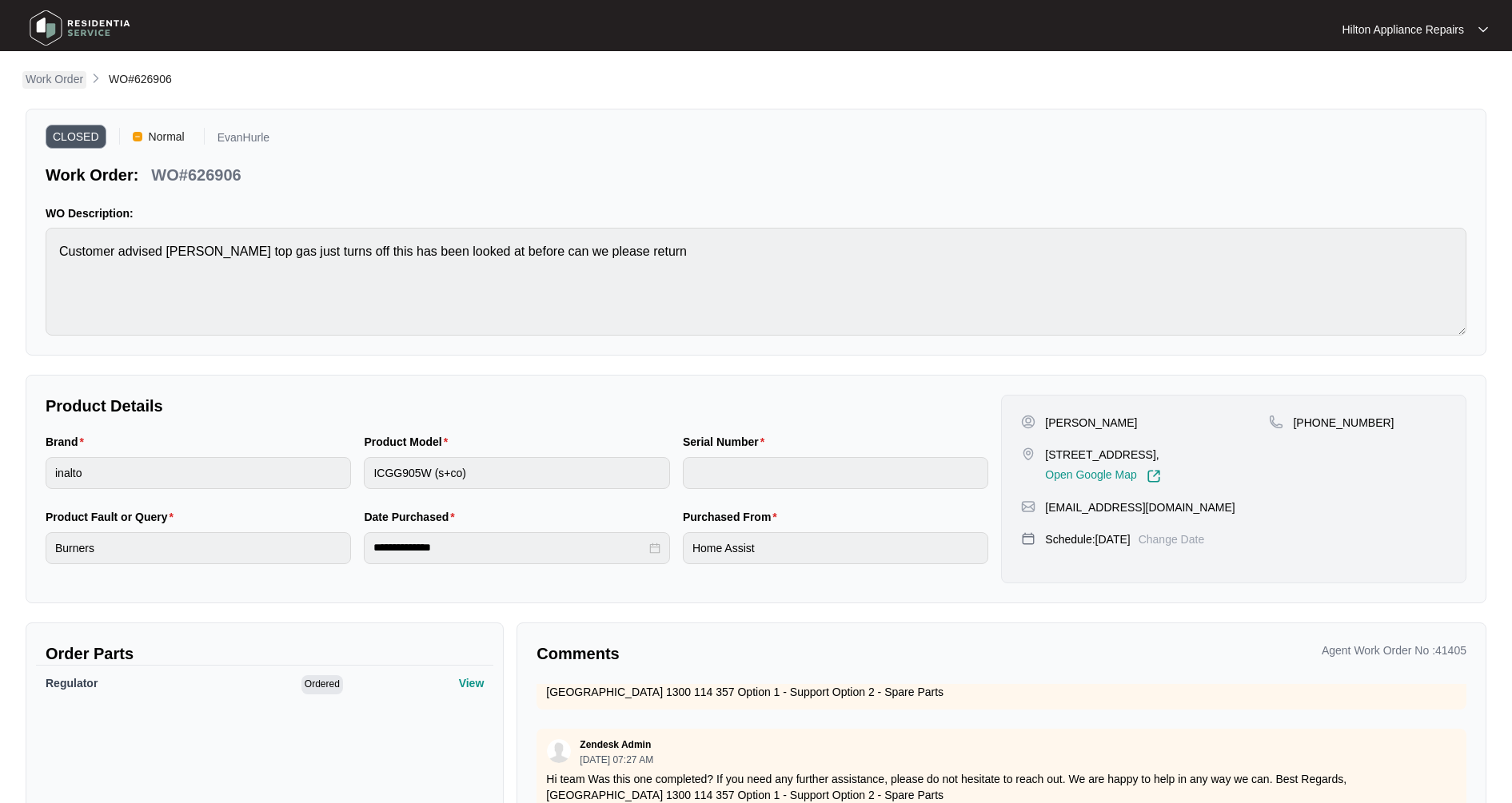
click at [76, 88] on link "Work Order" at bounding box center [54, 80] width 64 height 18
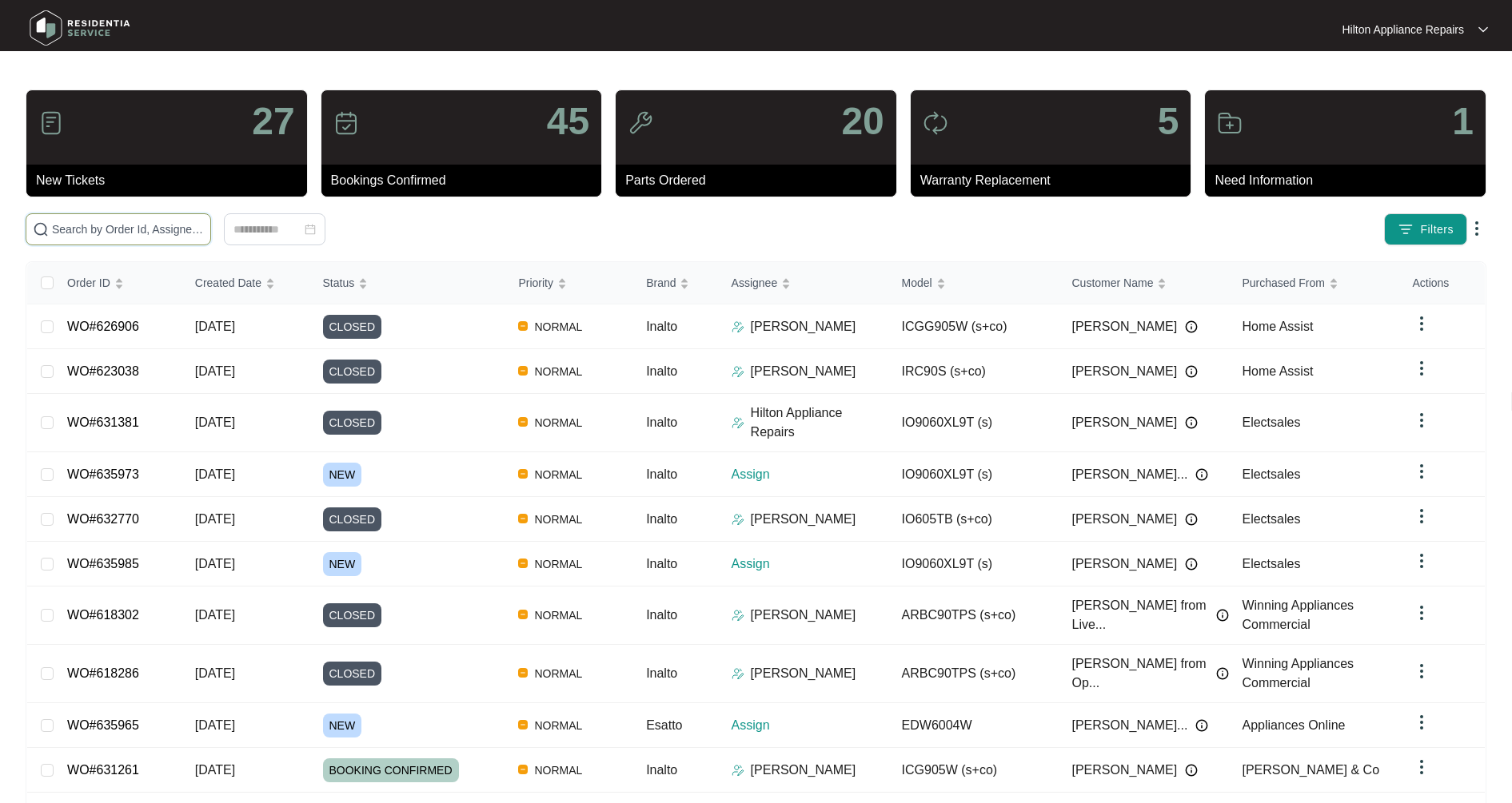
click at [94, 230] on input "text" at bounding box center [127, 229] width 152 height 18
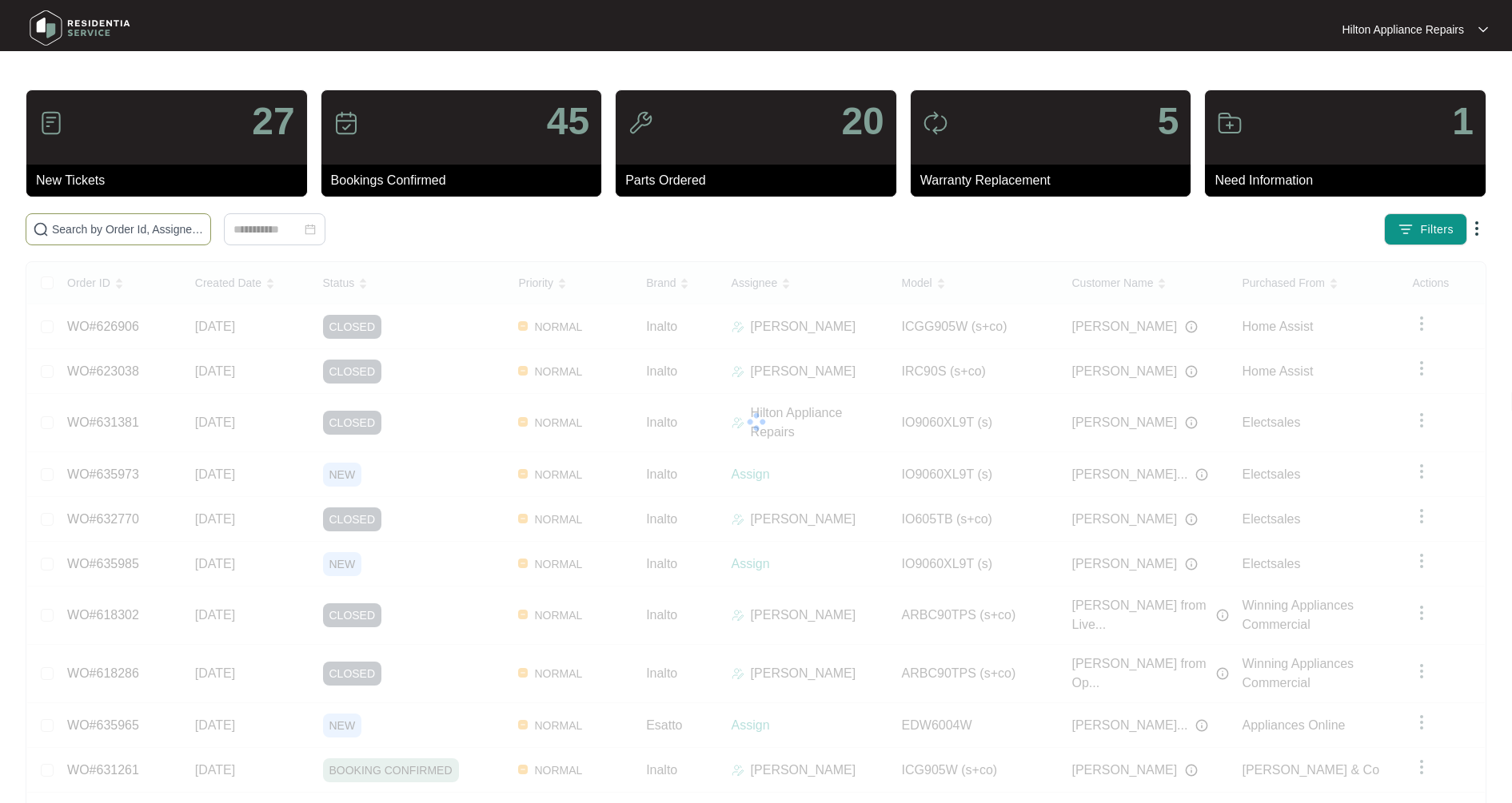
click at [168, 234] on input "text" at bounding box center [127, 229] width 152 height 18
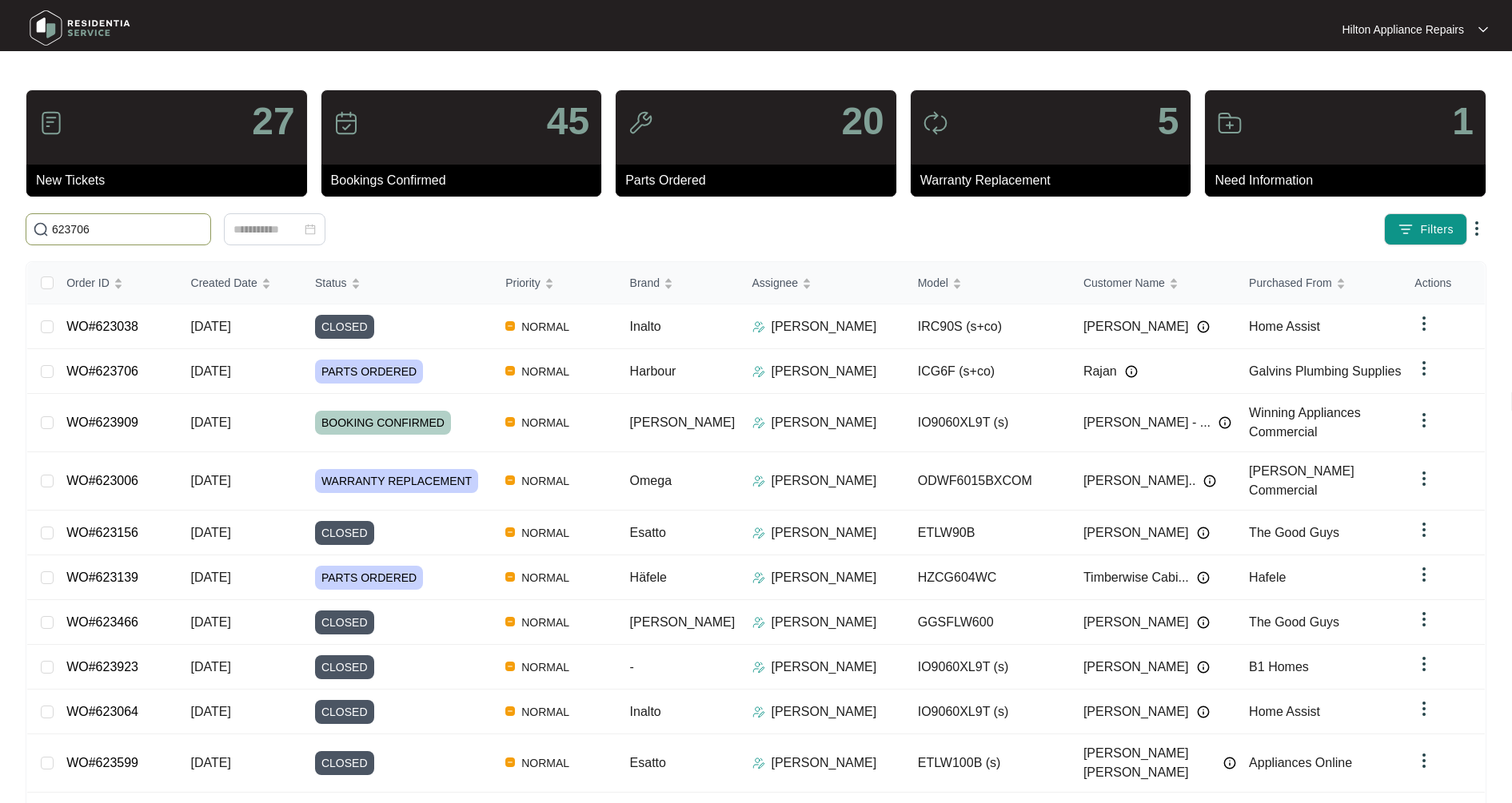
type input "623706"
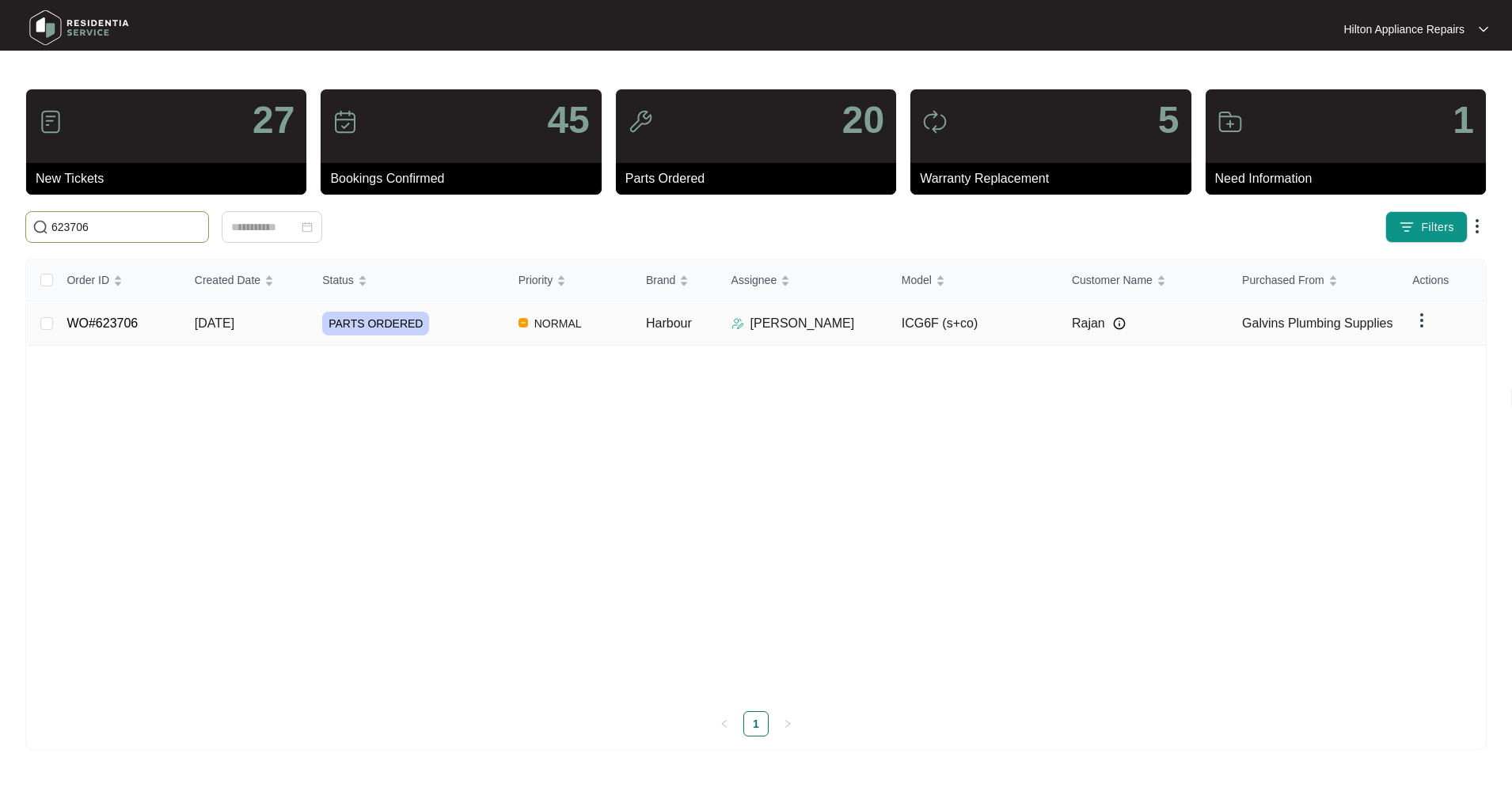
click at [235, 320] on span "[DATE]" at bounding box center [214, 324] width 40 height 14
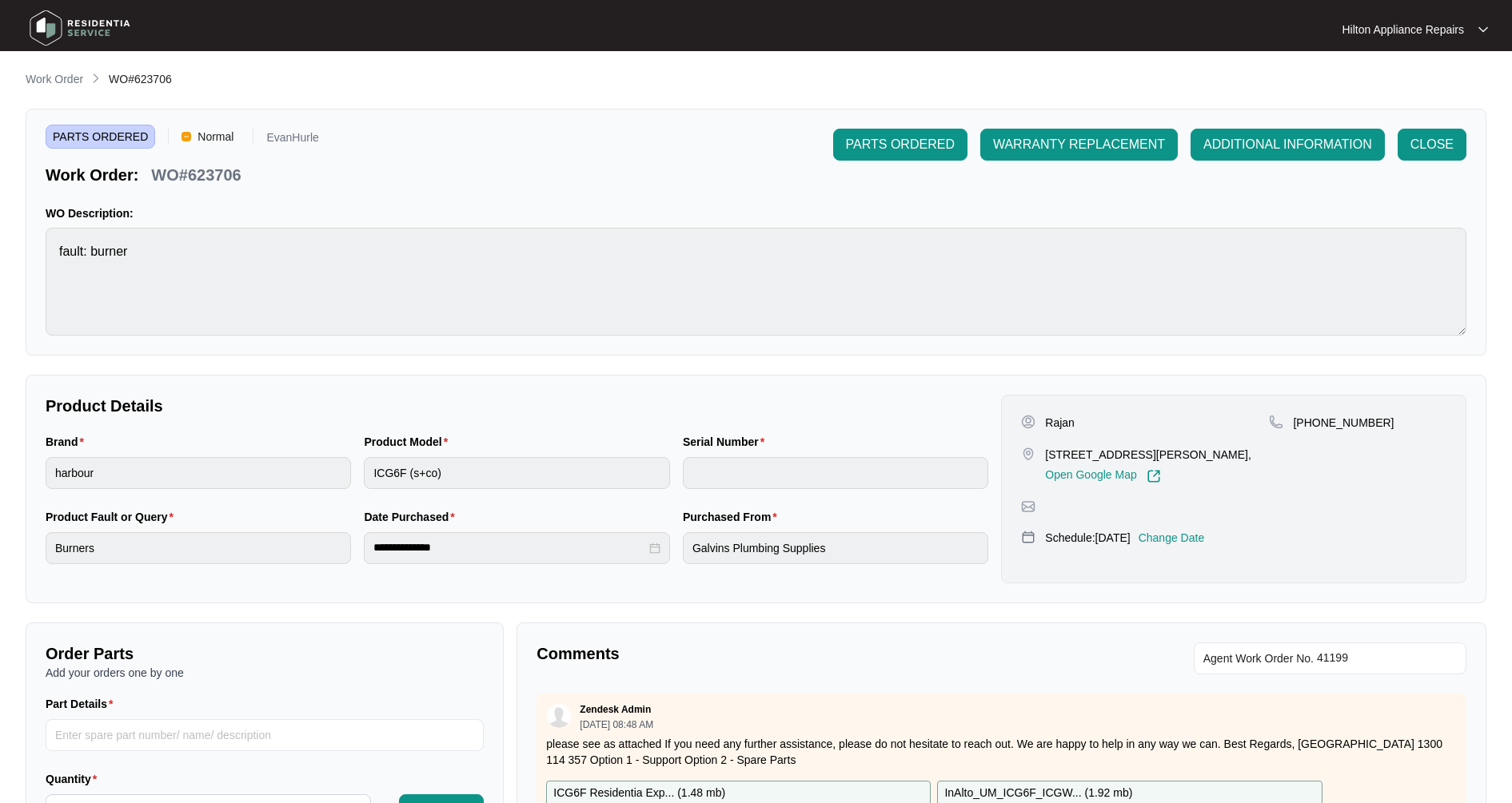
click at [1183, 532] on p "Change Date" at bounding box center [1171, 538] width 67 height 16
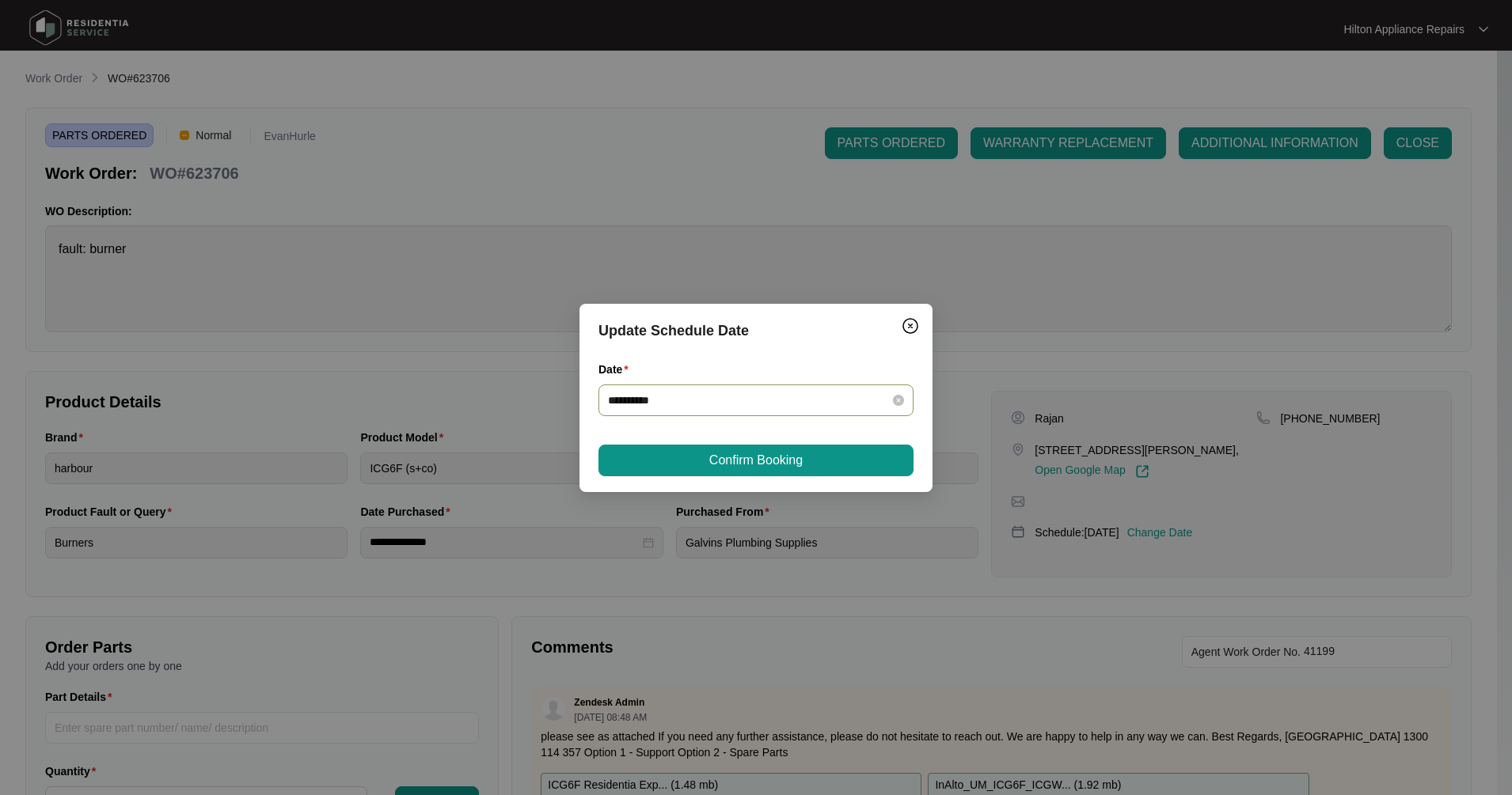
click at [782, 392] on input "**********" at bounding box center [747, 400] width 277 height 17
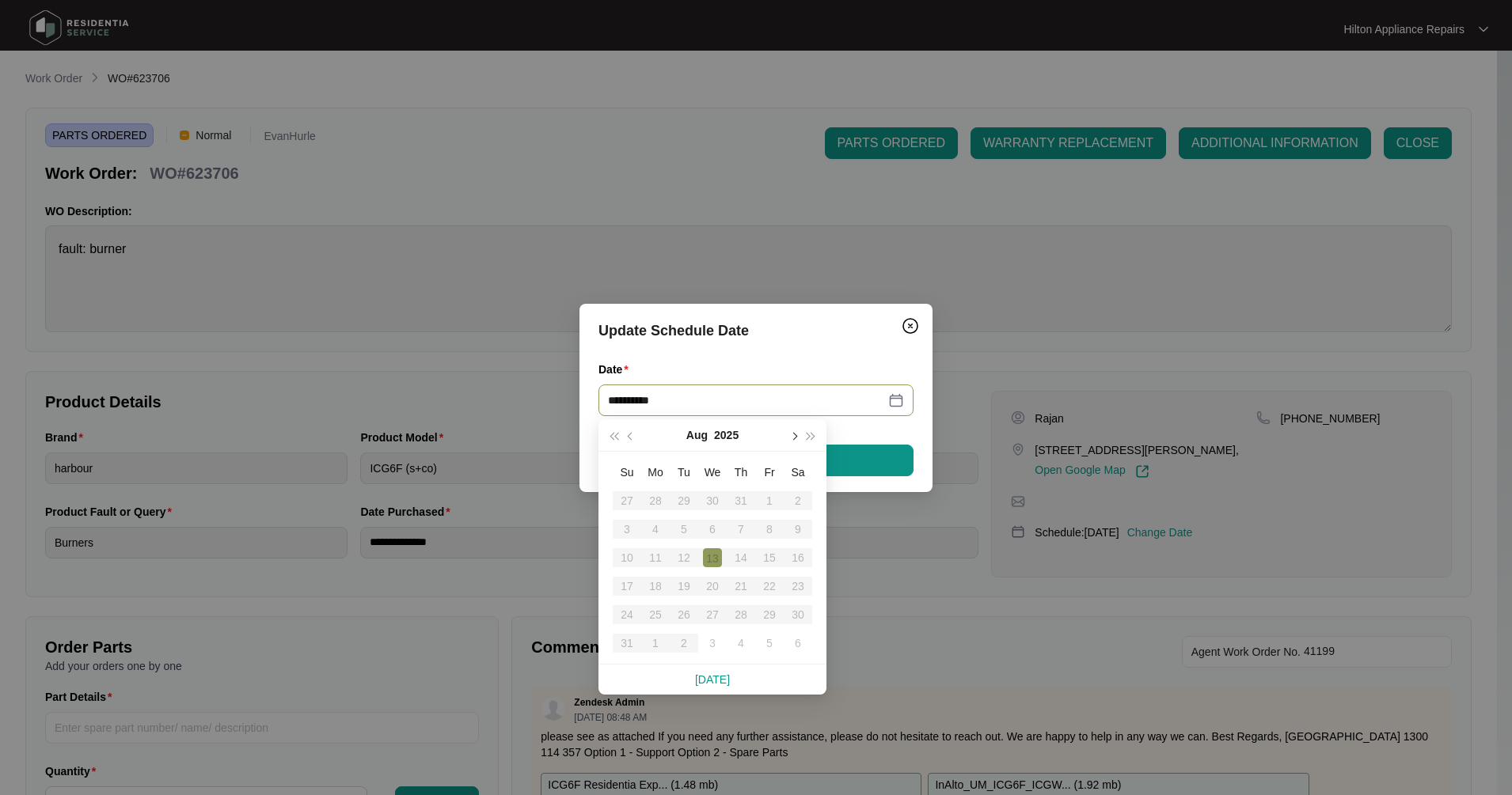
click at [800, 437] on button "button" at bounding box center [793, 435] width 17 height 32
click at [769, 494] on div "5" at bounding box center [770, 501] width 19 height 19
type input "**********"
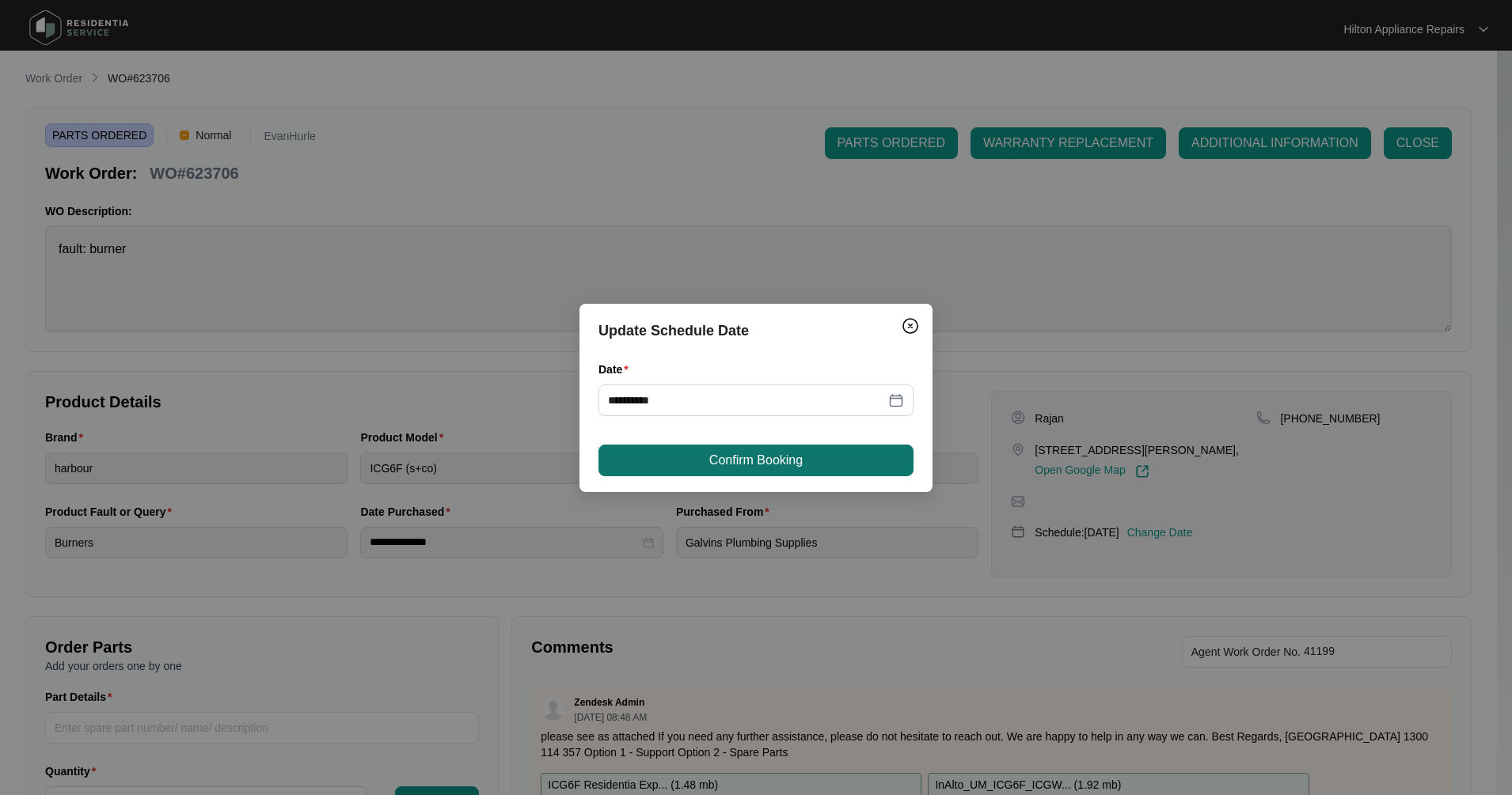
click at [795, 462] on span "Confirm Booking" at bounding box center [756, 461] width 93 height 19
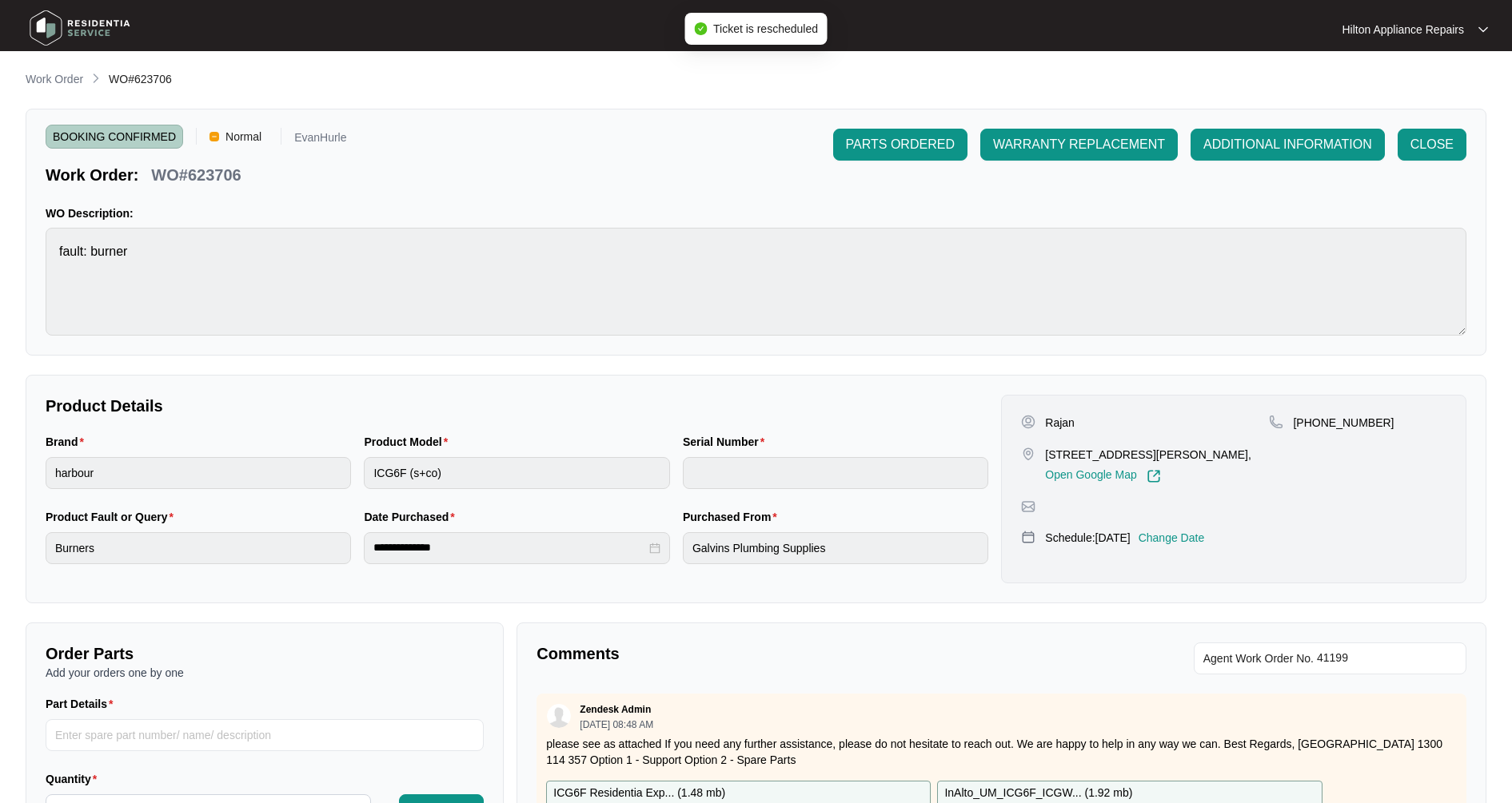
click at [86, 85] on ol "Work Order WO#623706" at bounding box center [98, 80] width 146 height 20
click at [51, 85] on p "Work Order" at bounding box center [54, 79] width 58 height 16
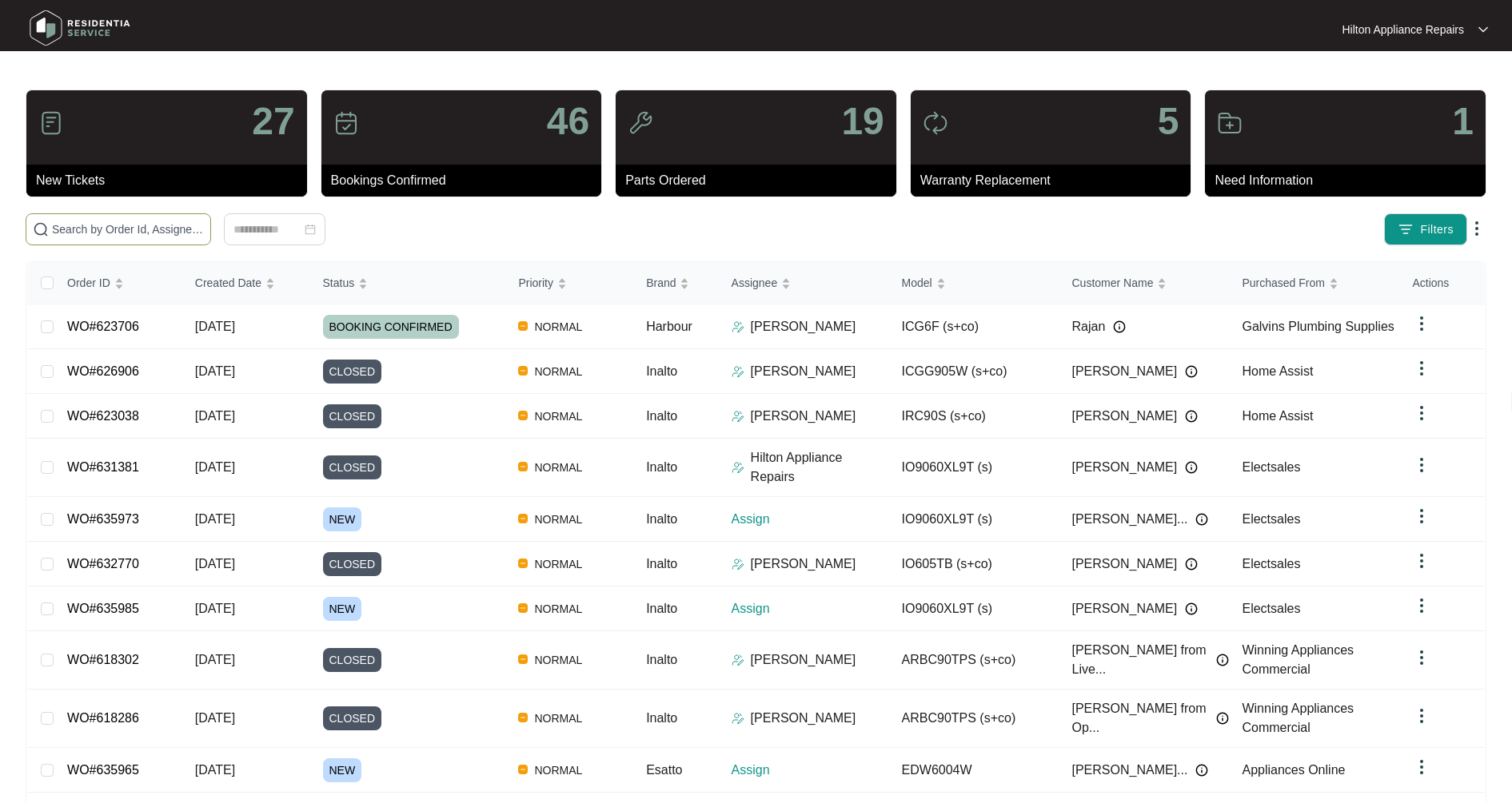
click at [139, 227] on input "text" at bounding box center [127, 229] width 152 height 18
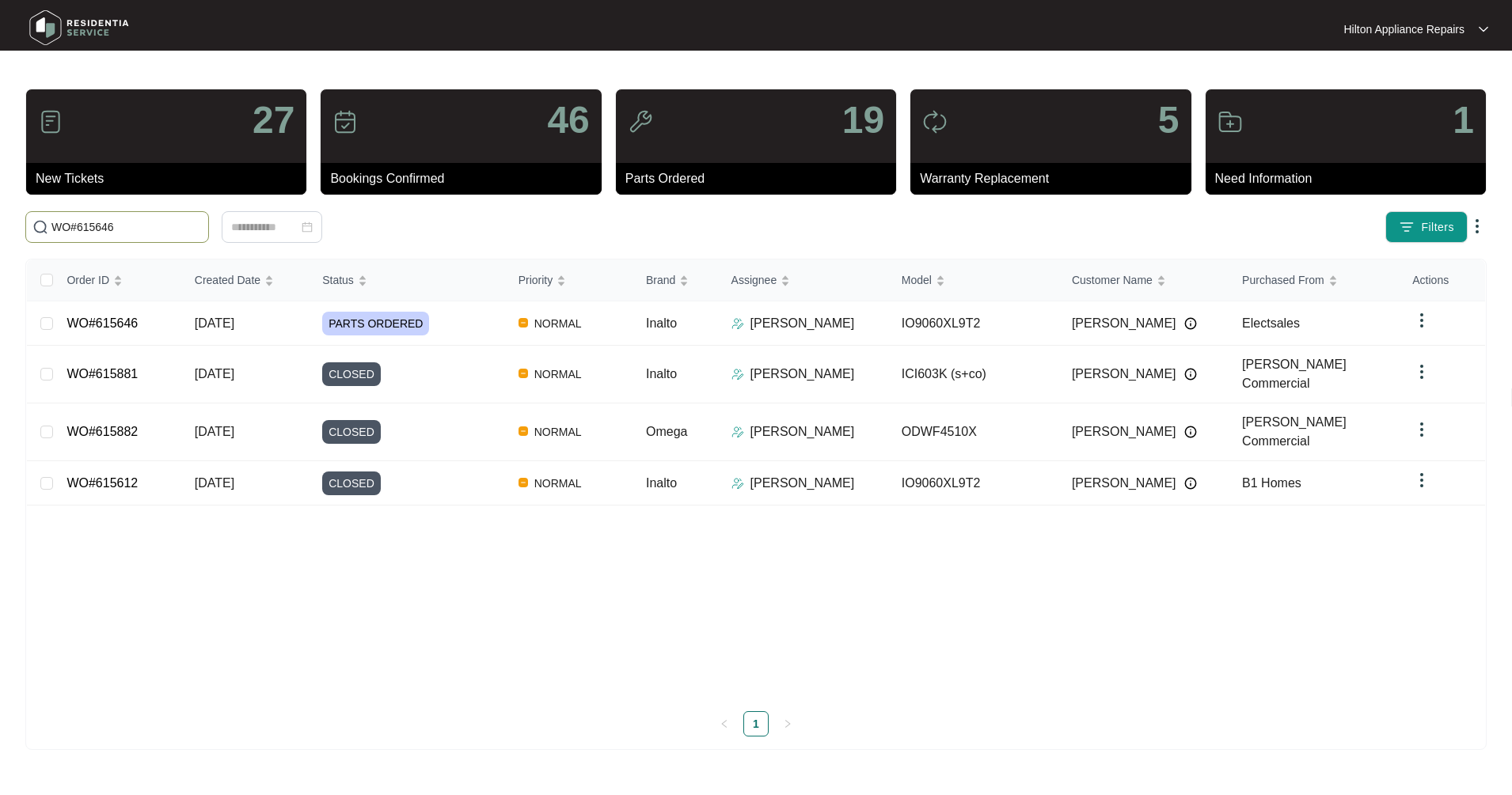
type input "WO#615646"
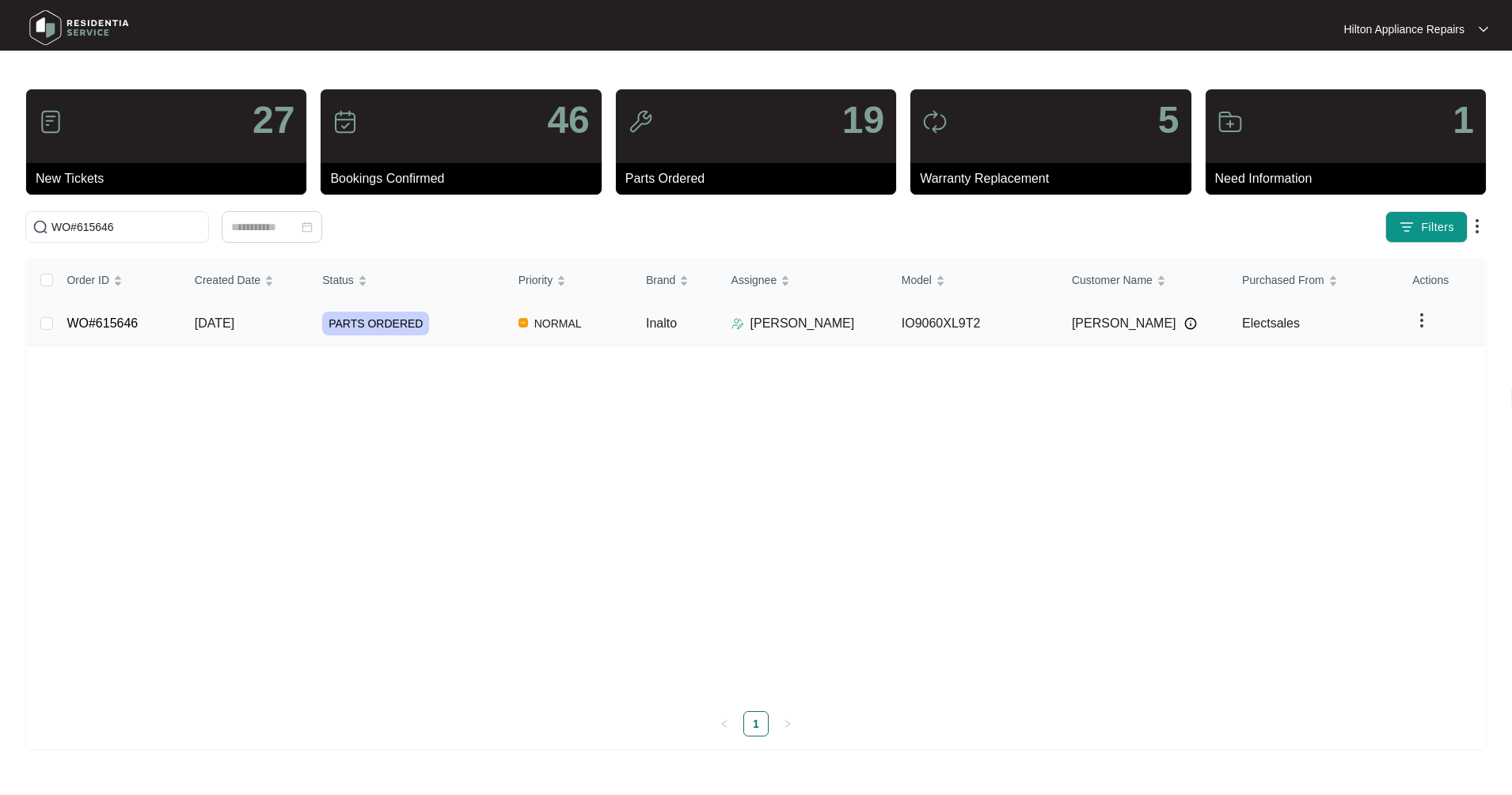
click at [235, 327] on span "[DATE]" at bounding box center [214, 324] width 40 height 14
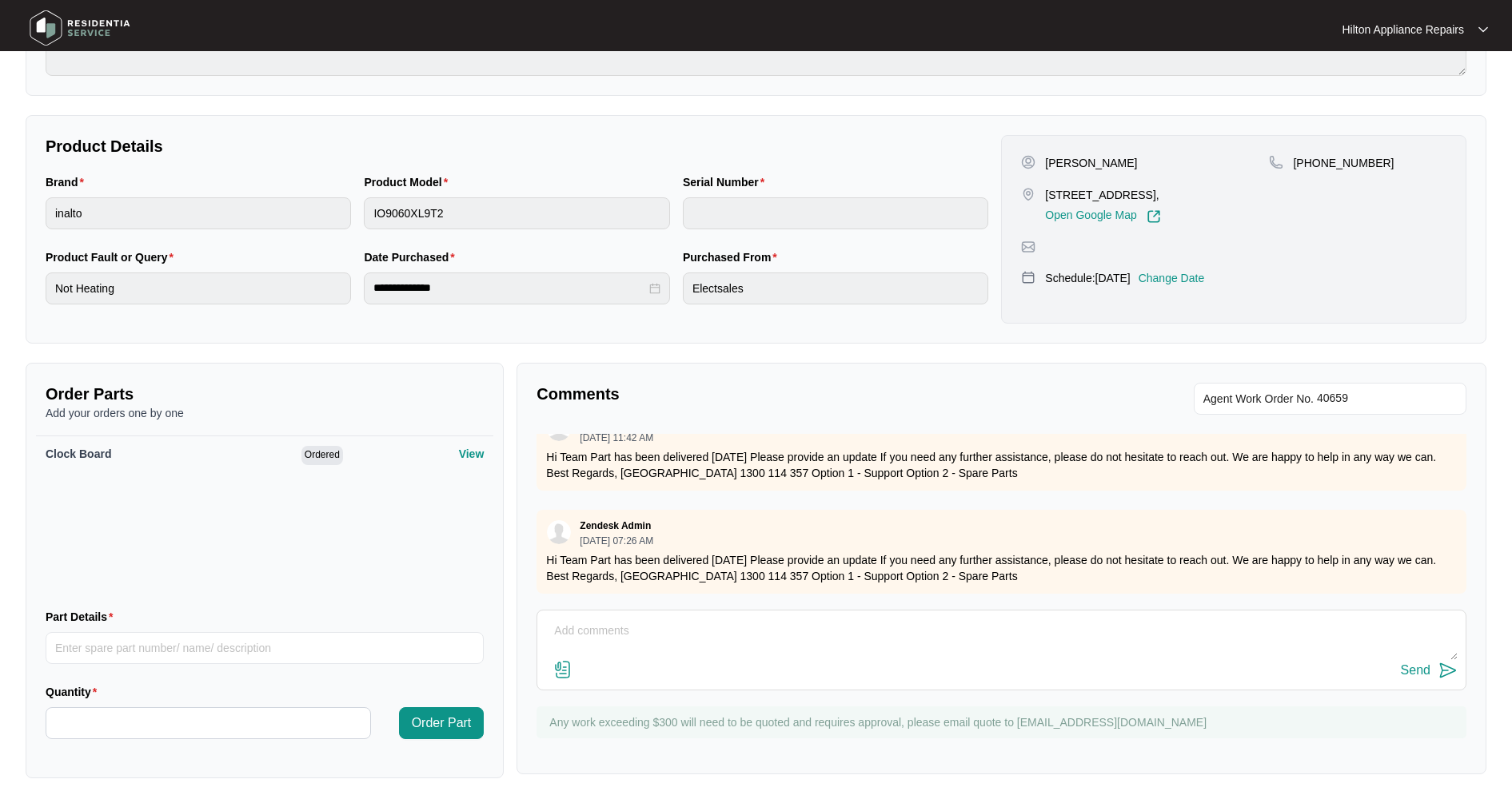
scroll to position [1560, 0]
click at [587, 630] on textarea at bounding box center [1001, 639] width 912 height 41
type textarea "A"
click at [593, 615] on div "Send" at bounding box center [1001, 650] width 929 height 80
click at [598, 625] on textarea at bounding box center [1001, 639] width 912 height 41
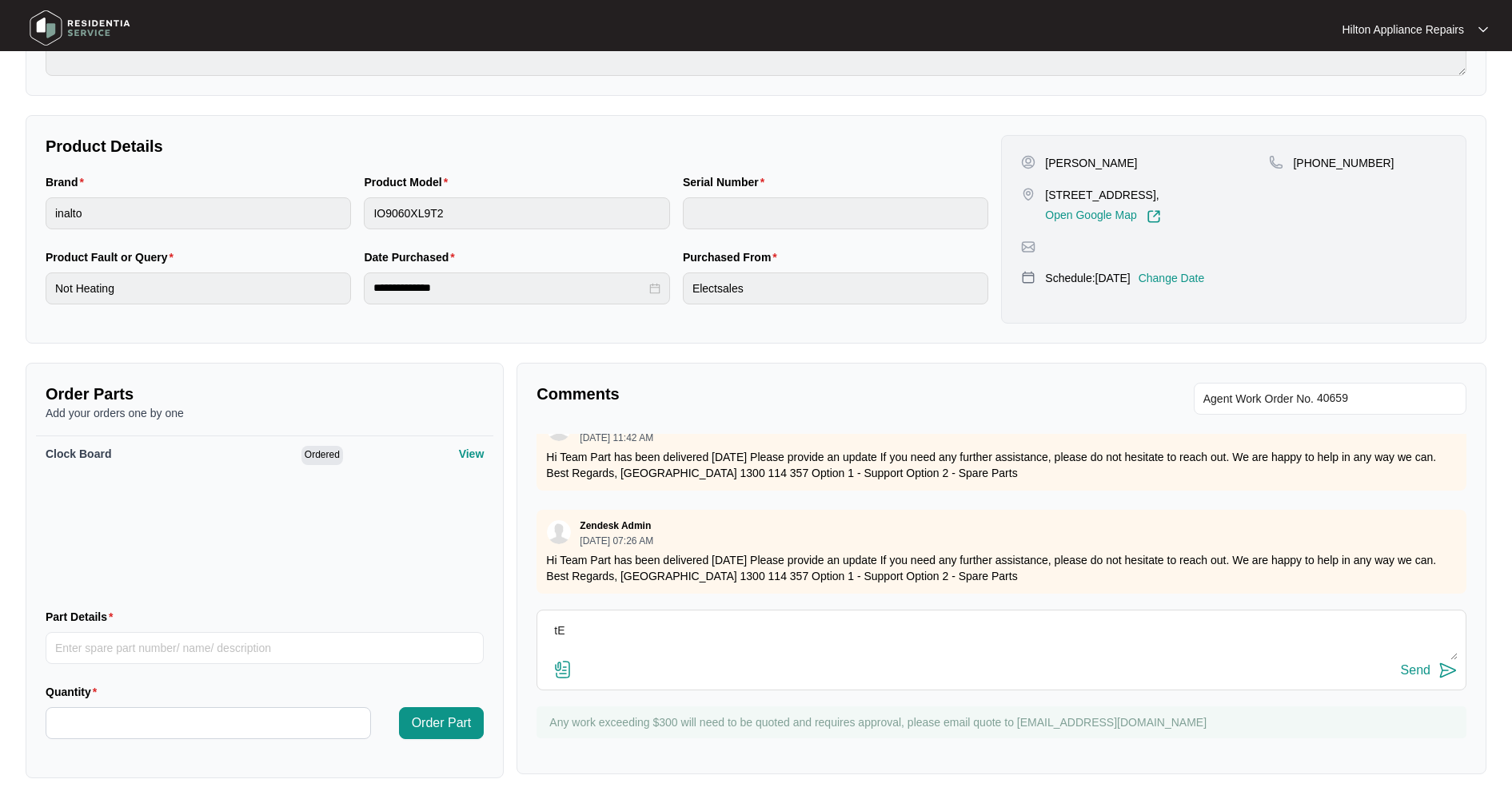
type textarea "t"
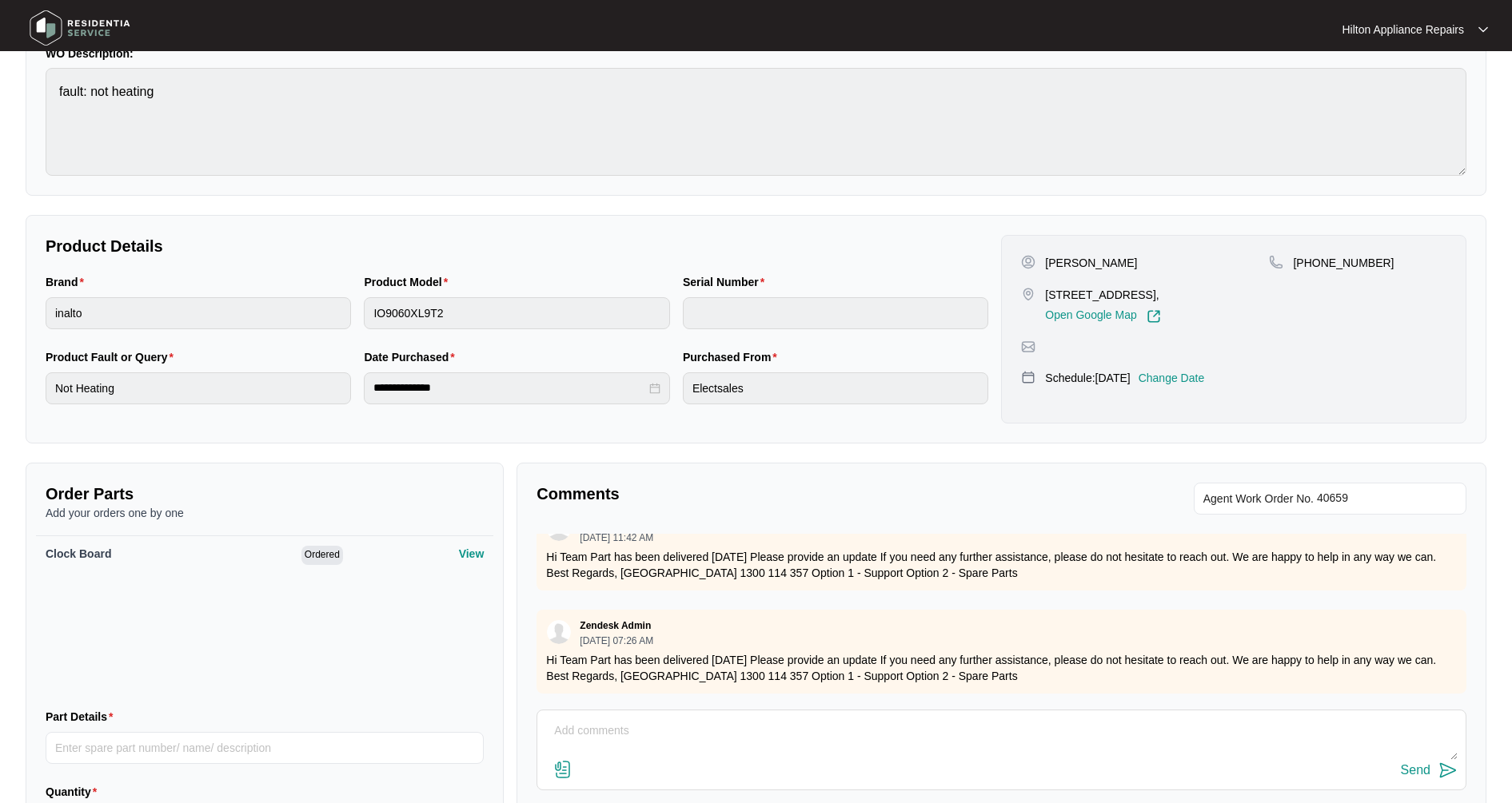
click at [598, 637] on p "[DATE] 07:26 AM" at bounding box center [616, 641] width 73 height 10
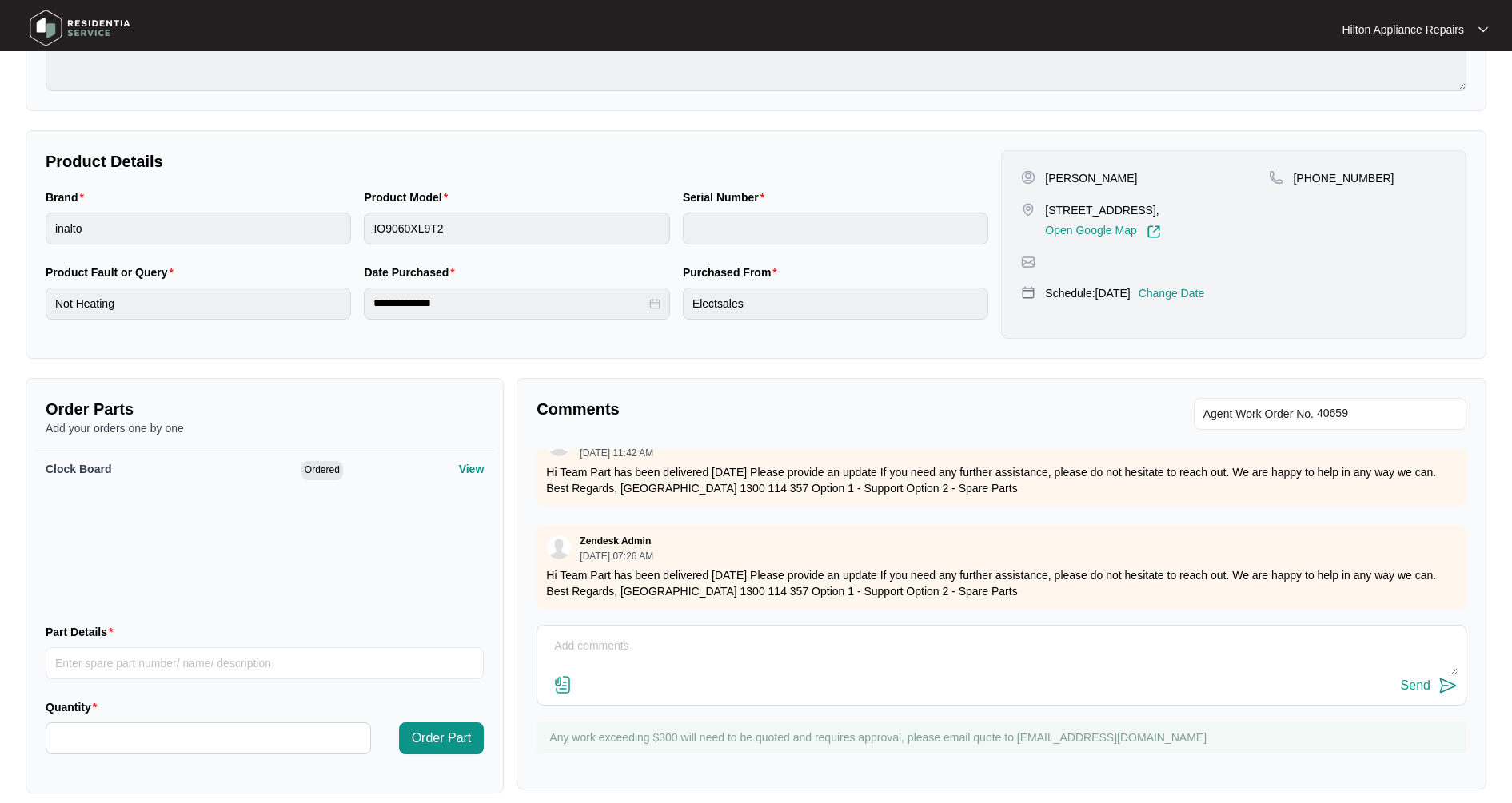
scroll to position [260, 0]
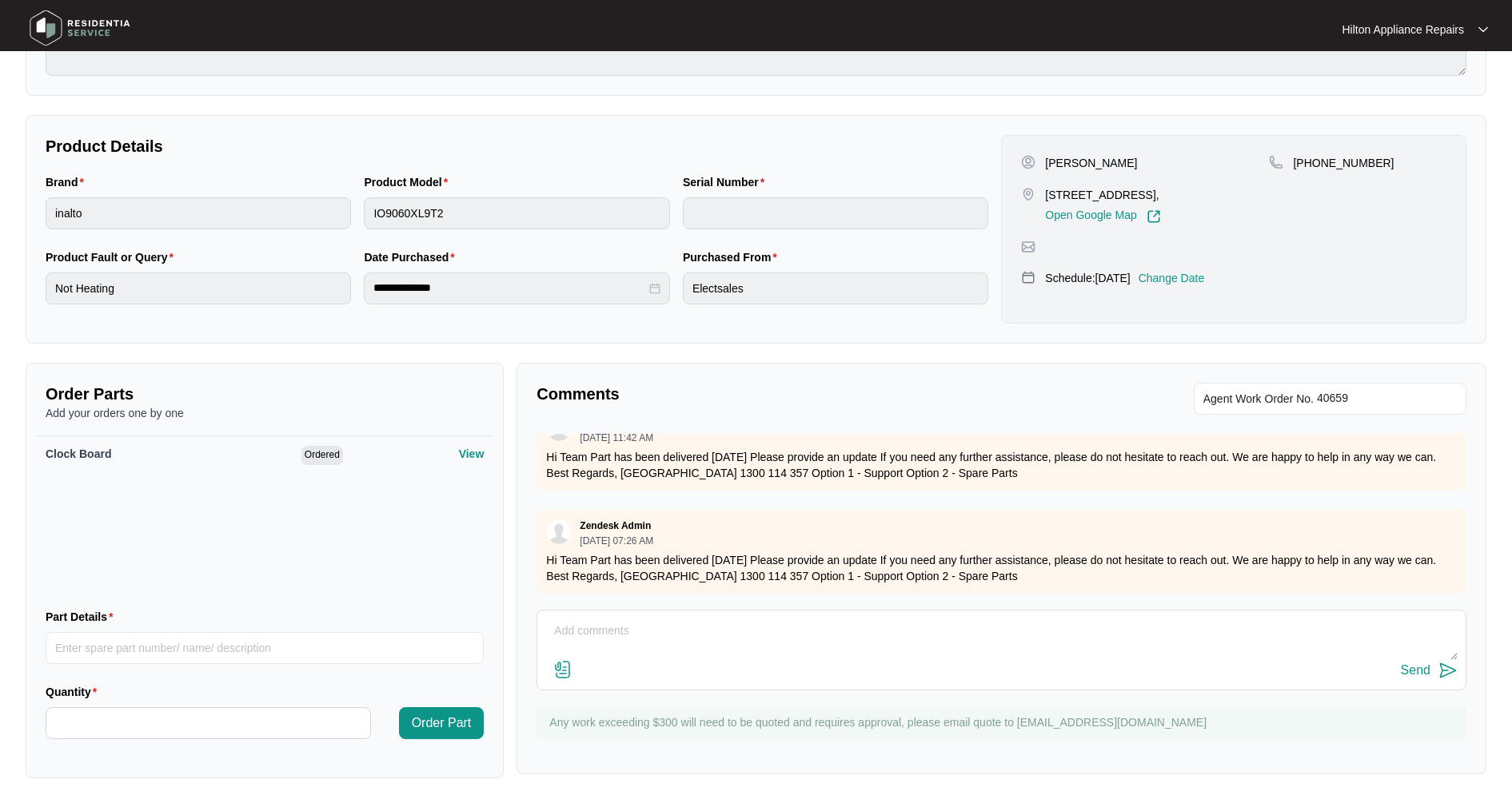
click at [607, 631] on textarea at bounding box center [1001, 639] width 912 height 41
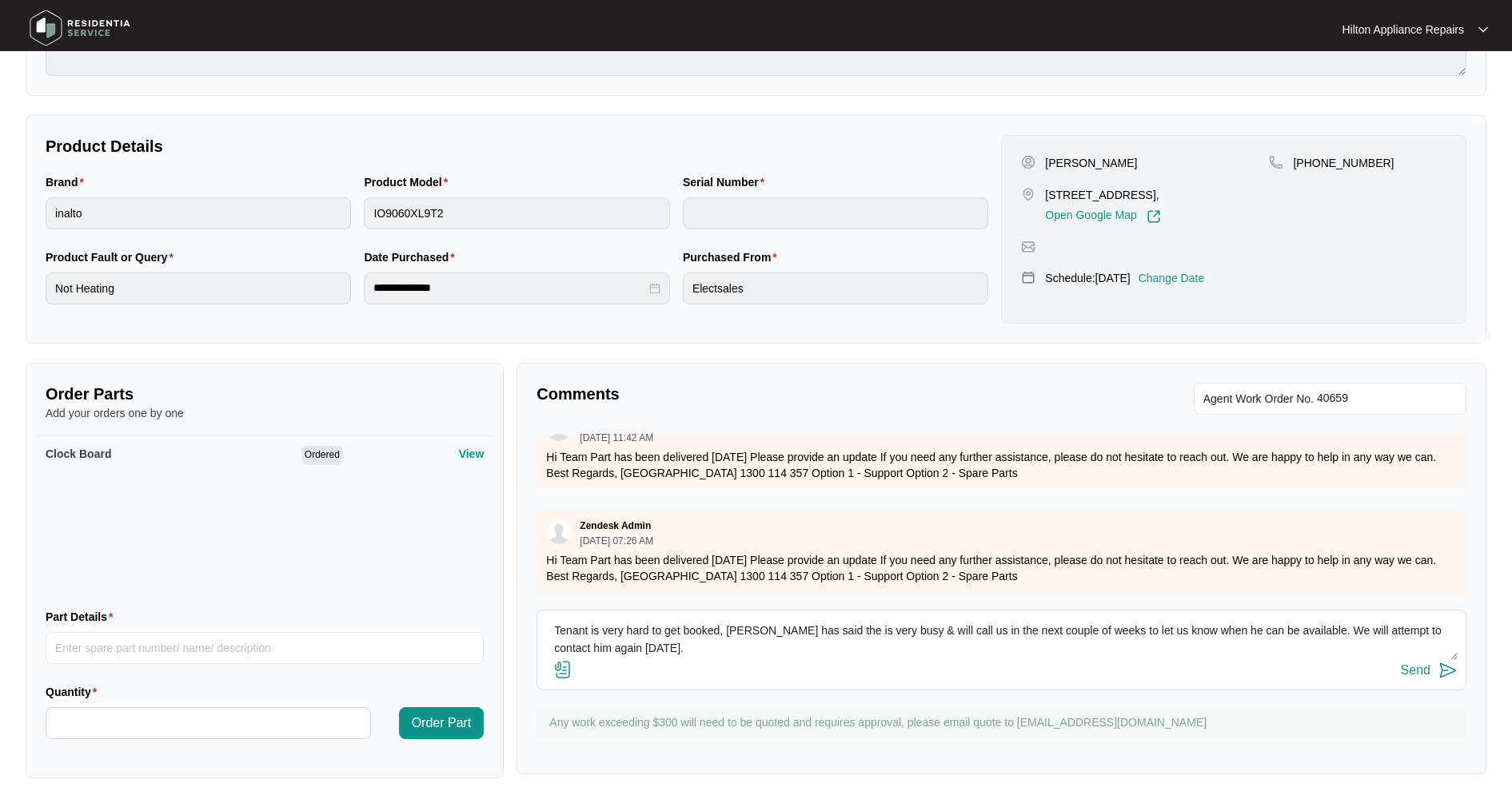
type textarea "Tenant is very hard to get booked, [PERSON_NAME] has said the is very busy & wi…"
click at [1434, 679] on button "Send" at bounding box center [1429, 671] width 57 height 22
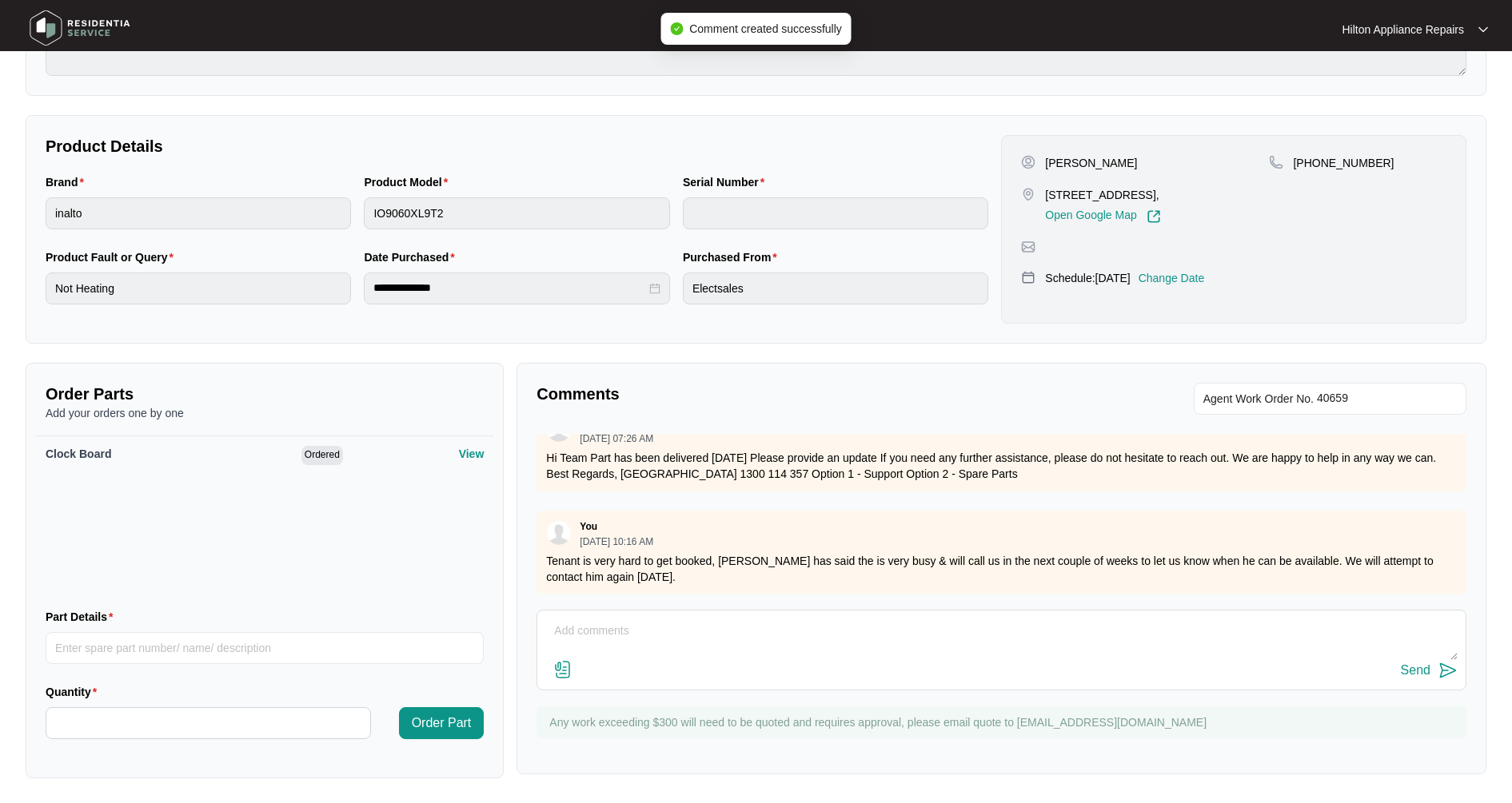
scroll to position [1664, 0]
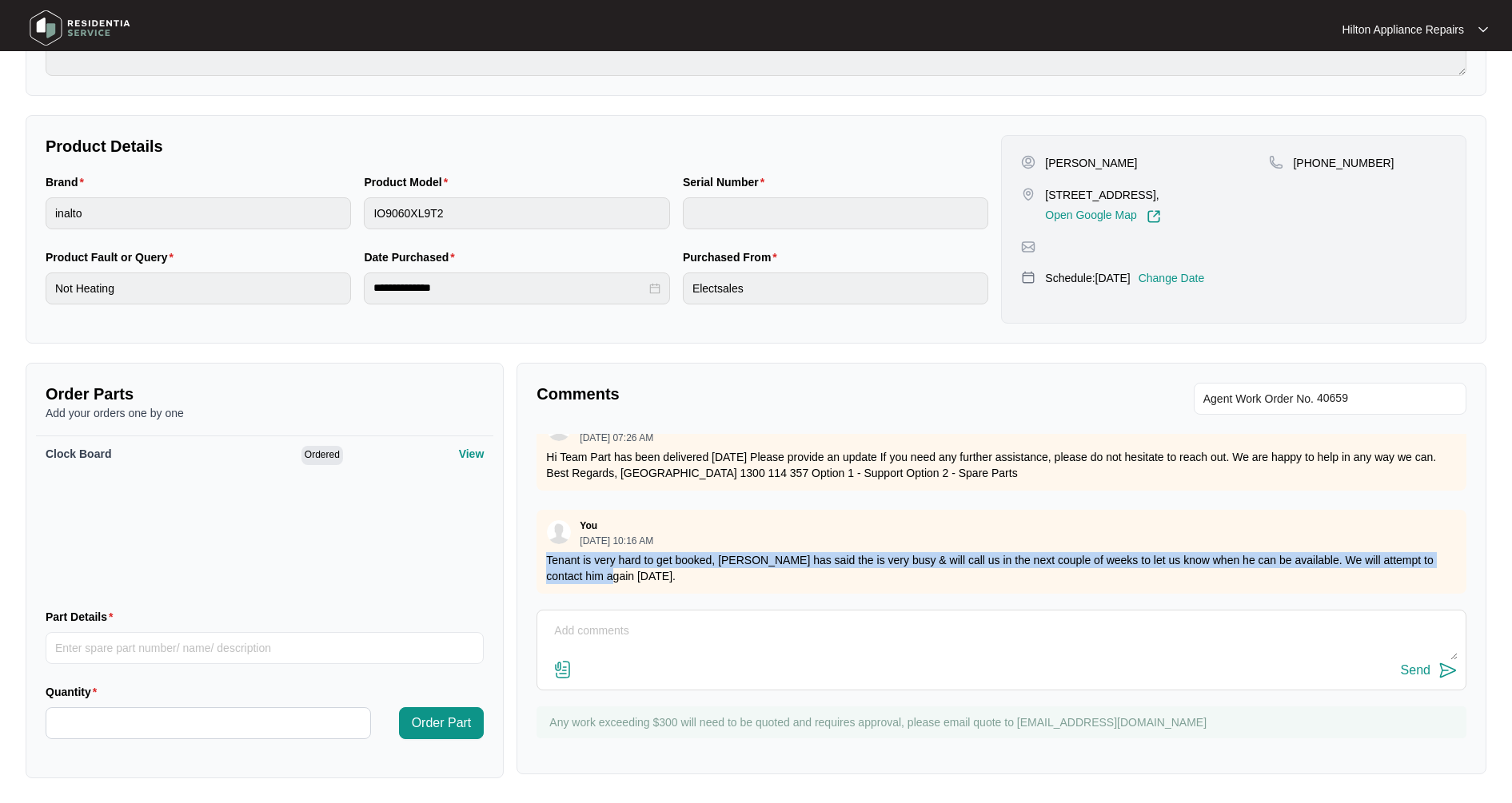
drag, startPoint x: 619, startPoint y: 572, endPoint x: 523, endPoint y: 546, distance: 99.5
click at [523, 546] on div "Comments Agent Work Order No. You [DATE] 12:51 PM Please update model number. C…" at bounding box center [1001, 569] width 969 height 411
copy p "Tenant is very hard to get booked, [PERSON_NAME] has said the is very busy & wi…"
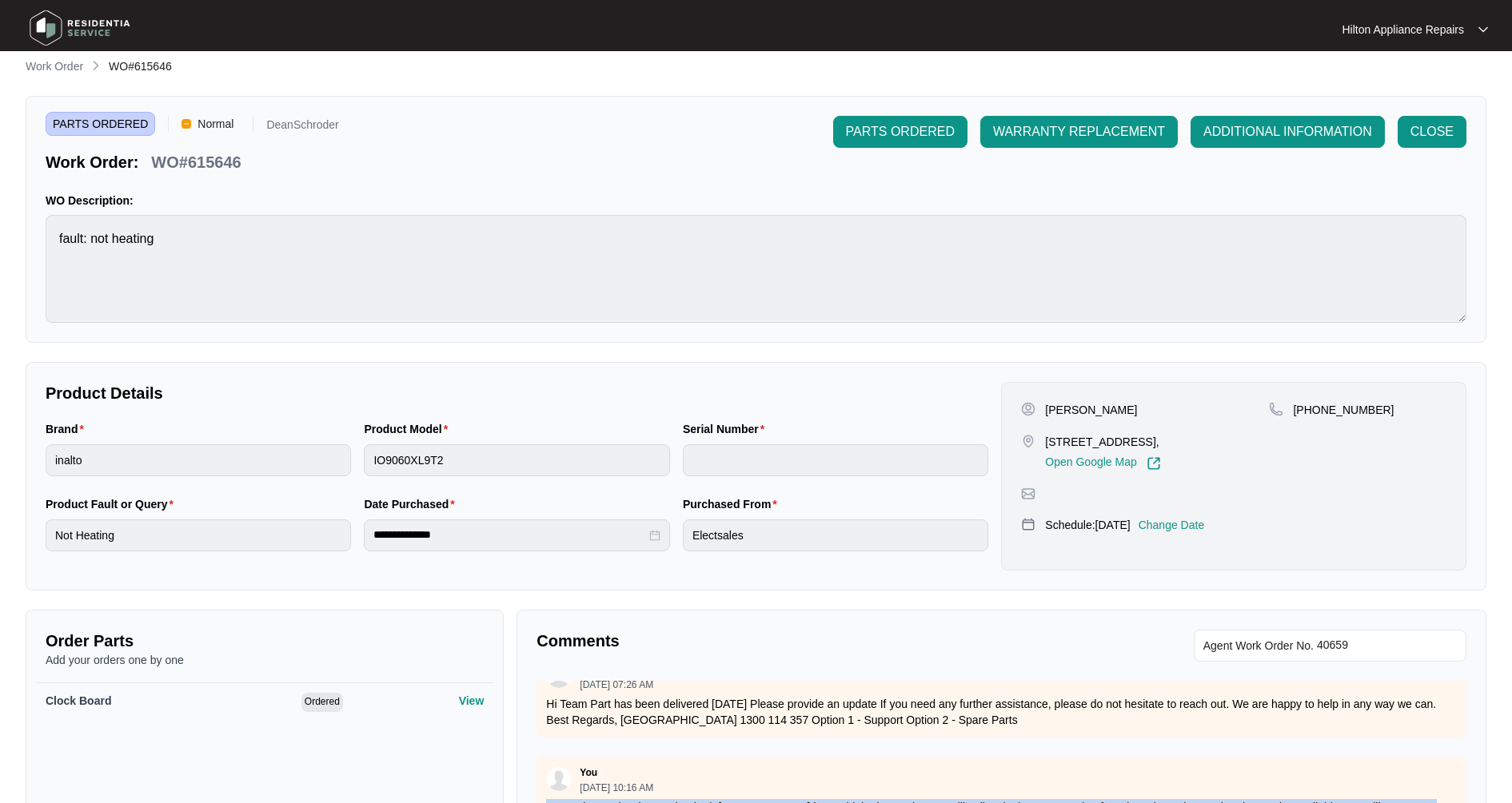
scroll to position [0, 0]
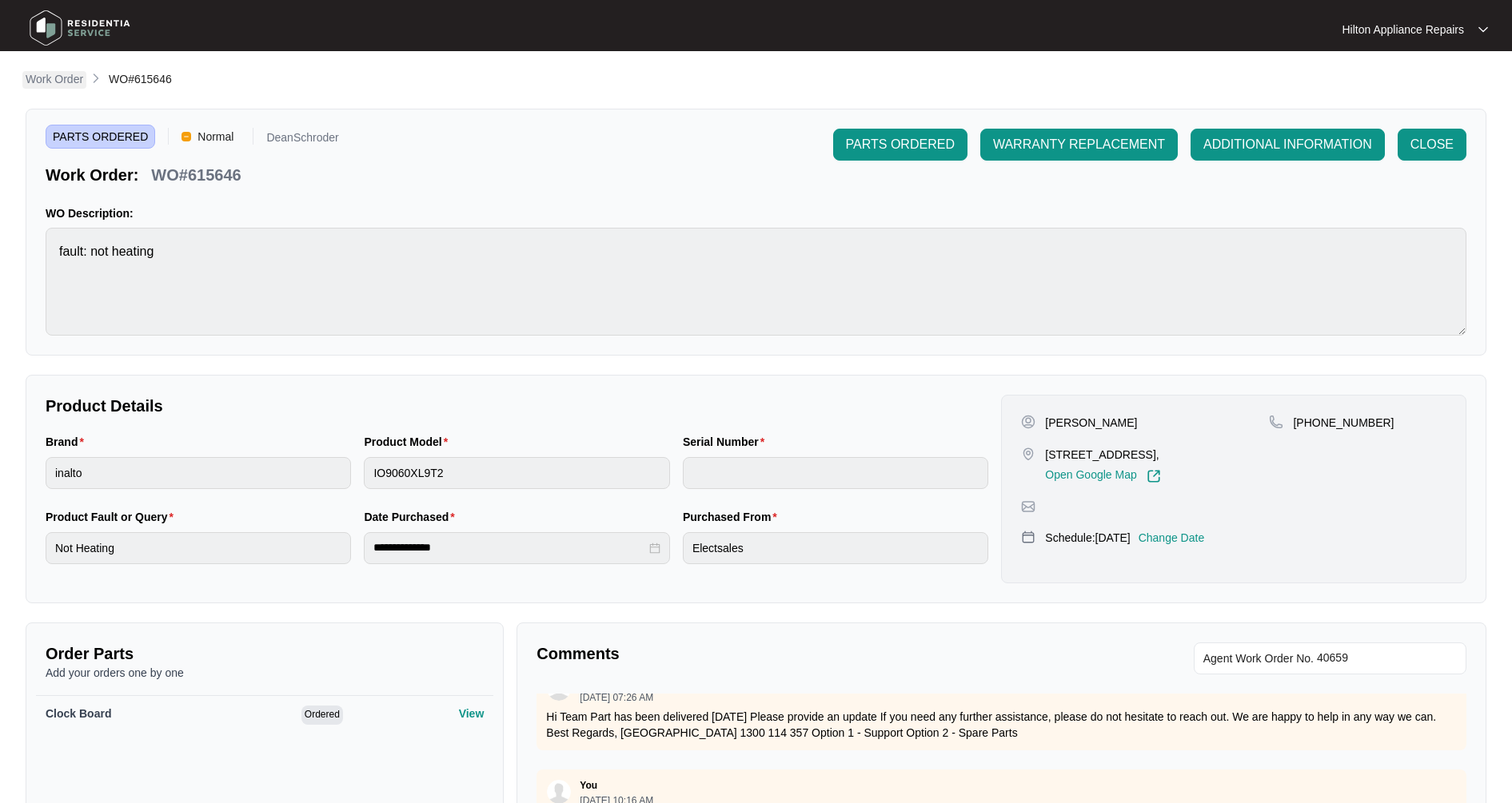
click at [51, 88] on link "Work Order" at bounding box center [54, 80] width 64 height 18
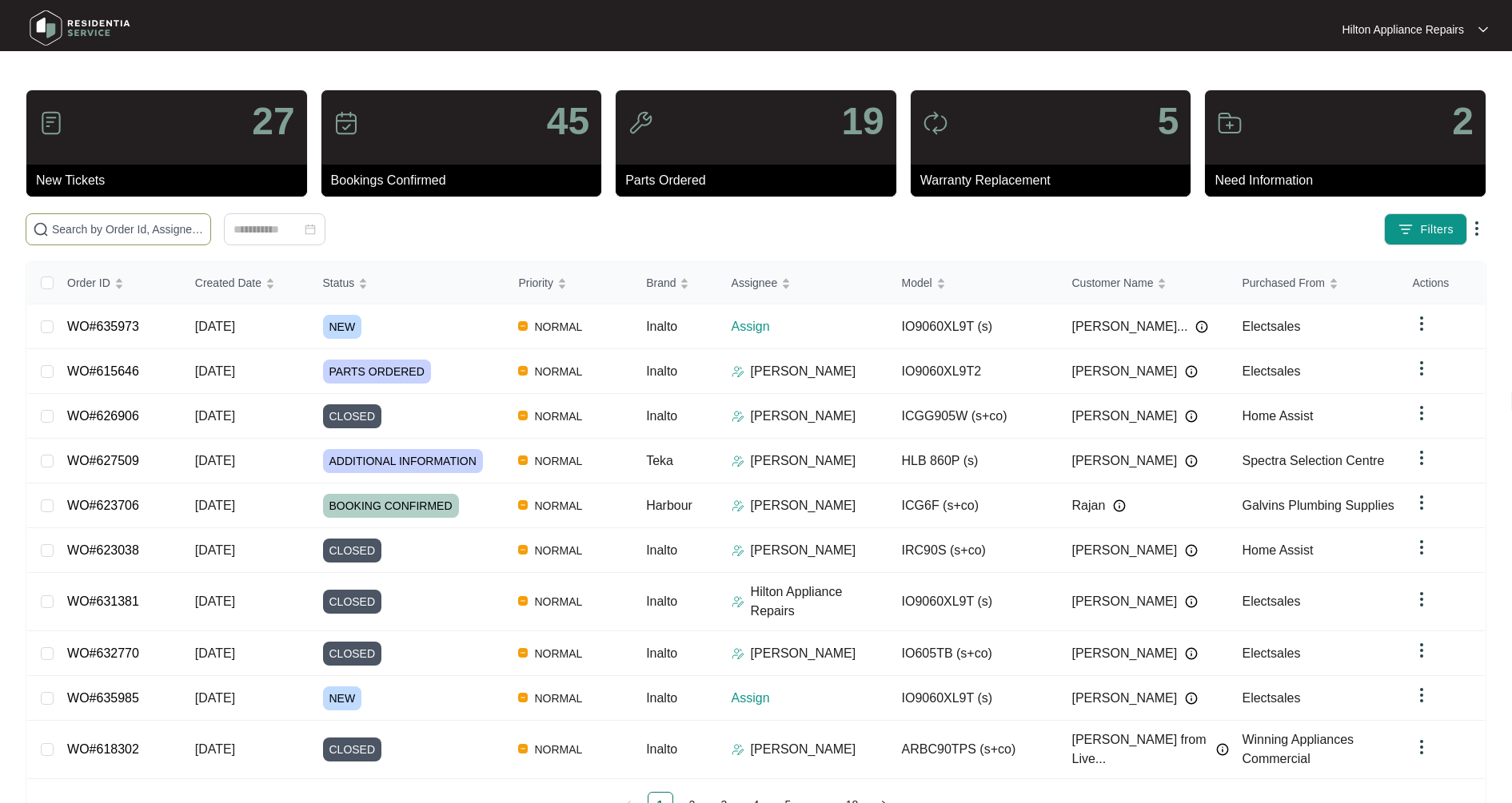
click at [89, 228] on input "text" at bounding box center [127, 229] width 152 height 18
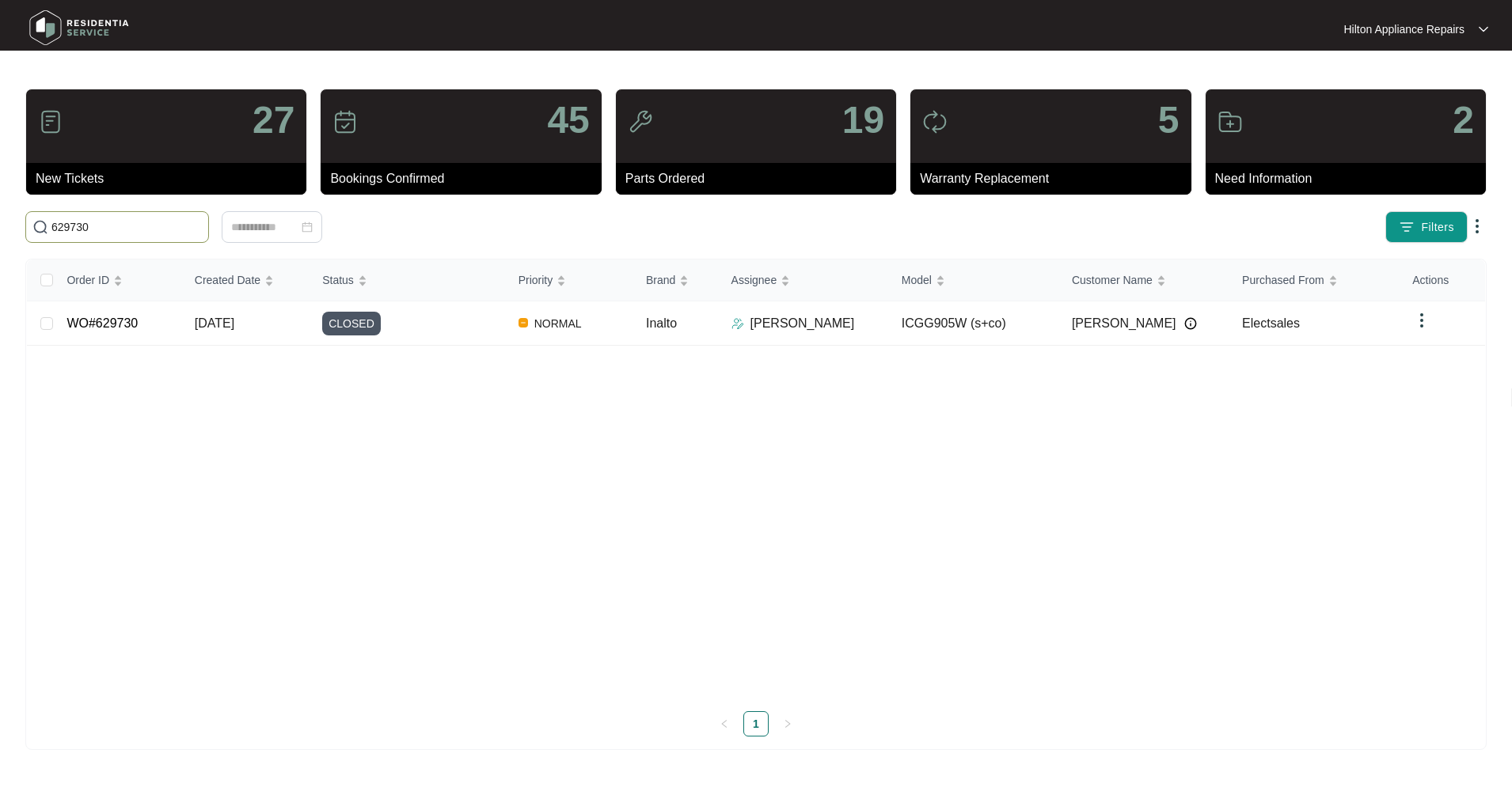
type input "629730"
click at [163, 330] on td "WO#629730" at bounding box center [117, 324] width 127 height 45
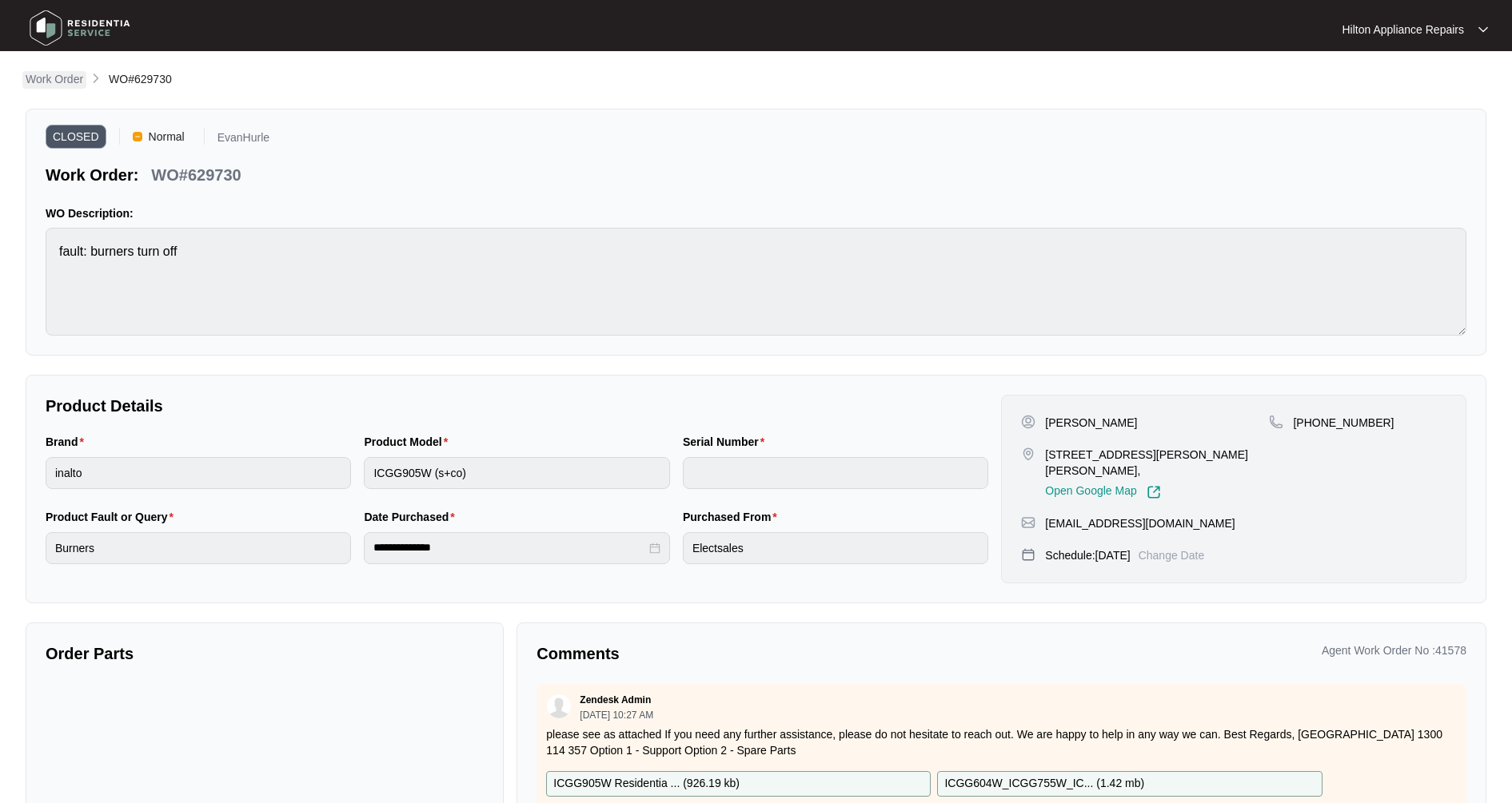
click at [62, 82] on p "Work Order" at bounding box center [54, 79] width 58 height 16
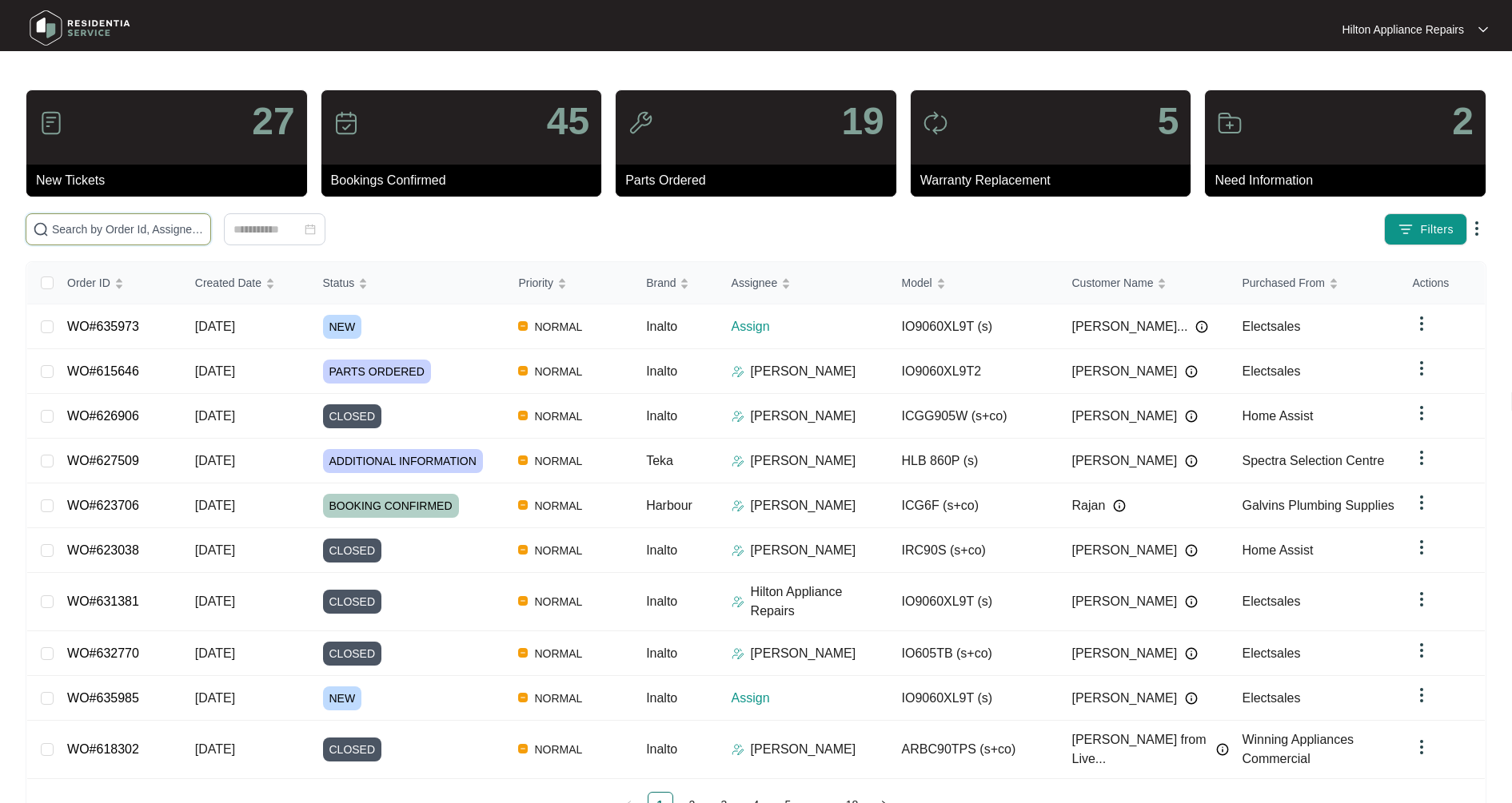
click at [131, 228] on input "text" at bounding box center [127, 229] width 152 height 18
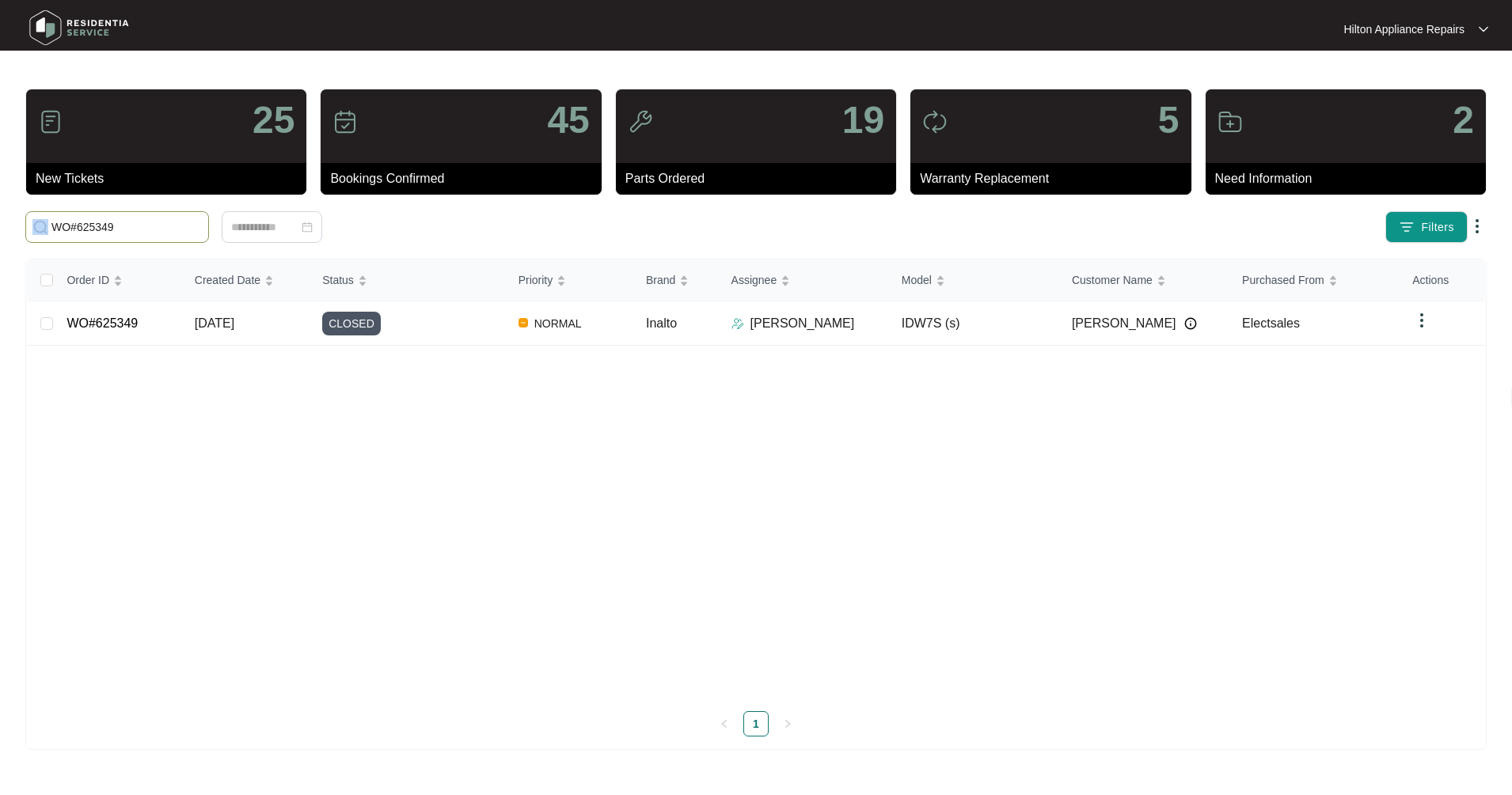
drag, startPoint x: 127, startPoint y: 239, endPoint x: 110, endPoint y: 238, distance: 17.0
click at [110, 238] on span "WO#625349" at bounding box center [116, 227] width 183 height 32
drag, startPoint x: 132, startPoint y: 235, endPoint x: -80, endPoint y: 210, distance: 213.5
click at [0, 210] on html "Hilton Appliance Repairs Hilton App... 25 New Tickets 45 Bookings Confirmed 19 …" at bounding box center [756, 398] width 1512 height 795
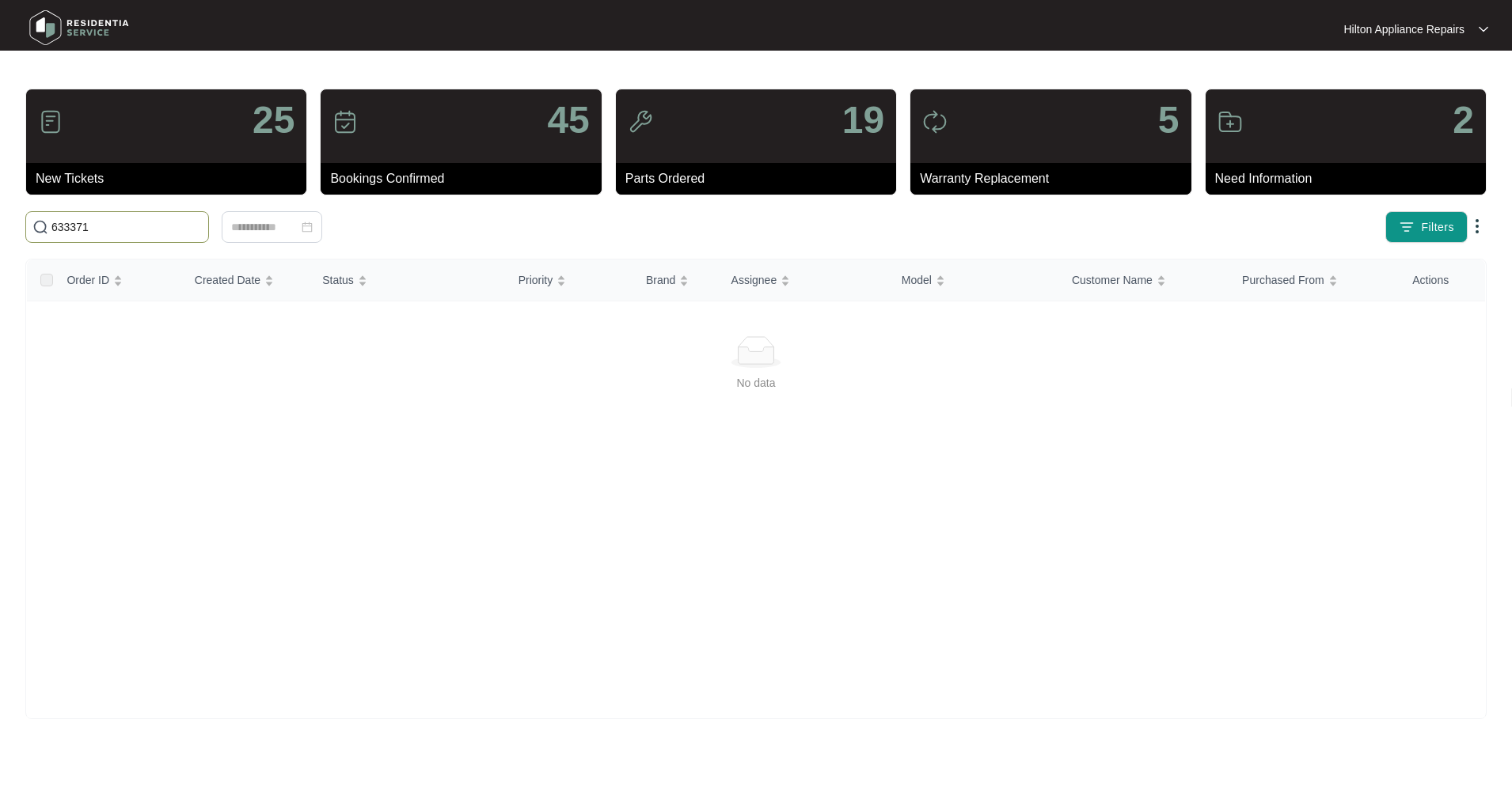
type input "633371"
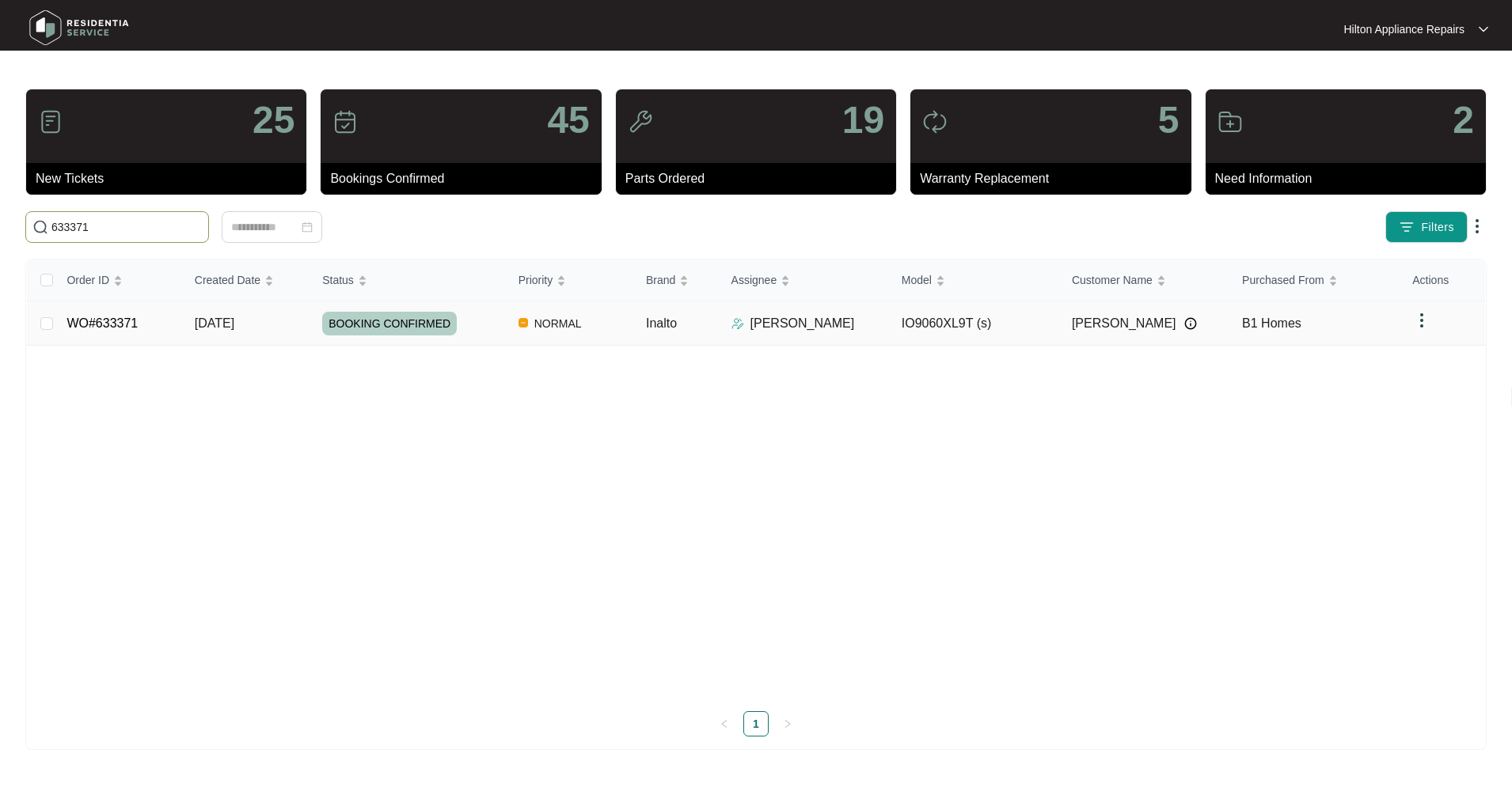
click at [282, 325] on td "[DATE]" at bounding box center [245, 324] width 127 height 45
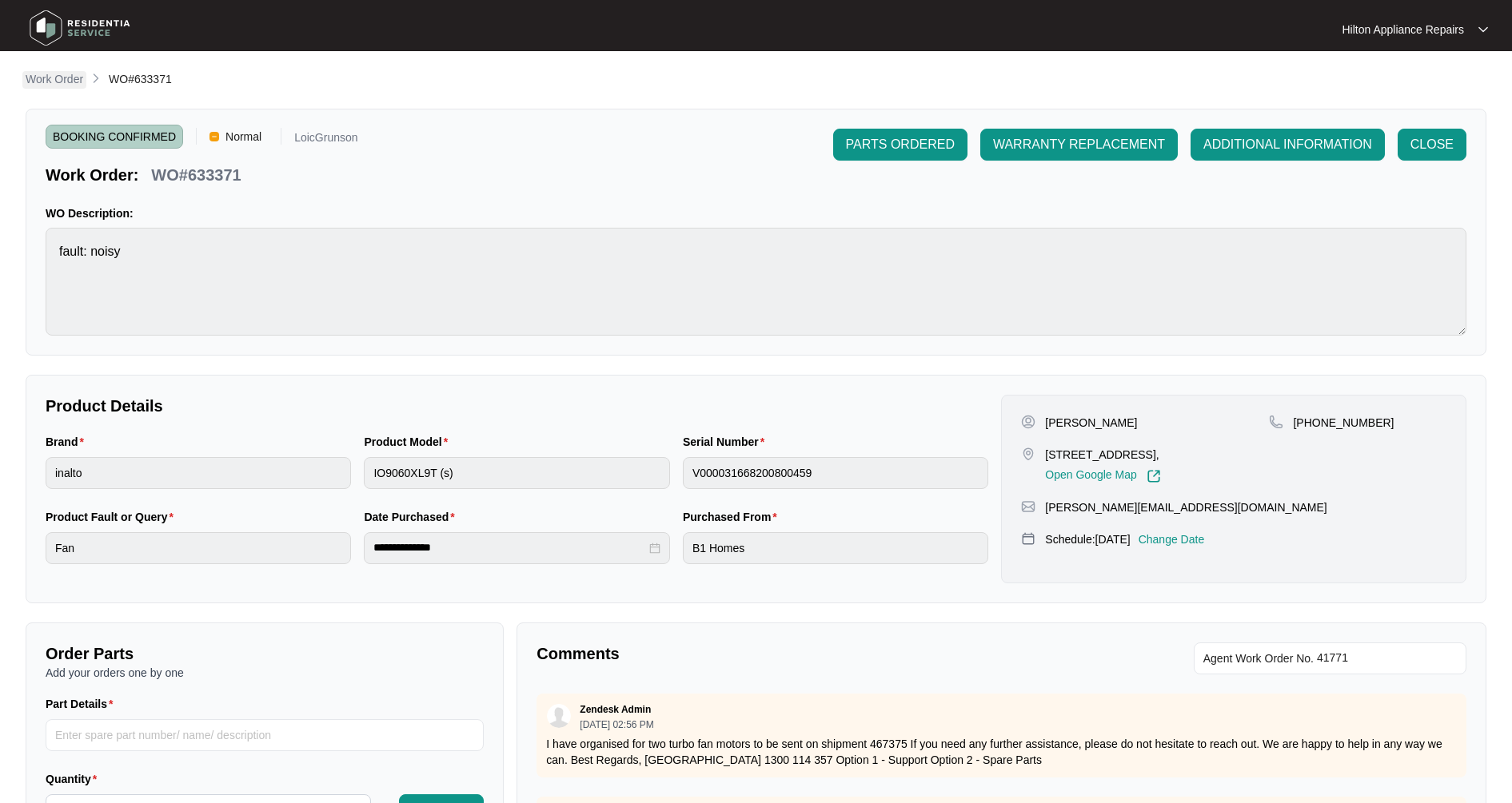
click at [51, 73] on p "Work Order" at bounding box center [54, 79] width 58 height 16
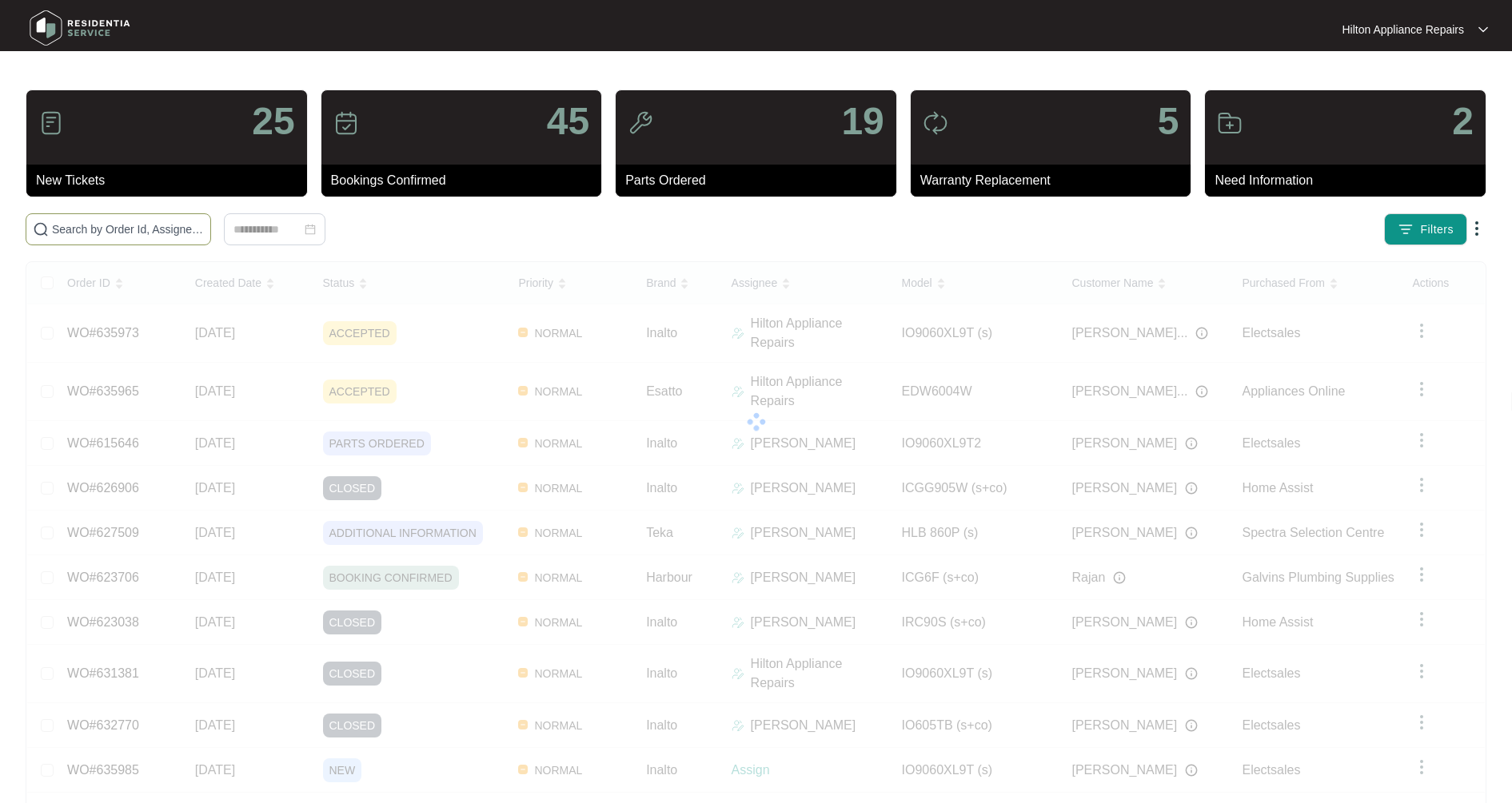
click at [104, 232] on input "text" at bounding box center [127, 229] width 152 height 18
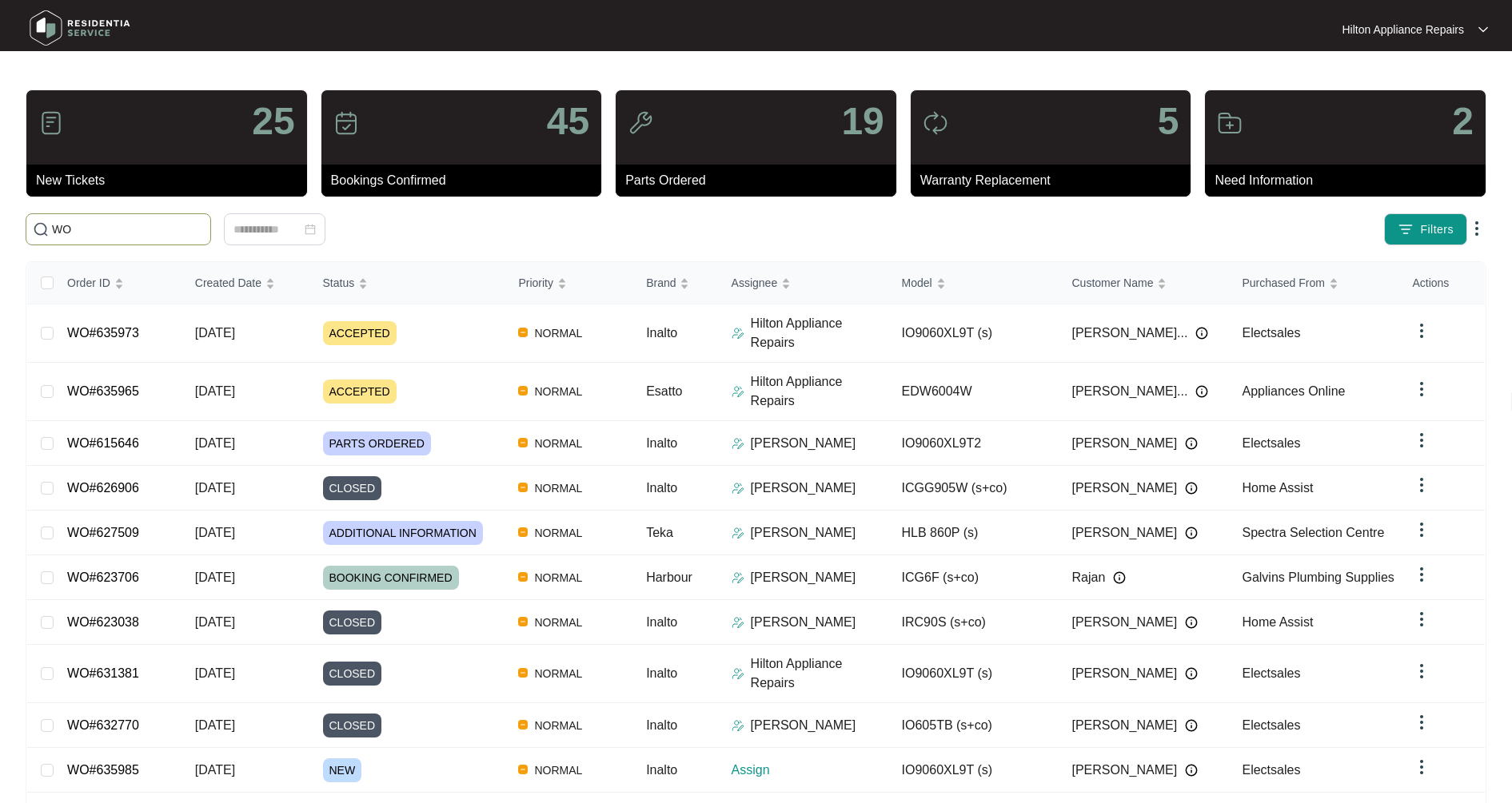
type input "W"
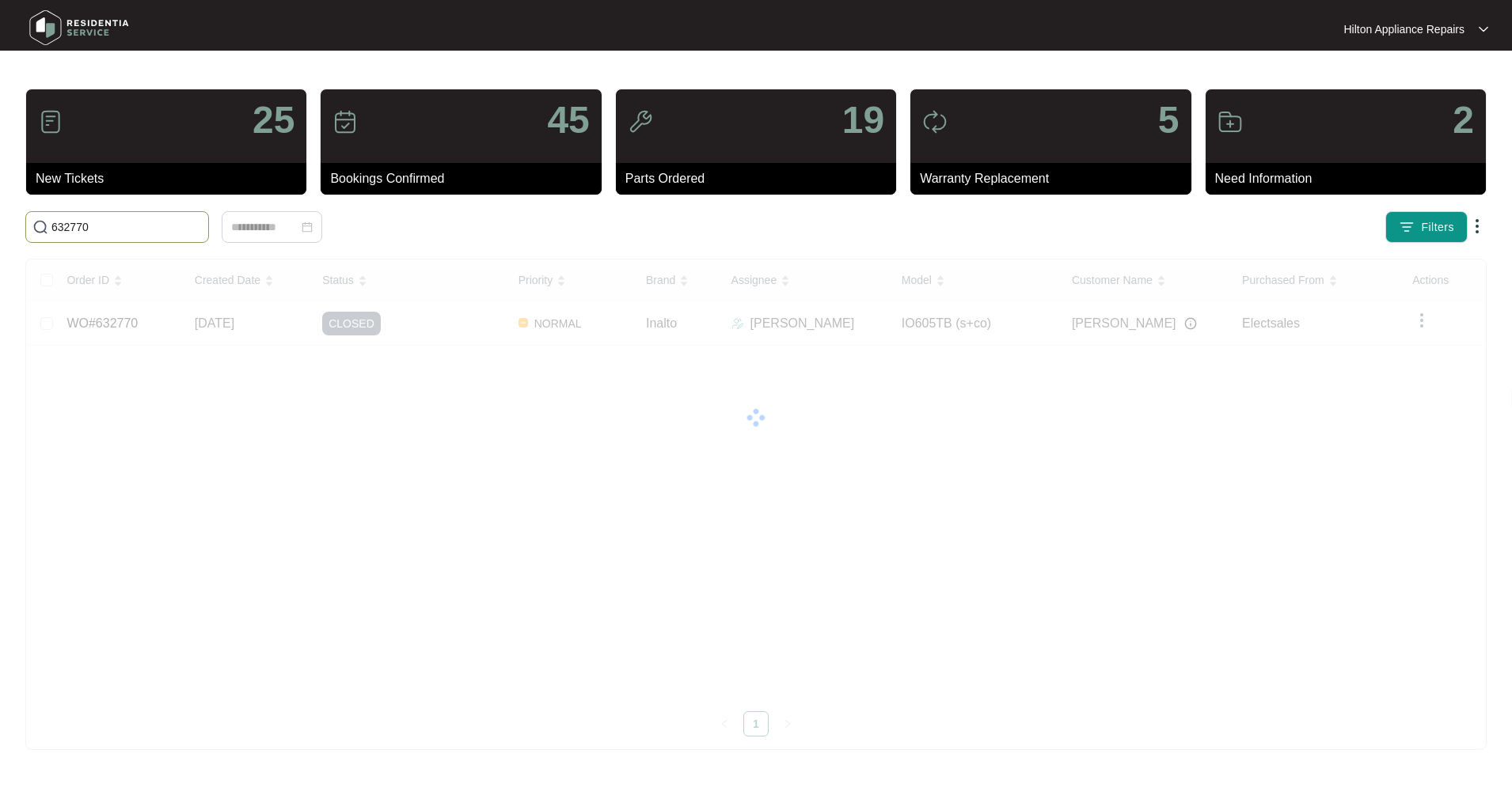
drag, startPoint x: 128, startPoint y: 233, endPoint x: -47, endPoint y: 244, distance: 175.3
click at [0, 244] on html "Hilton Appliance Repairs Hilton App... 25 New Tickets 45 Bookings Confirmed 19 …" at bounding box center [756, 398] width 1512 height 795
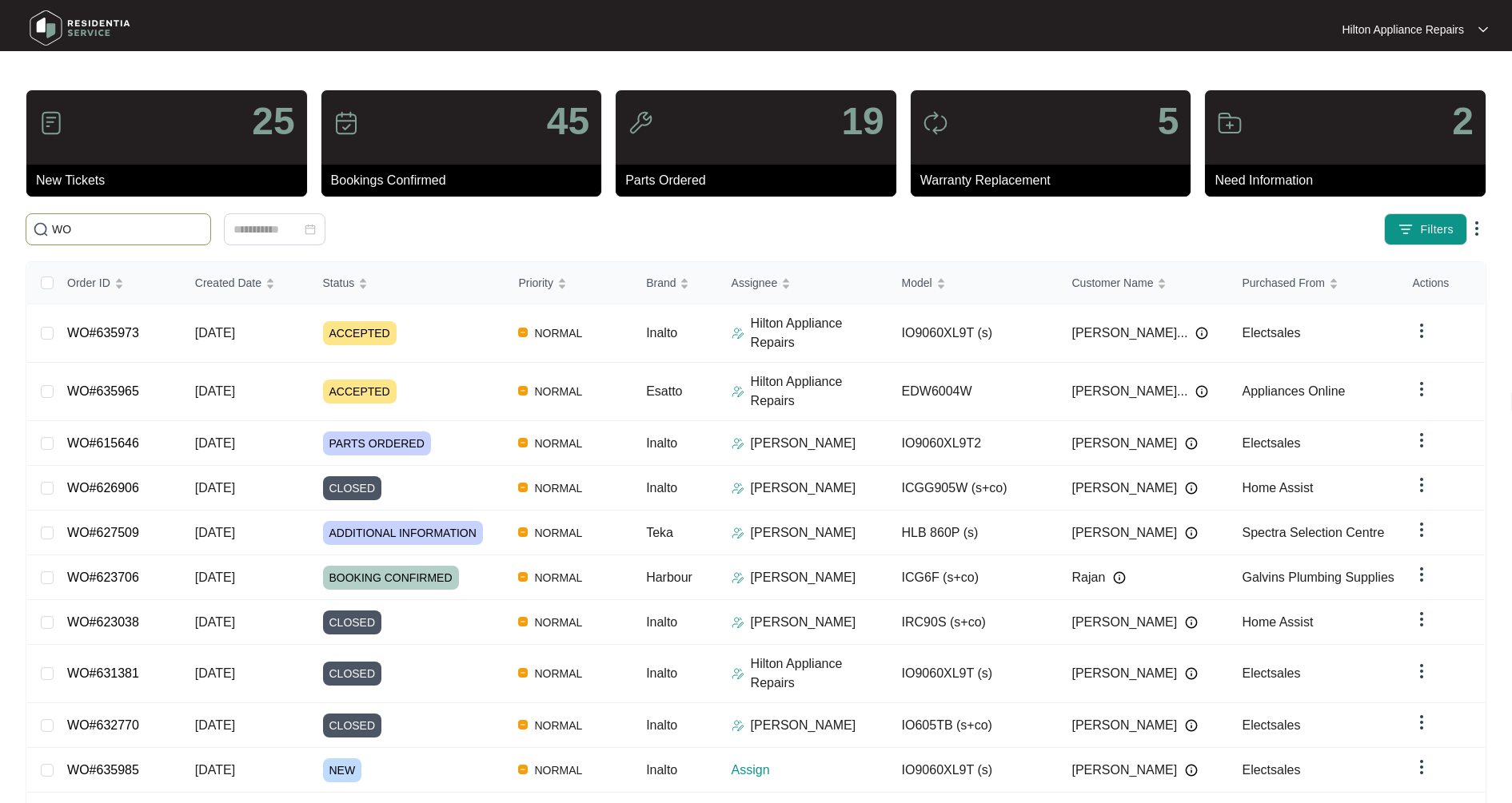
type input "W"
type input "631707"
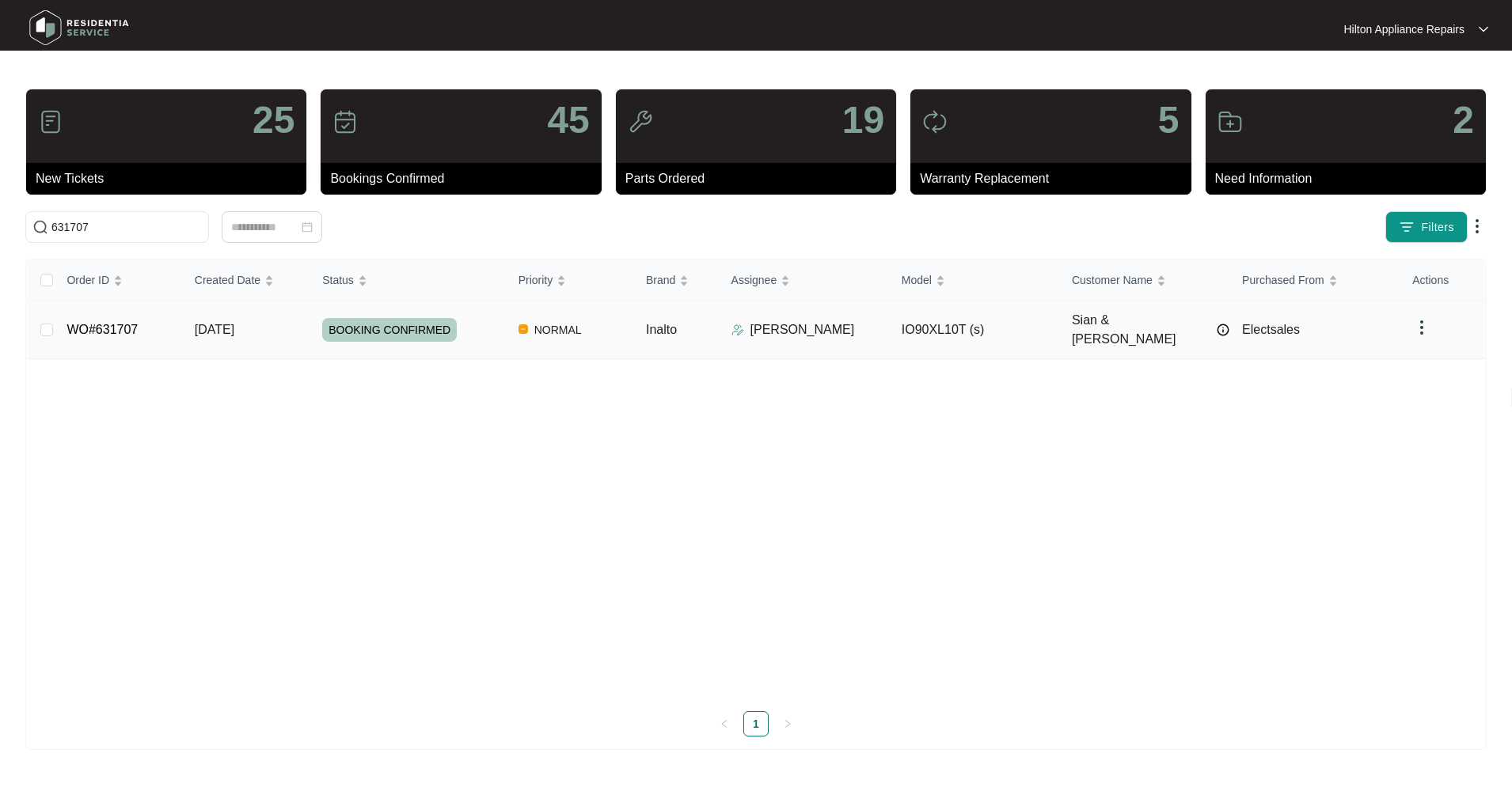
click at [625, 321] on td "NORMAL" at bounding box center [569, 331] width 127 height 58
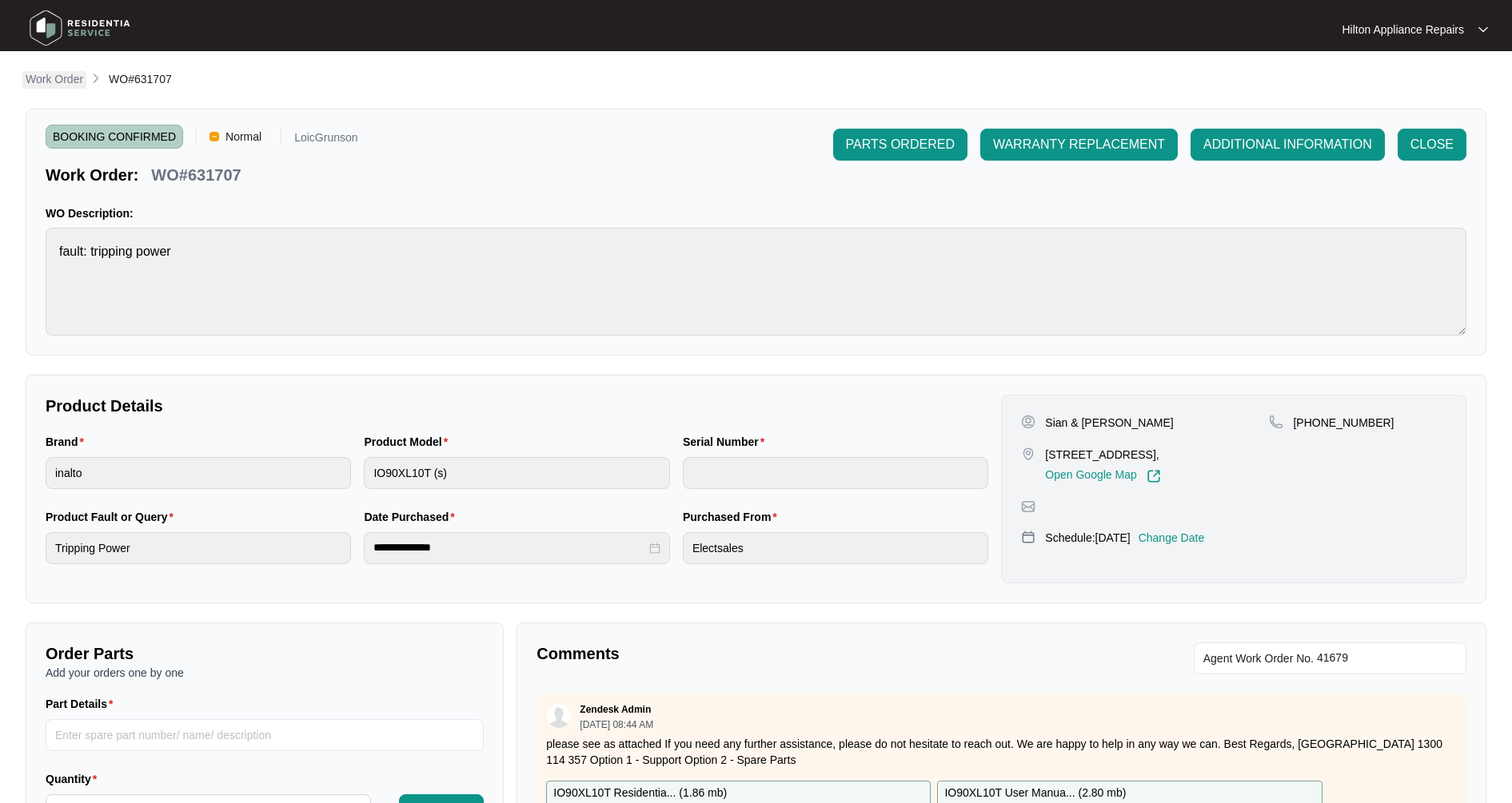
click at [49, 85] on p "Work Order" at bounding box center [54, 79] width 58 height 16
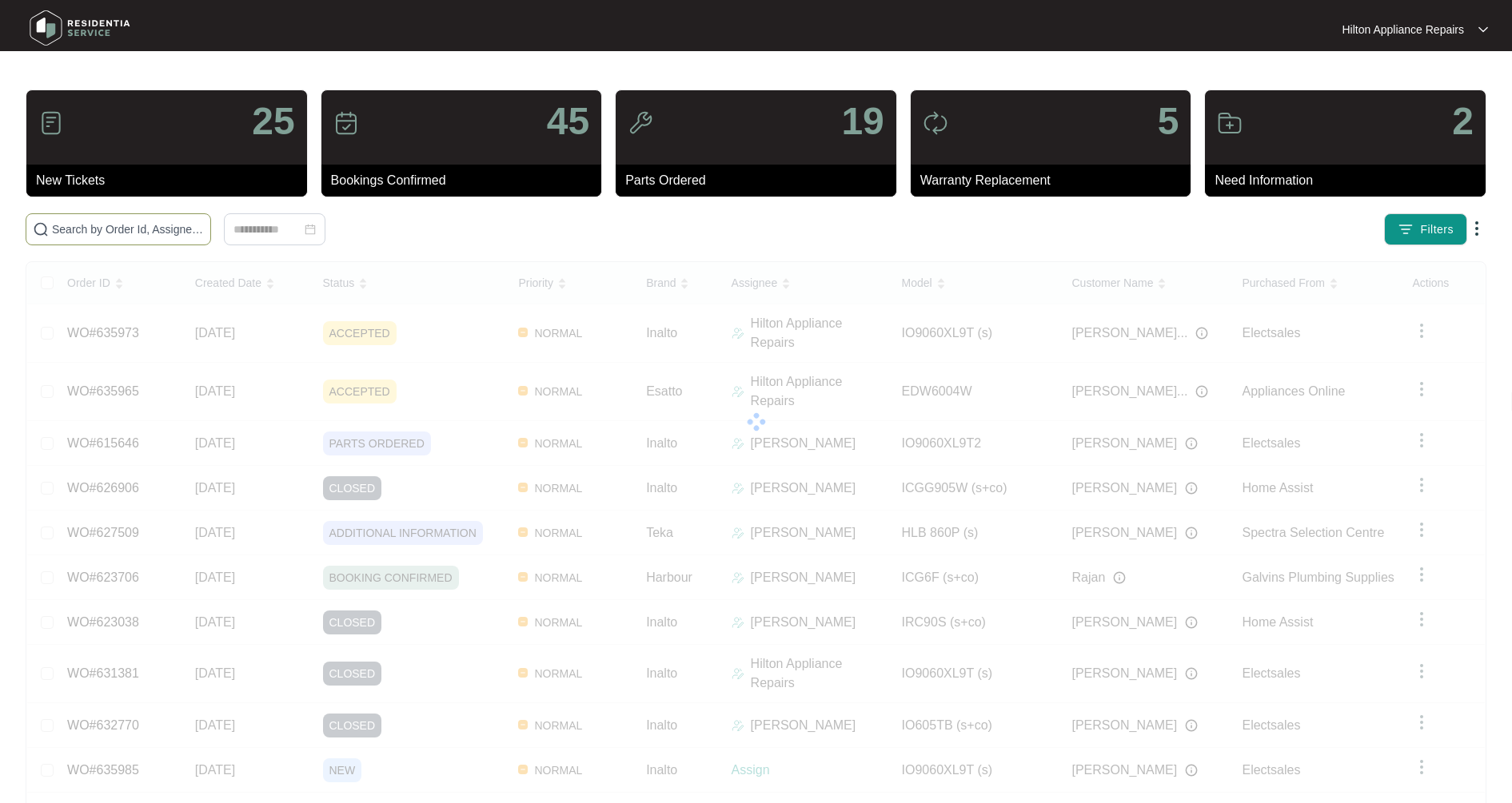
click at [141, 231] on input "text" at bounding box center [127, 229] width 152 height 18
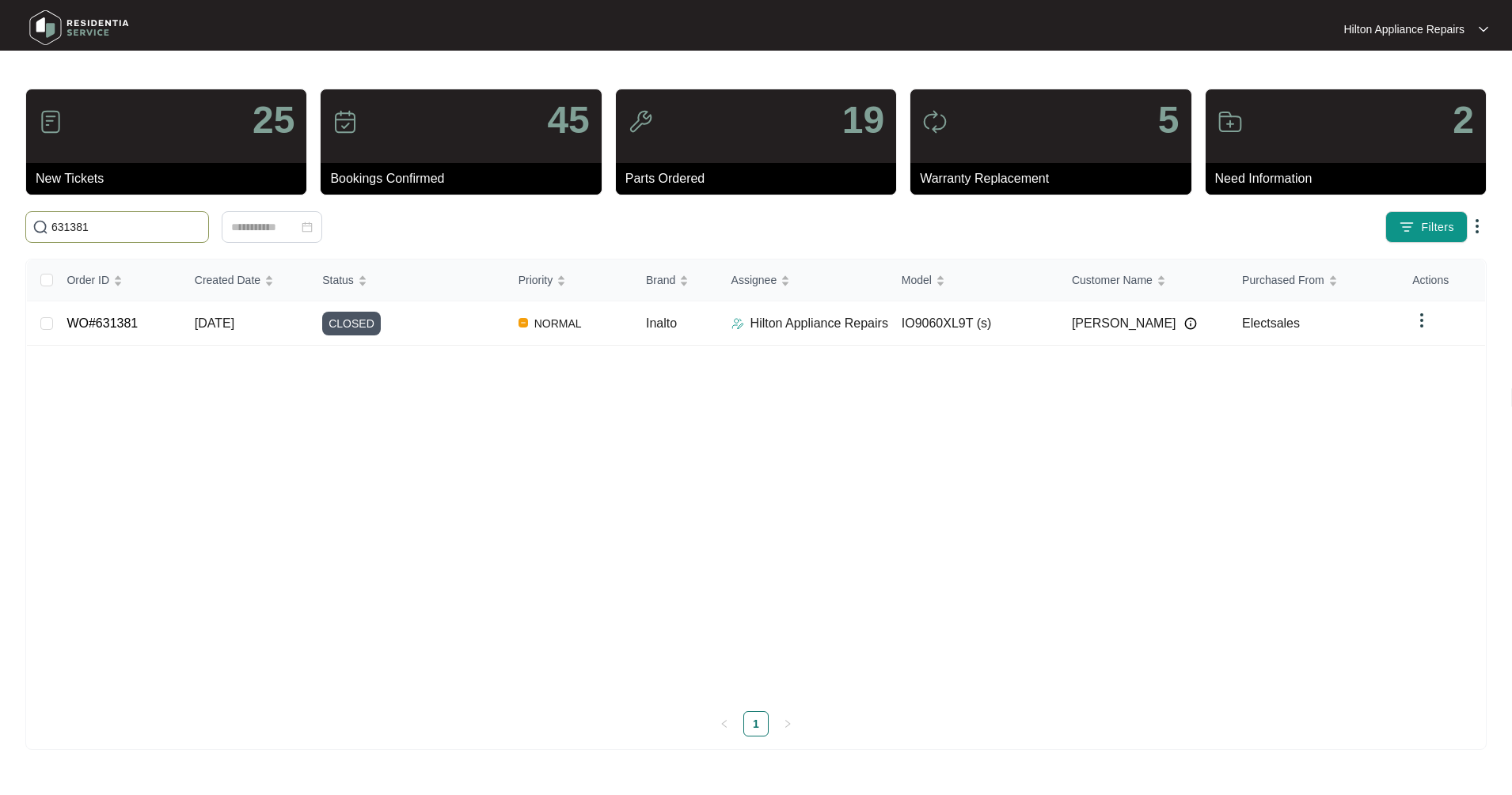
drag, startPoint x: 151, startPoint y: 226, endPoint x: 37, endPoint y: 235, distance: 114.4
click at [37, 235] on span "631381" at bounding box center [116, 227] width 183 height 32
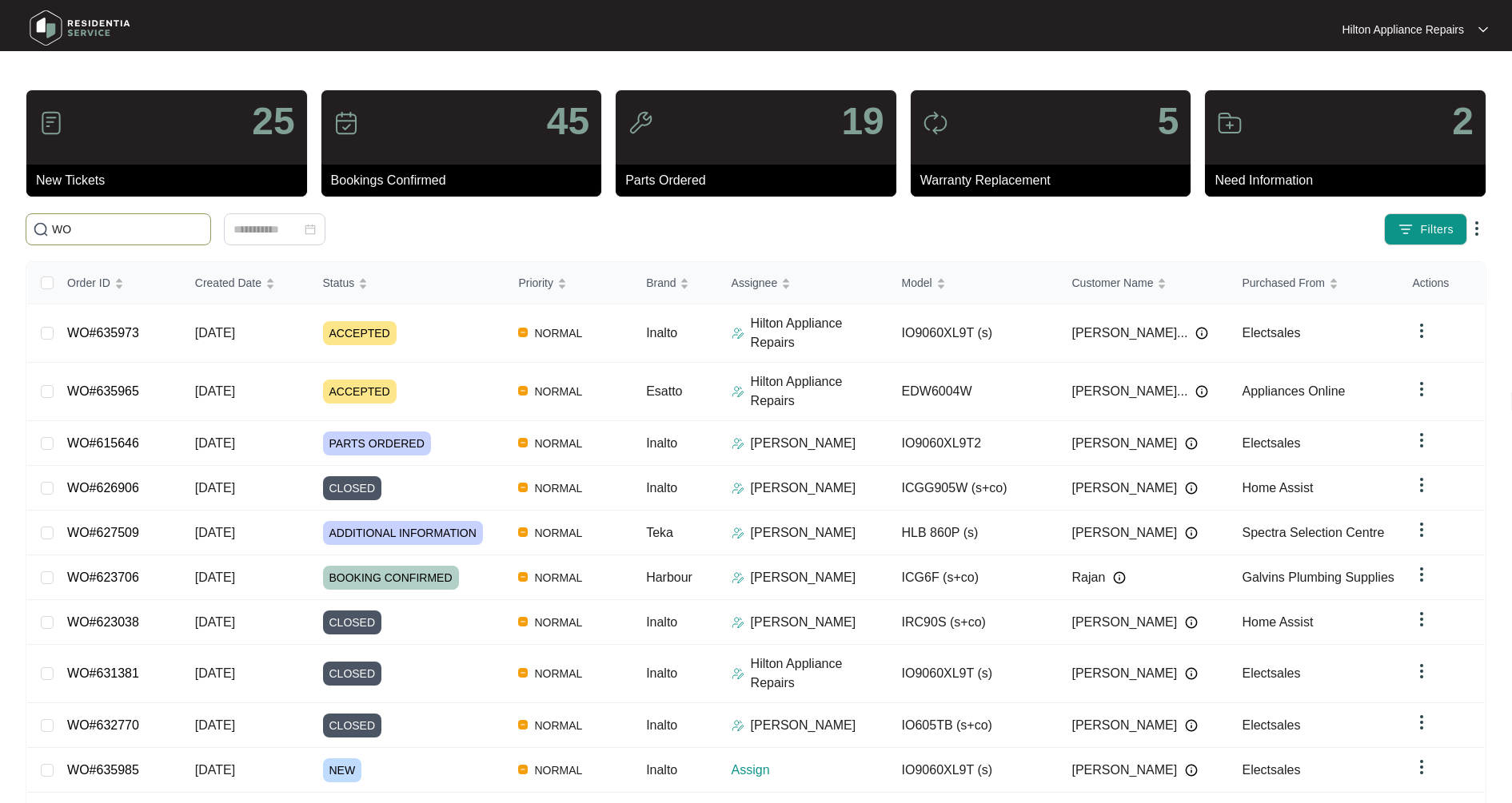
type input "W"
click at [140, 229] on input "text" at bounding box center [127, 229] width 152 height 18
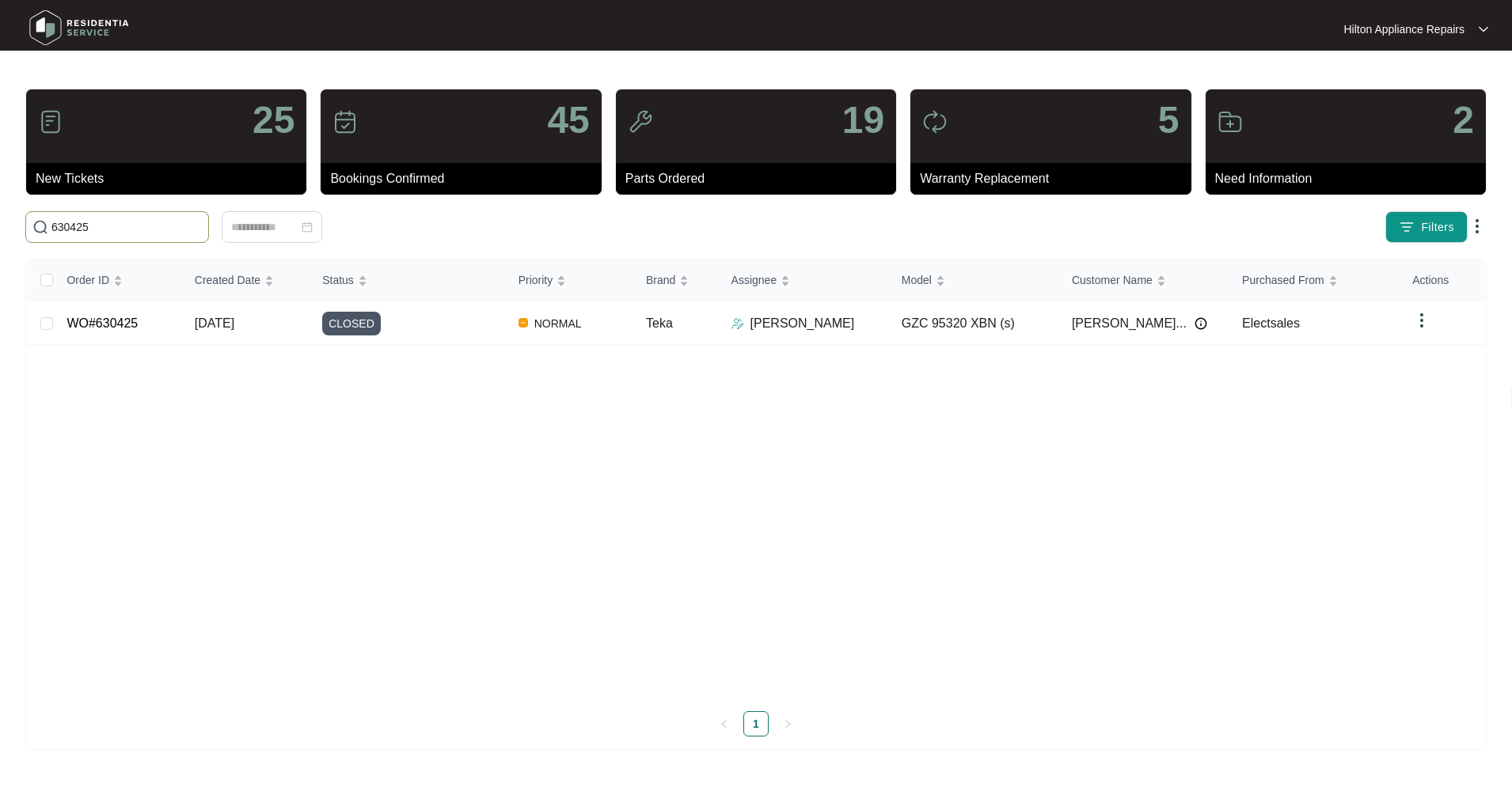
drag, startPoint x: 105, startPoint y: 230, endPoint x: -17, endPoint y: 213, distance: 123.2
click at [0, 213] on html "Hilton Appliance Repairs Hilton App... 25 New Tickets 45 Bookings Confirmed 19 …" at bounding box center [756, 398] width 1512 height 795
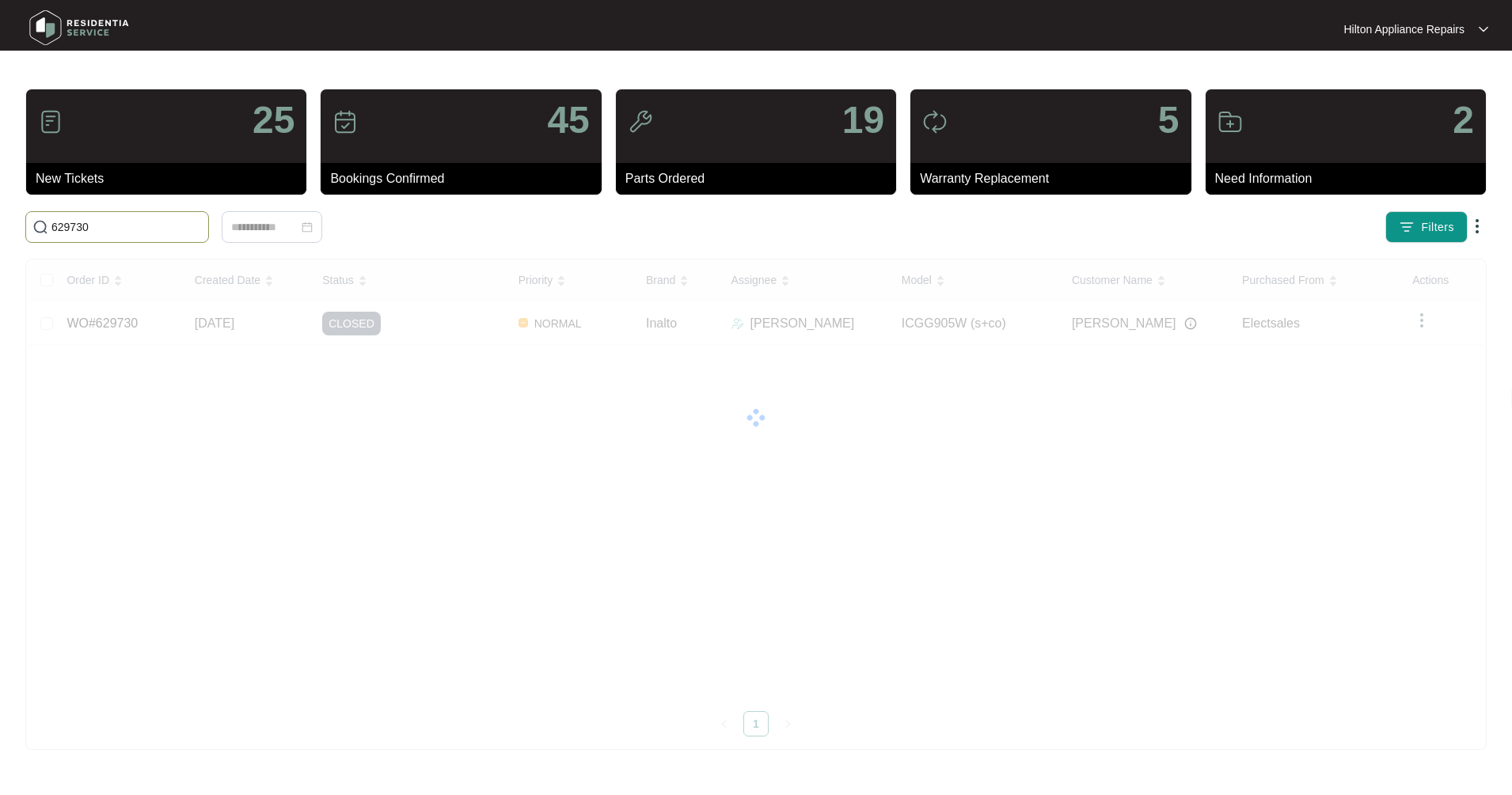
drag, startPoint x: 114, startPoint y: 231, endPoint x: 31, endPoint y: 229, distance: 83.0
click at [31, 229] on span "629730" at bounding box center [116, 227] width 183 height 32
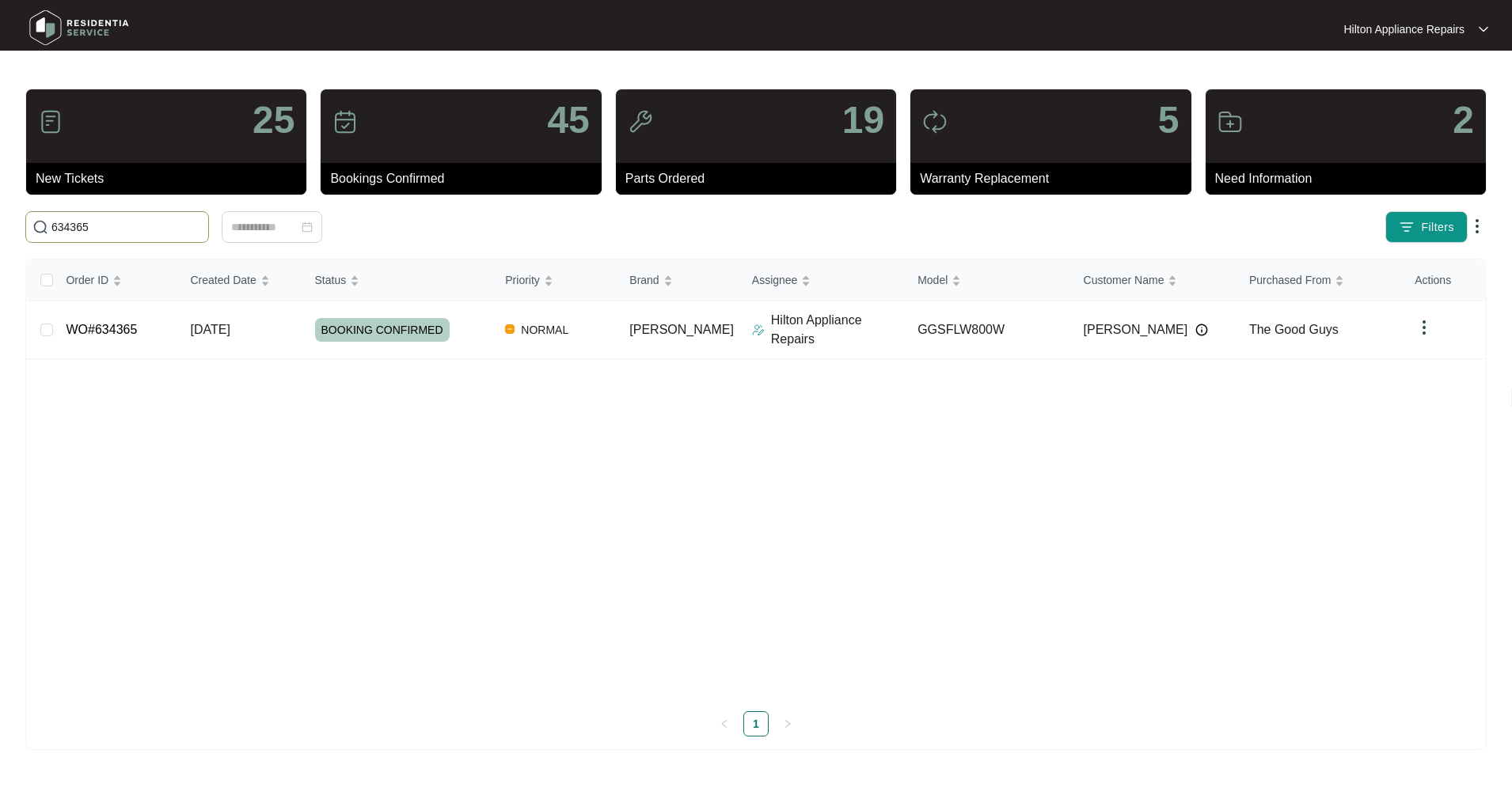
type input "634365"
click at [888, 339] on td "Hilton Appliance Repairs" at bounding box center [821, 331] width 166 height 58
drag, startPoint x: 877, startPoint y: 325, endPoint x: 846, endPoint y: 325, distance: 31.0
click at [877, 325] on p "Hilton Appliance Repairs" at bounding box center [838, 330] width 134 height 38
click at [178, 331] on div "Order ID Created Date Status Priority Brand Assignee Model Customer Name Purcha…" at bounding box center [756, 498] width 1459 height 477
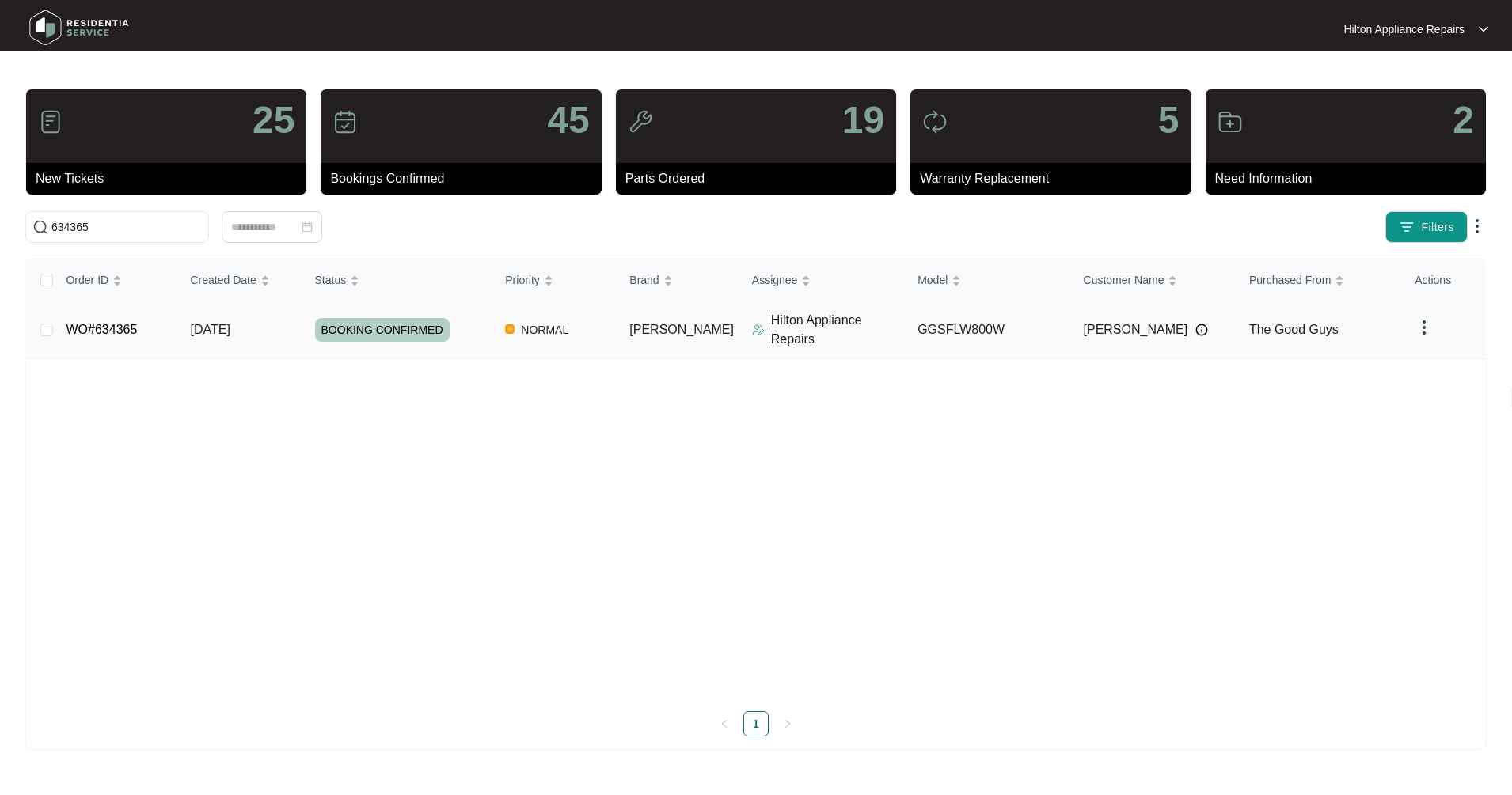
click at [820, 321] on p "Hilton Appliance Repairs" at bounding box center [838, 330] width 134 height 38
click at [129, 326] on link "WO#634365" at bounding box center [101, 330] width 71 height 14
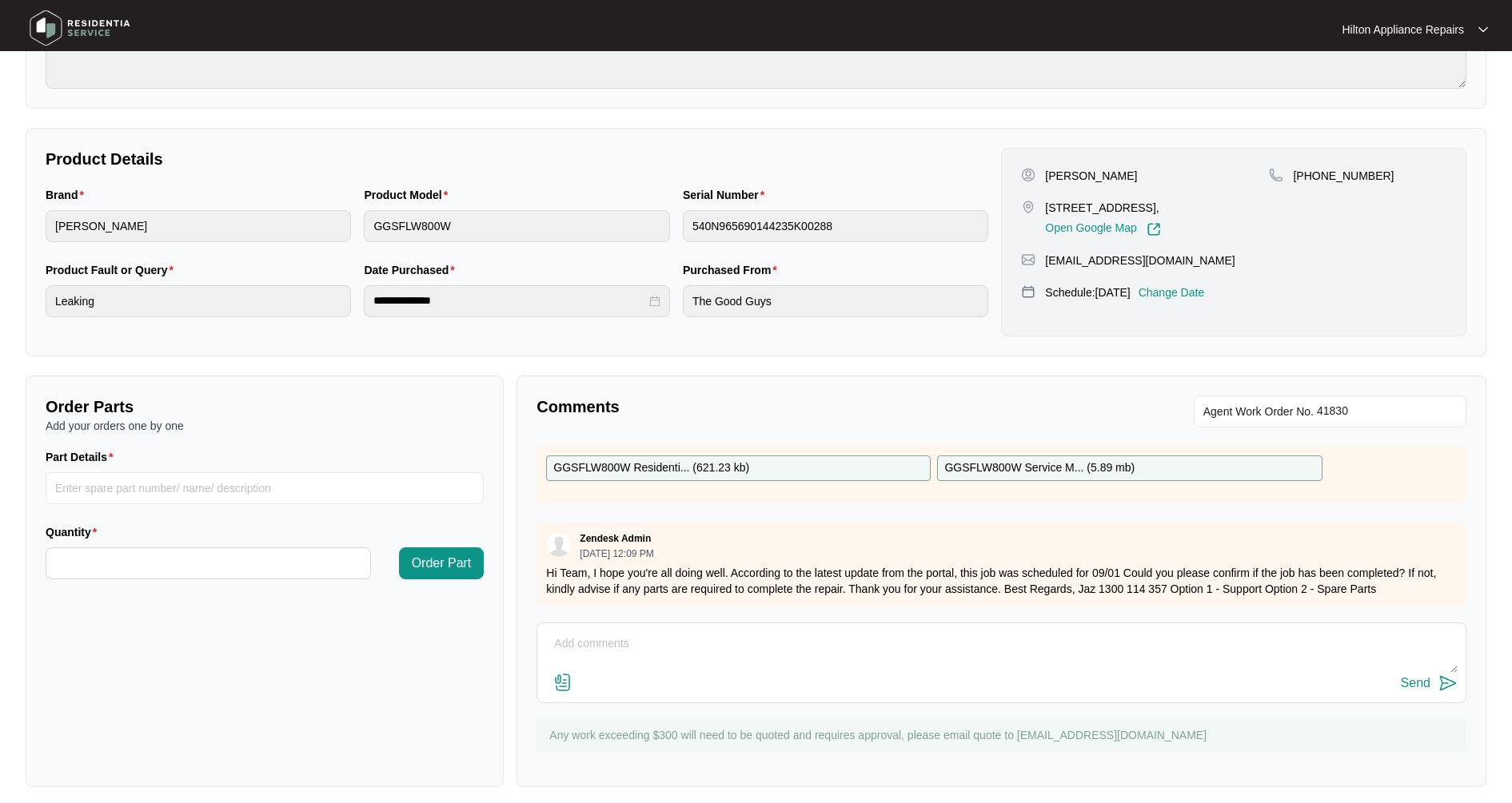
scroll to position [257, 0]
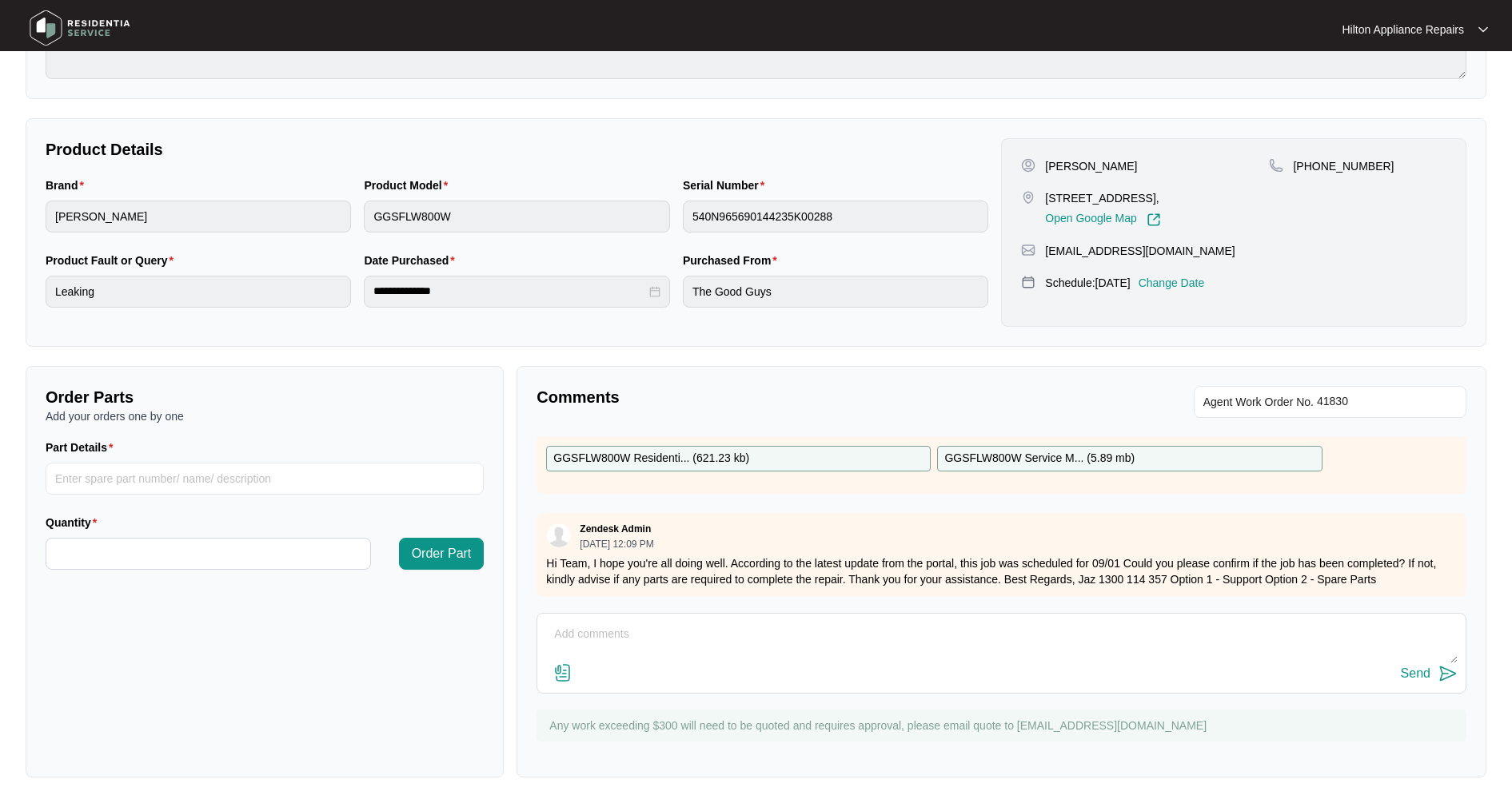
click at [640, 633] on textarea at bounding box center [1001, 642] width 912 height 41
paste textarea "Need a new door seal and 45mins"
click at [822, 636] on textarea "Tech notes: Need a new door seal and 45mins" at bounding box center [1001, 642] width 912 height 41
type textarea "Tech notes: Need a new door seal and 45mins $229"
click at [1417, 674] on div "Send" at bounding box center [1415, 674] width 29 height 15
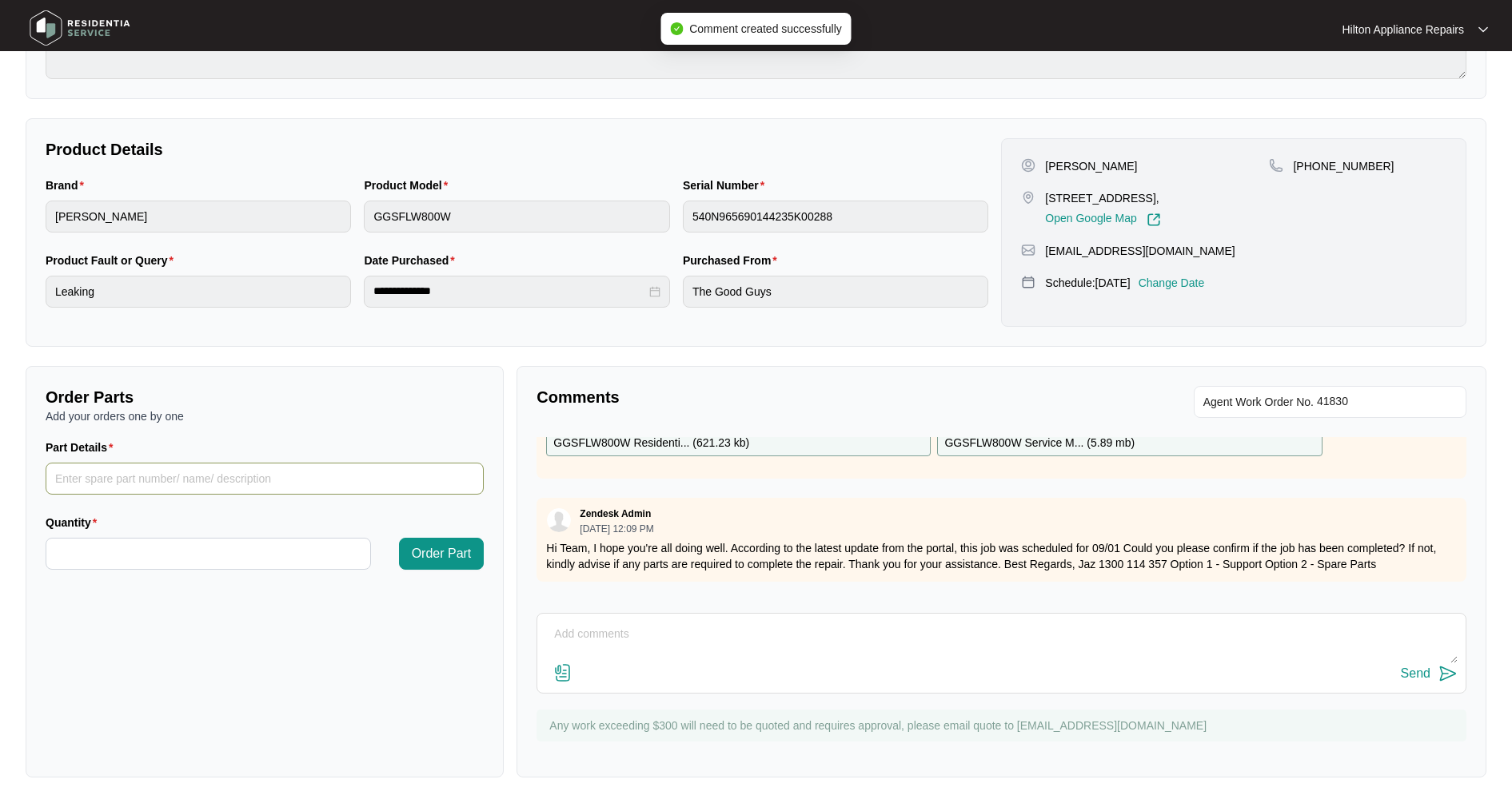
click at [124, 482] on input "Part Details" at bounding box center [264, 479] width 438 height 32
type input "Door Seal"
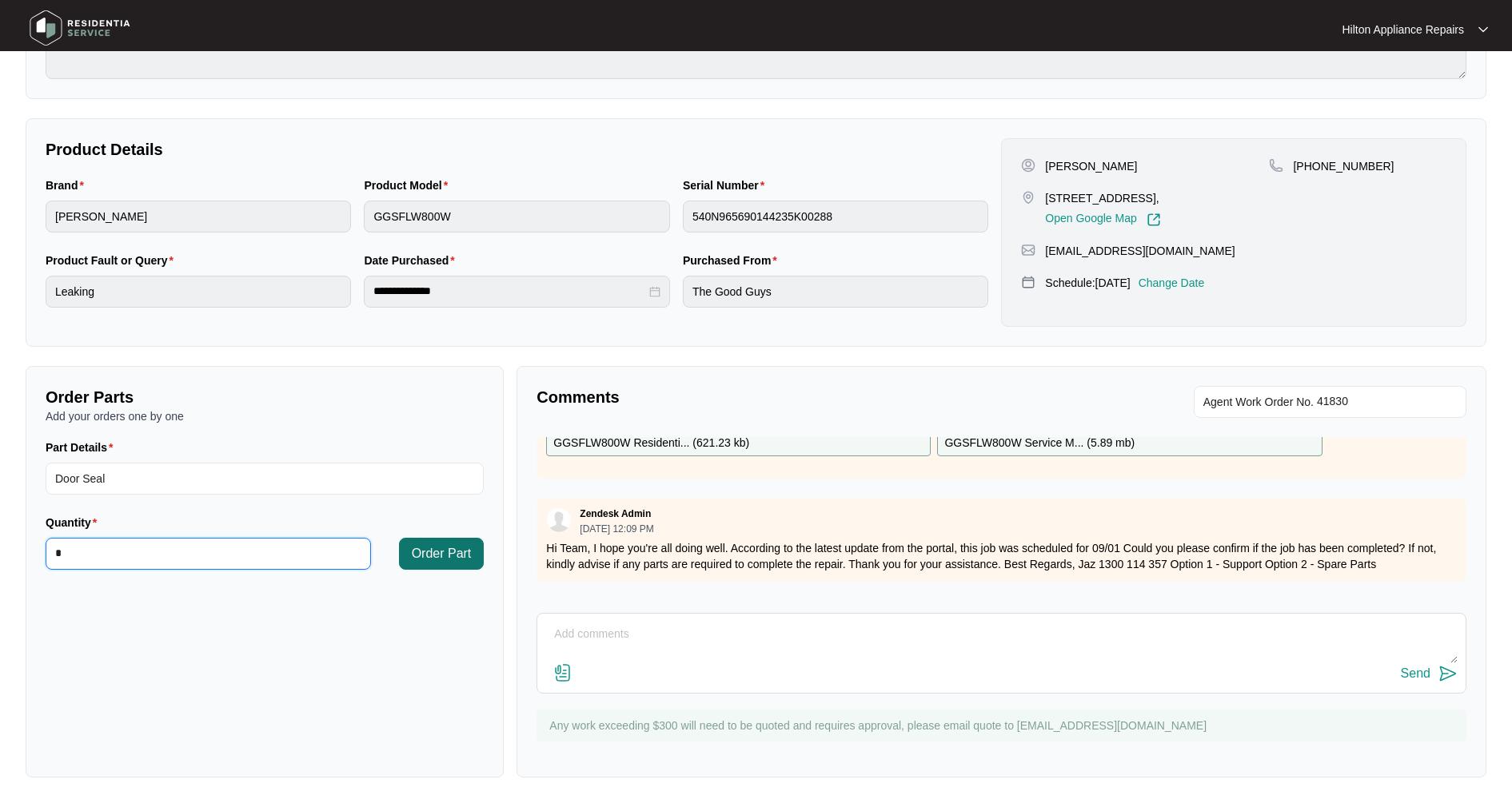
type input "*"
click at [440, 561] on span "Order Part" at bounding box center [441, 554] width 60 height 20
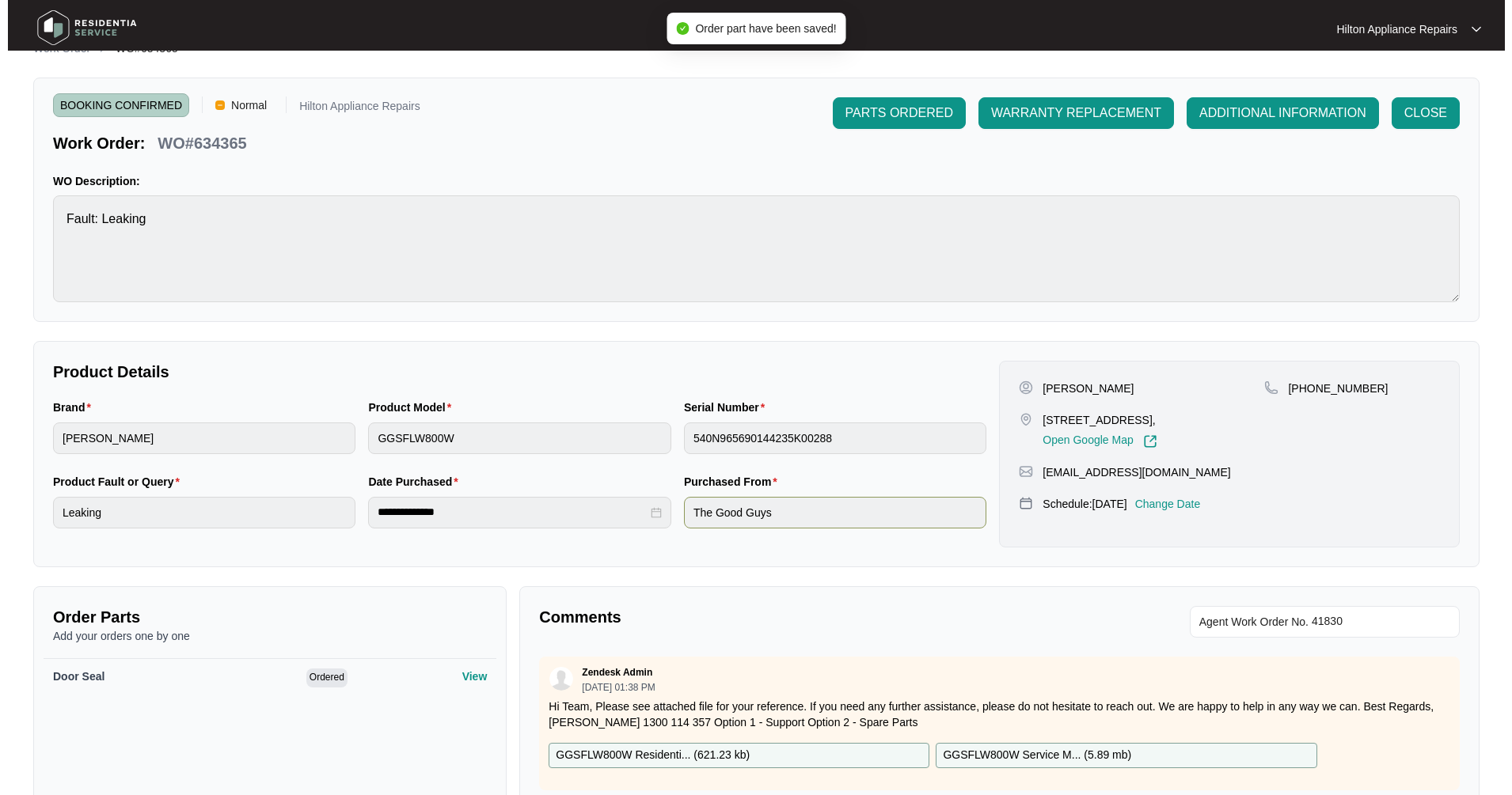
scroll to position [0, 0]
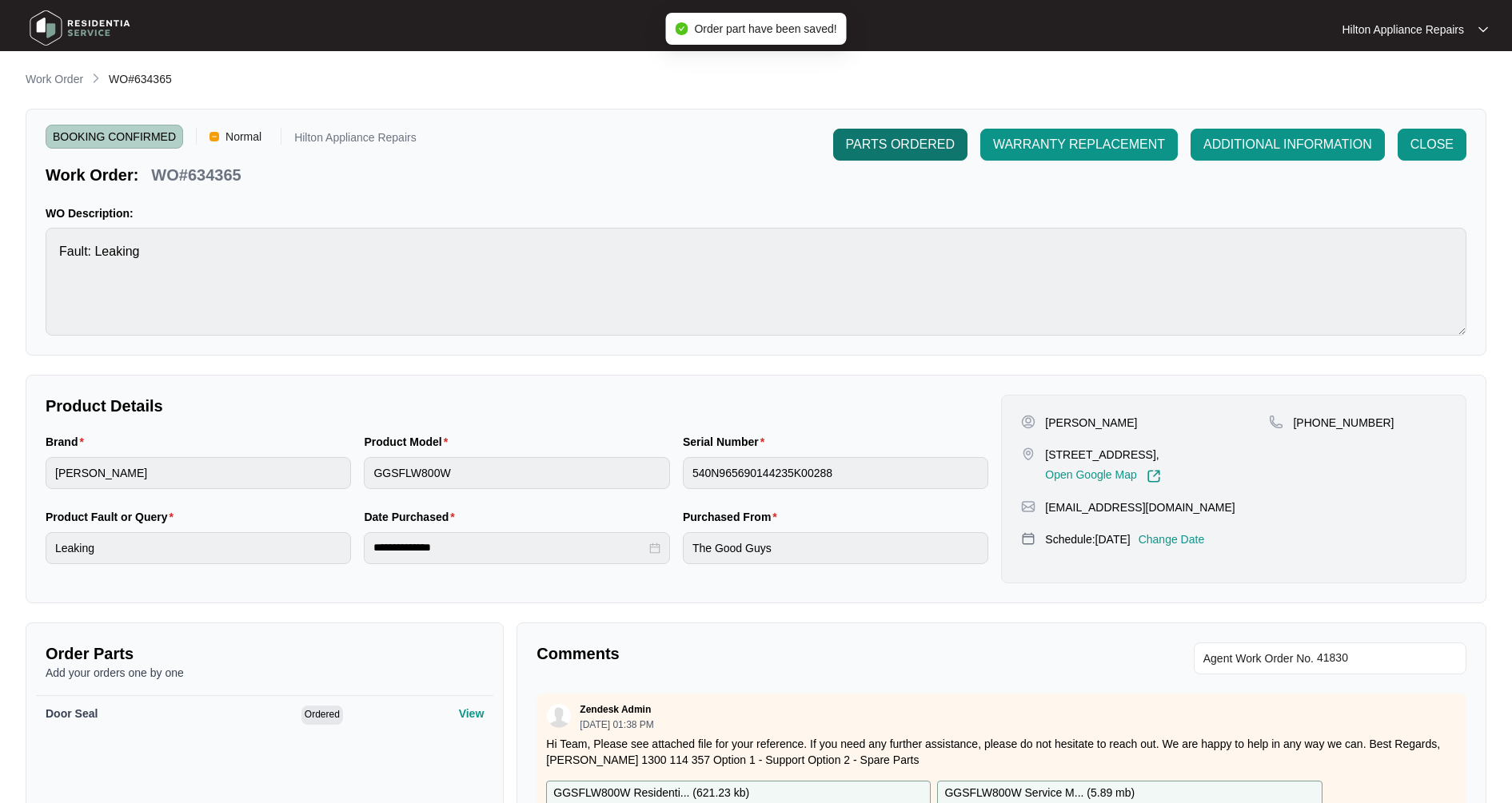
click at [887, 155] on button "PARTS ORDERED" at bounding box center [900, 144] width 134 height 32
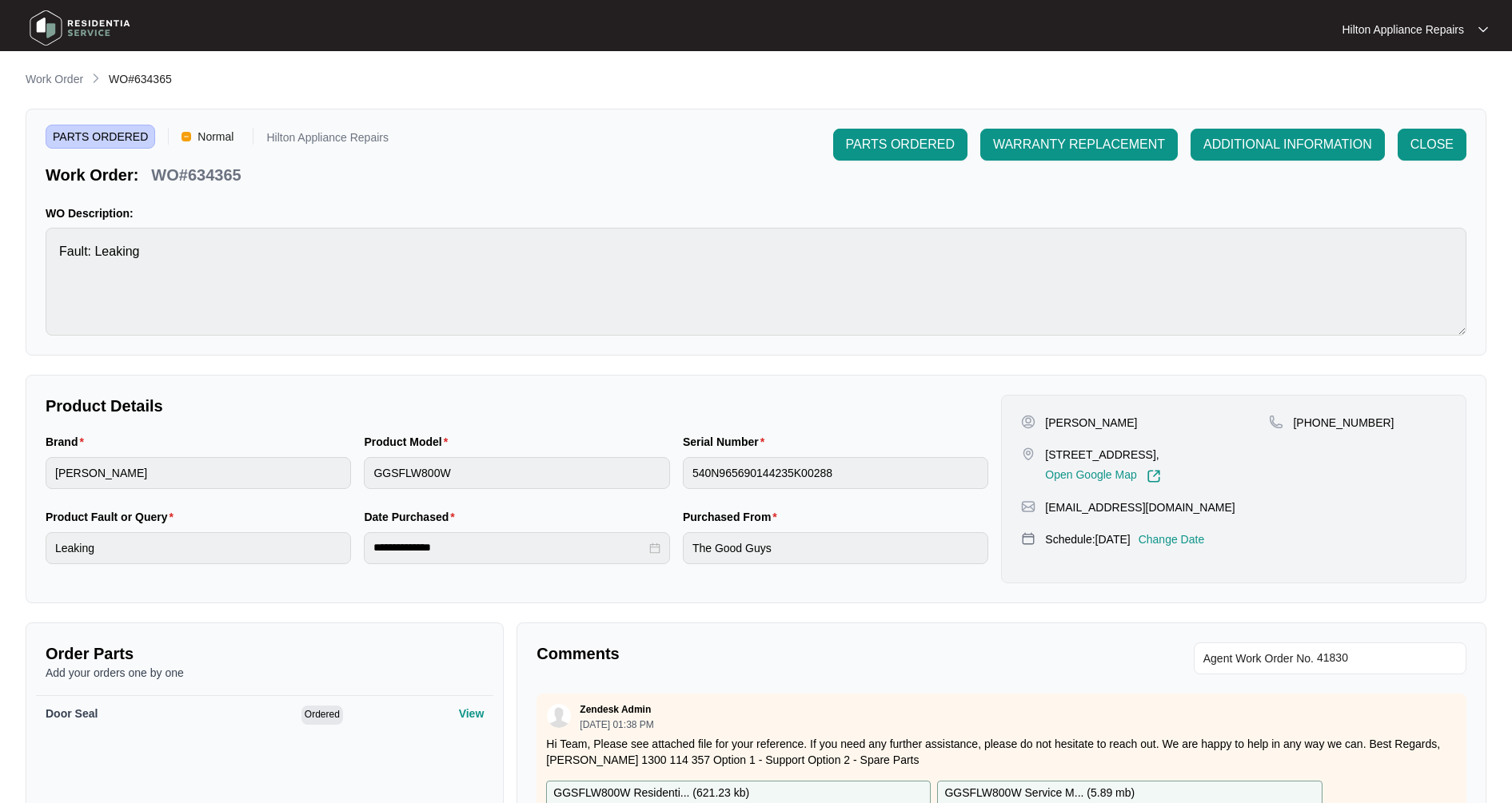
drag, startPoint x: 51, startPoint y: 78, endPoint x: 12, endPoint y: 80, distance: 39.1
click at [51, 78] on p "Work Order" at bounding box center [54, 79] width 58 height 16
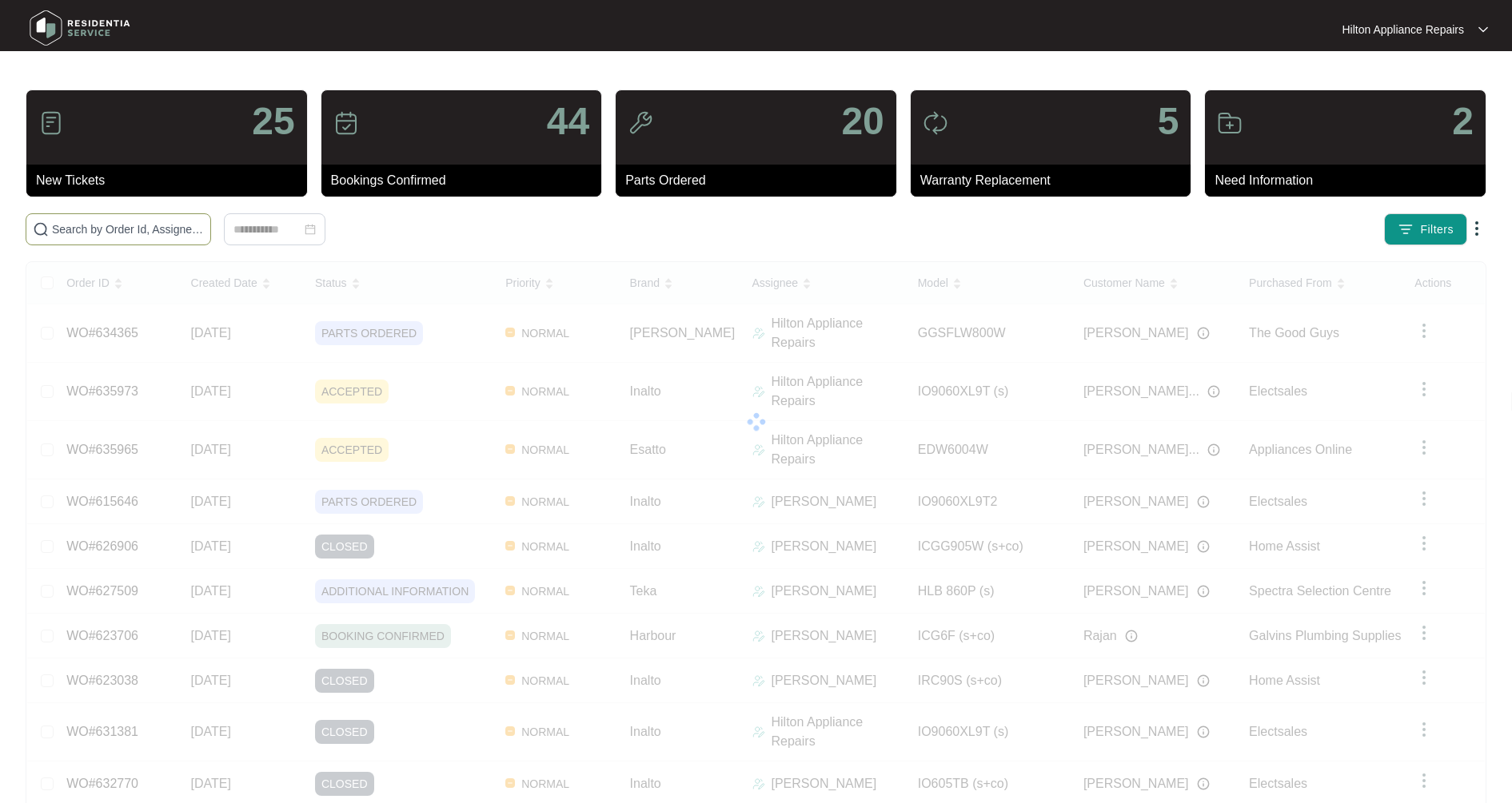
click at [157, 228] on input "text" at bounding box center [127, 229] width 152 height 18
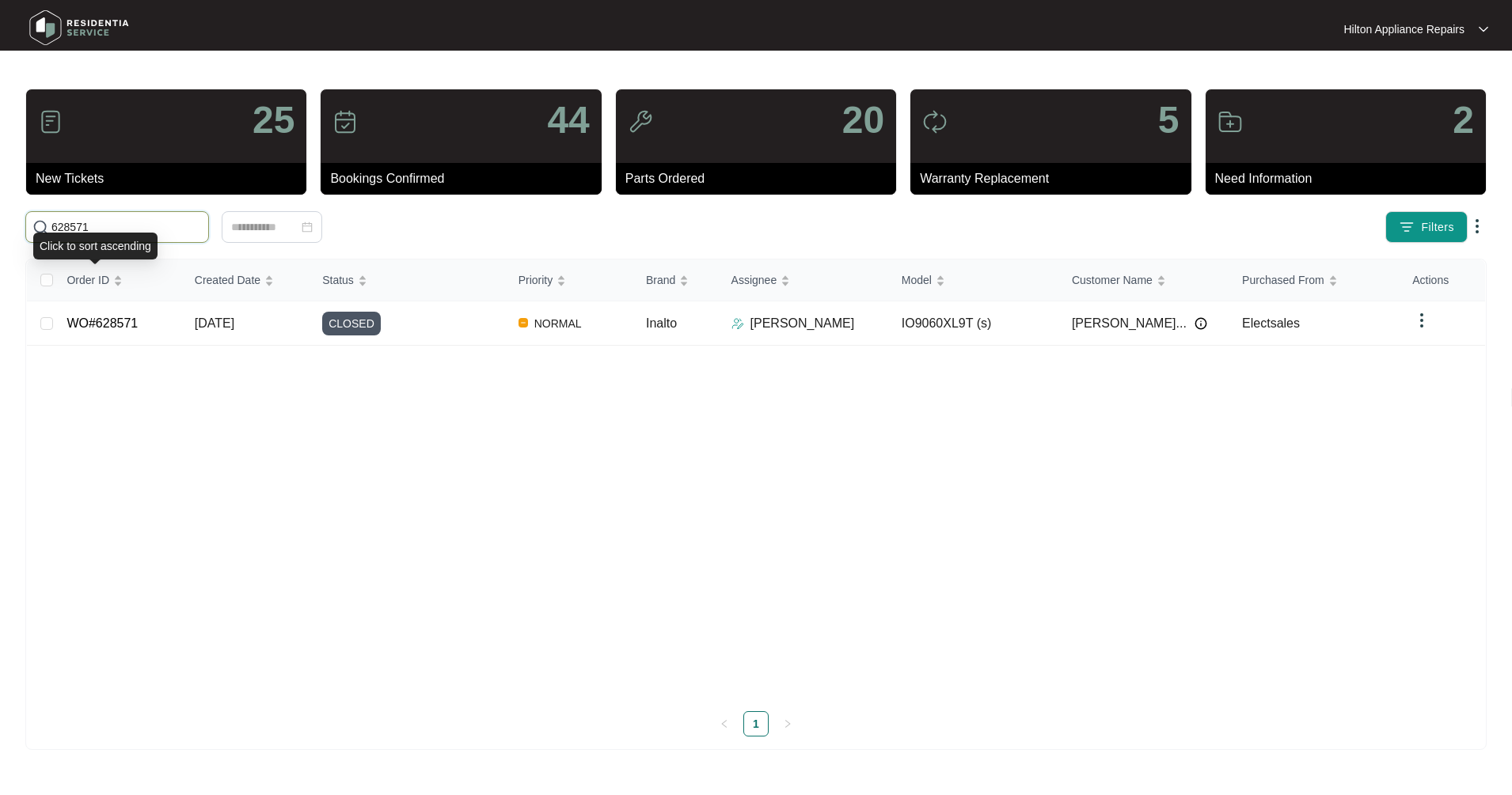
click at [124, 229] on input "628571" at bounding box center [126, 227] width 150 height 17
drag, startPoint x: 133, startPoint y: 227, endPoint x: 6, endPoint y: 228, distance: 127.0
click at [6, 228] on main "25 New Tickets 44 Bookings Confirmed 20 Parts Ordered 5 Warranty Replacement 2 …" at bounding box center [756, 398] width 1512 height 795
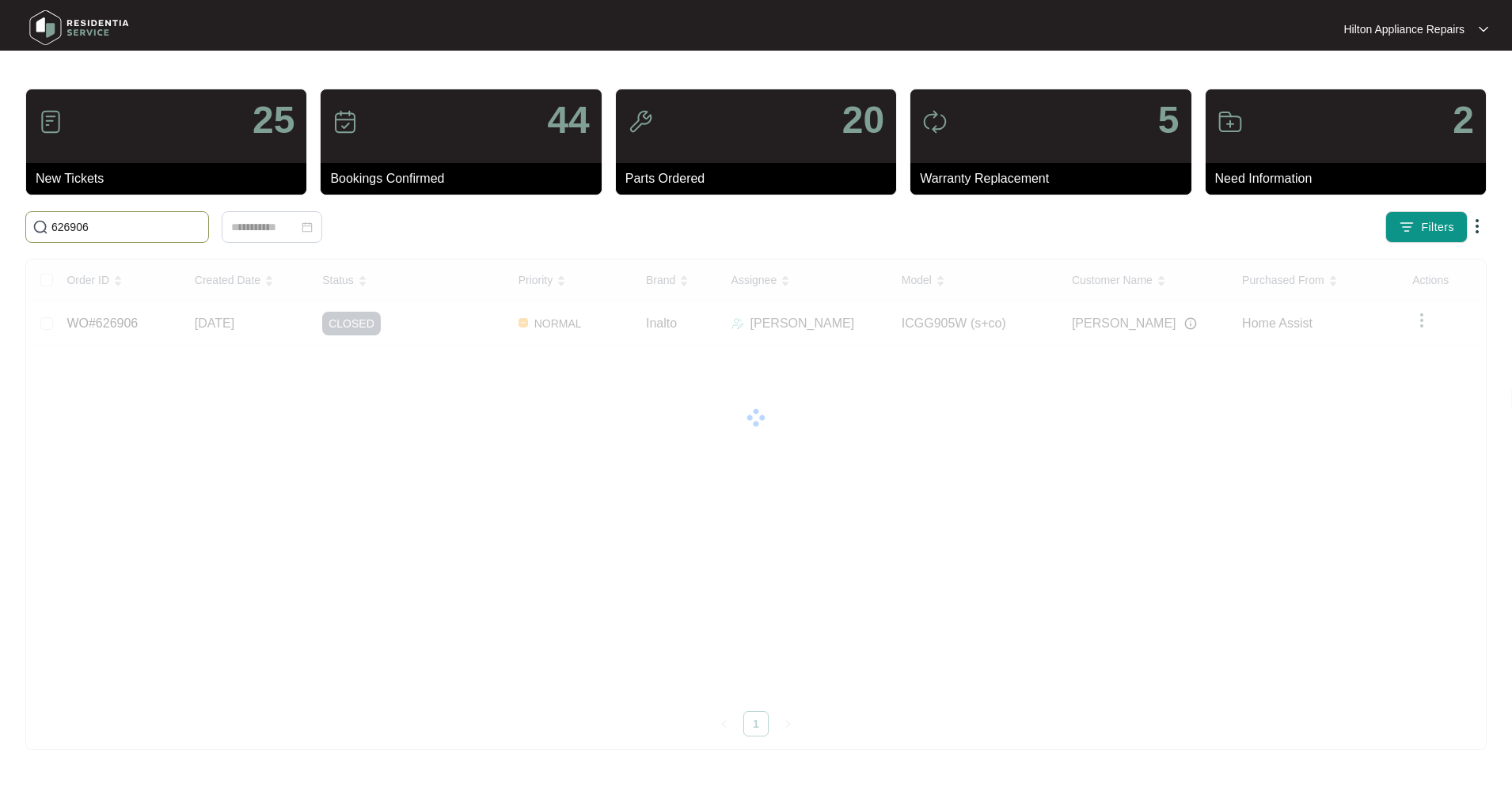
drag, startPoint x: 77, startPoint y: 213, endPoint x: 28, endPoint y: 213, distance: 49.0
click at [28, 213] on span "626906" at bounding box center [116, 227] width 183 height 32
drag, startPoint x: 146, startPoint y: 226, endPoint x: -16, endPoint y: 201, distance: 163.9
click at [0, 201] on html "Hilton Appliance Repairs Hilton App... 25 New Tickets 44 Bookings Confirmed 20 …" at bounding box center [756, 398] width 1512 height 795
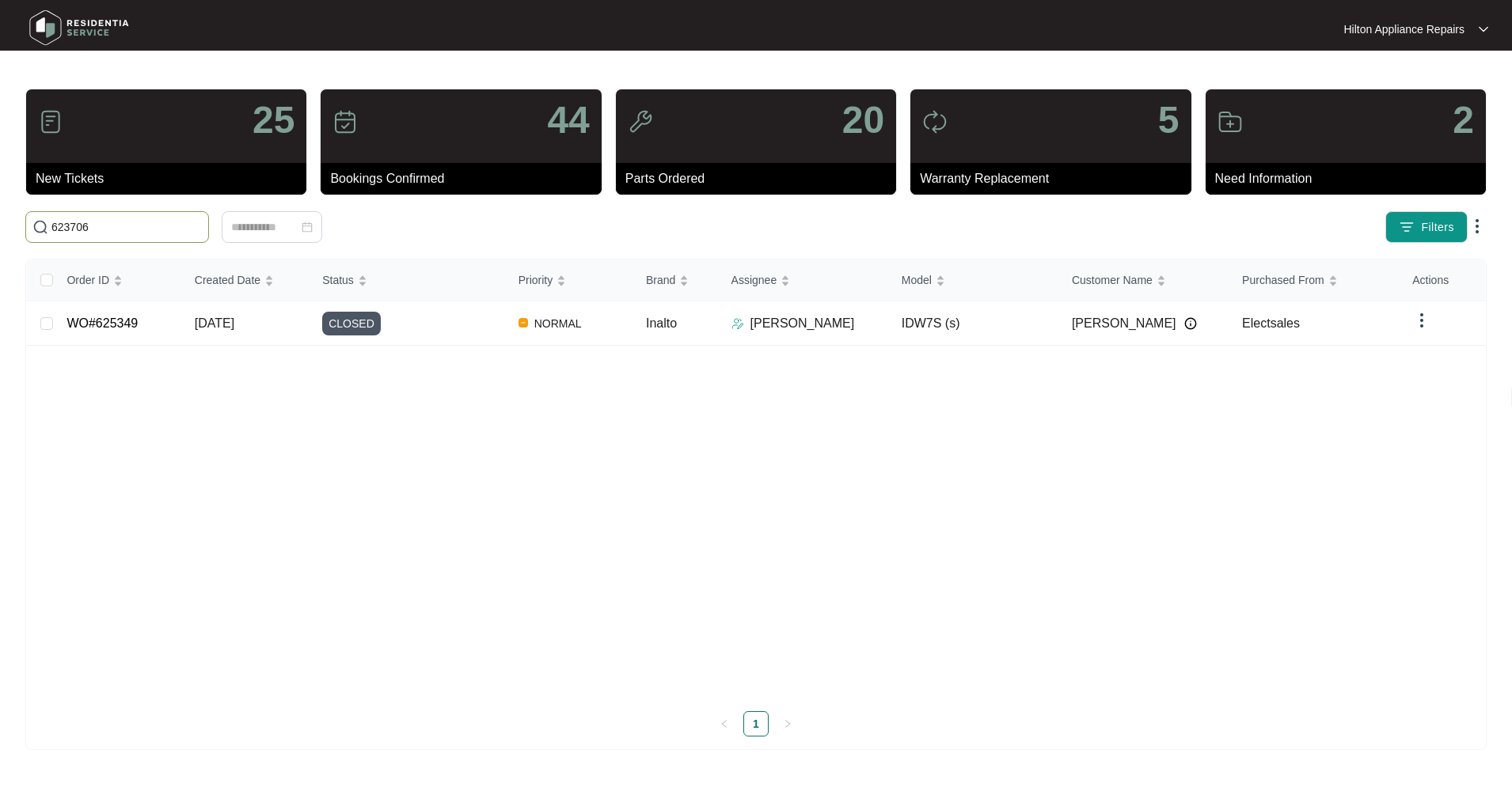
type input "623706"
click at [109, 327] on link "WO#623706" at bounding box center [102, 324] width 71 height 14
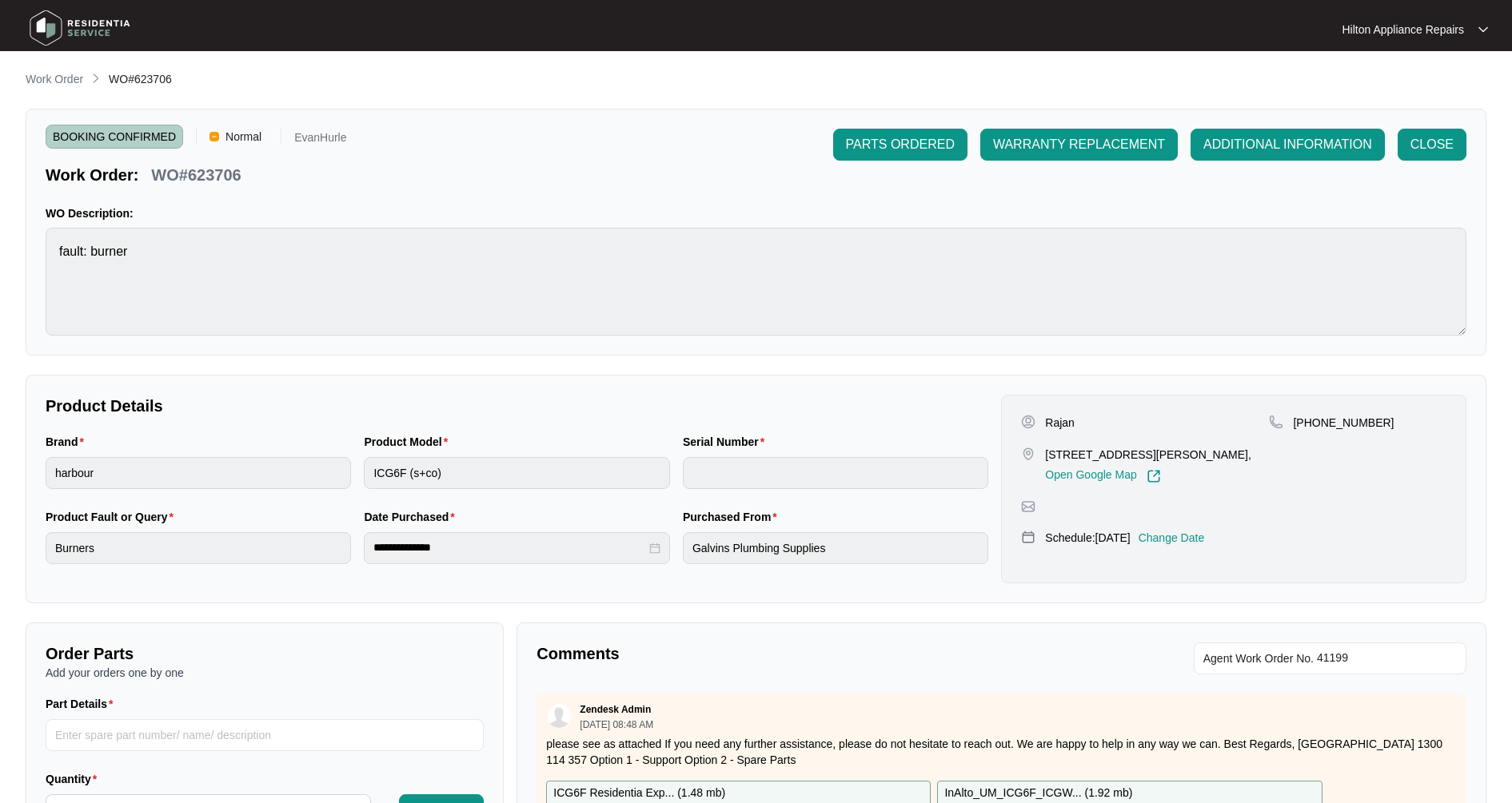
click at [68, 79] on p "Work Order" at bounding box center [54, 79] width 58 height 16
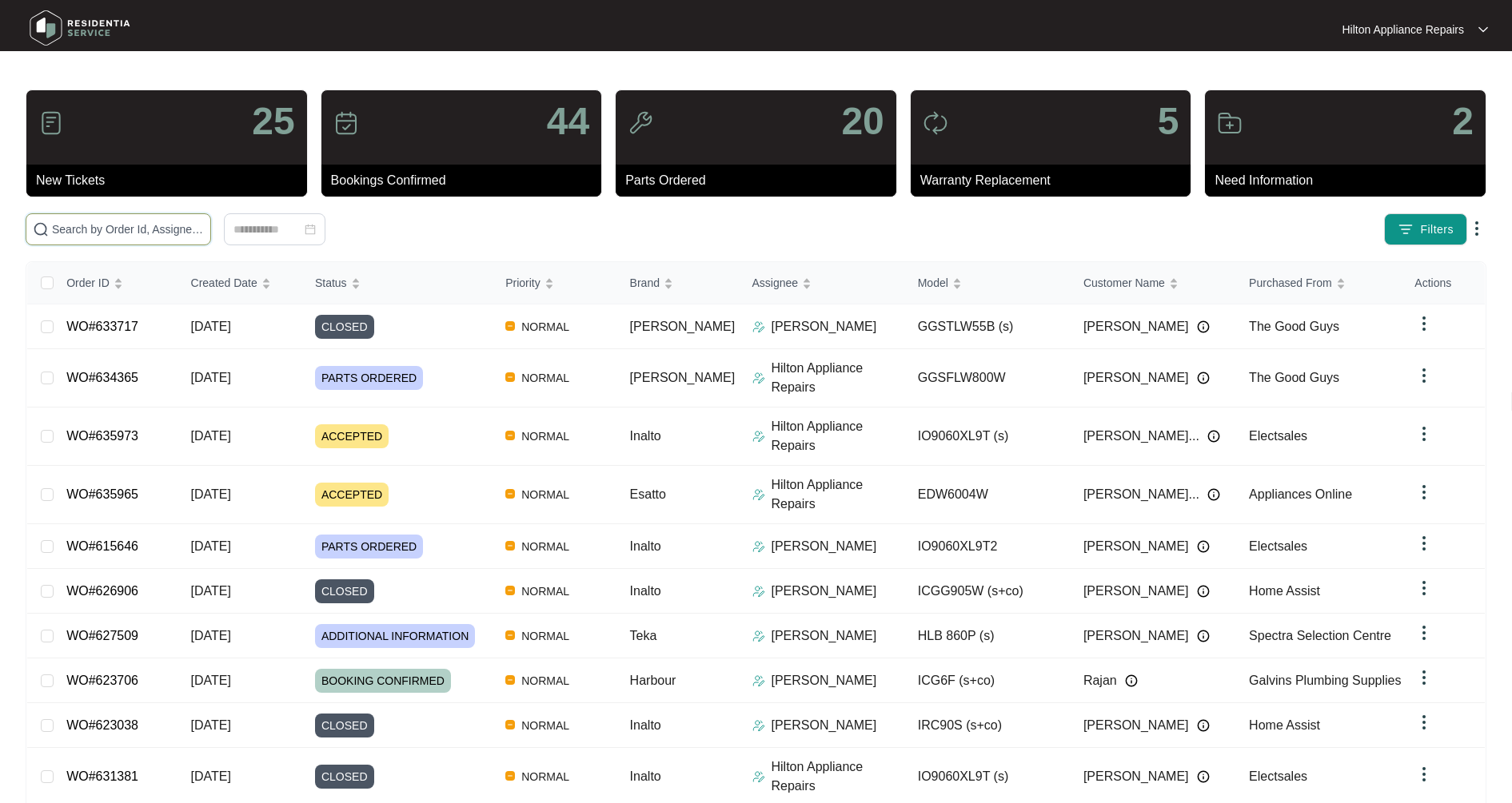
click at [55, 228] on input "text" at bounding box center [127, 229] width 152 height 18
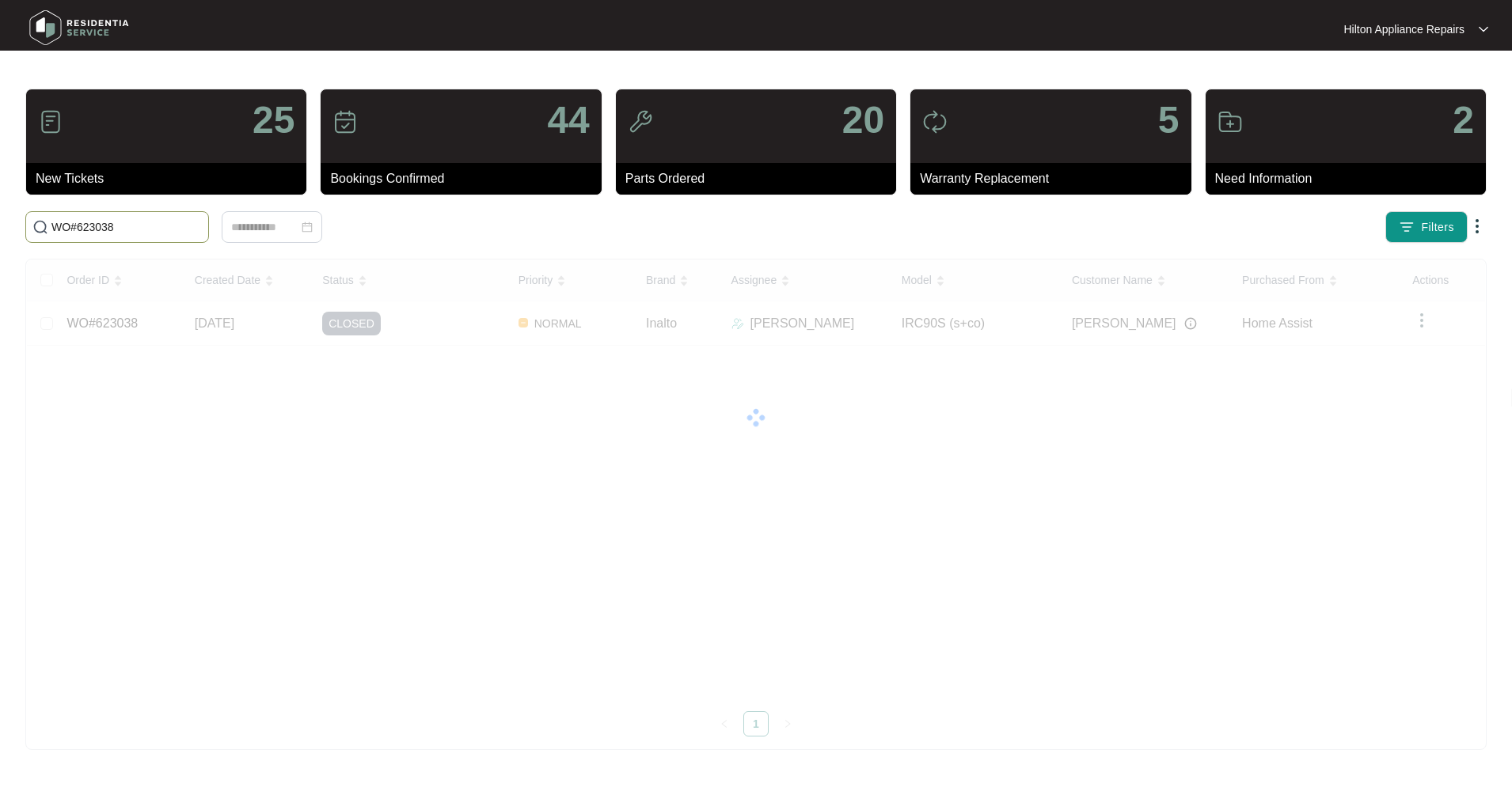
drag, startPoint x: 140, startPoint y: 222, endPoint x: 16, endPoint y: 218, distance: 124.1
click at [16, 218] on main "25 New Tickets 44 Bookings Confirmed 20 Parts Ordered 5 Warranty Replacement 2 …" at bounding box center [756, 398] width 1512 height 795
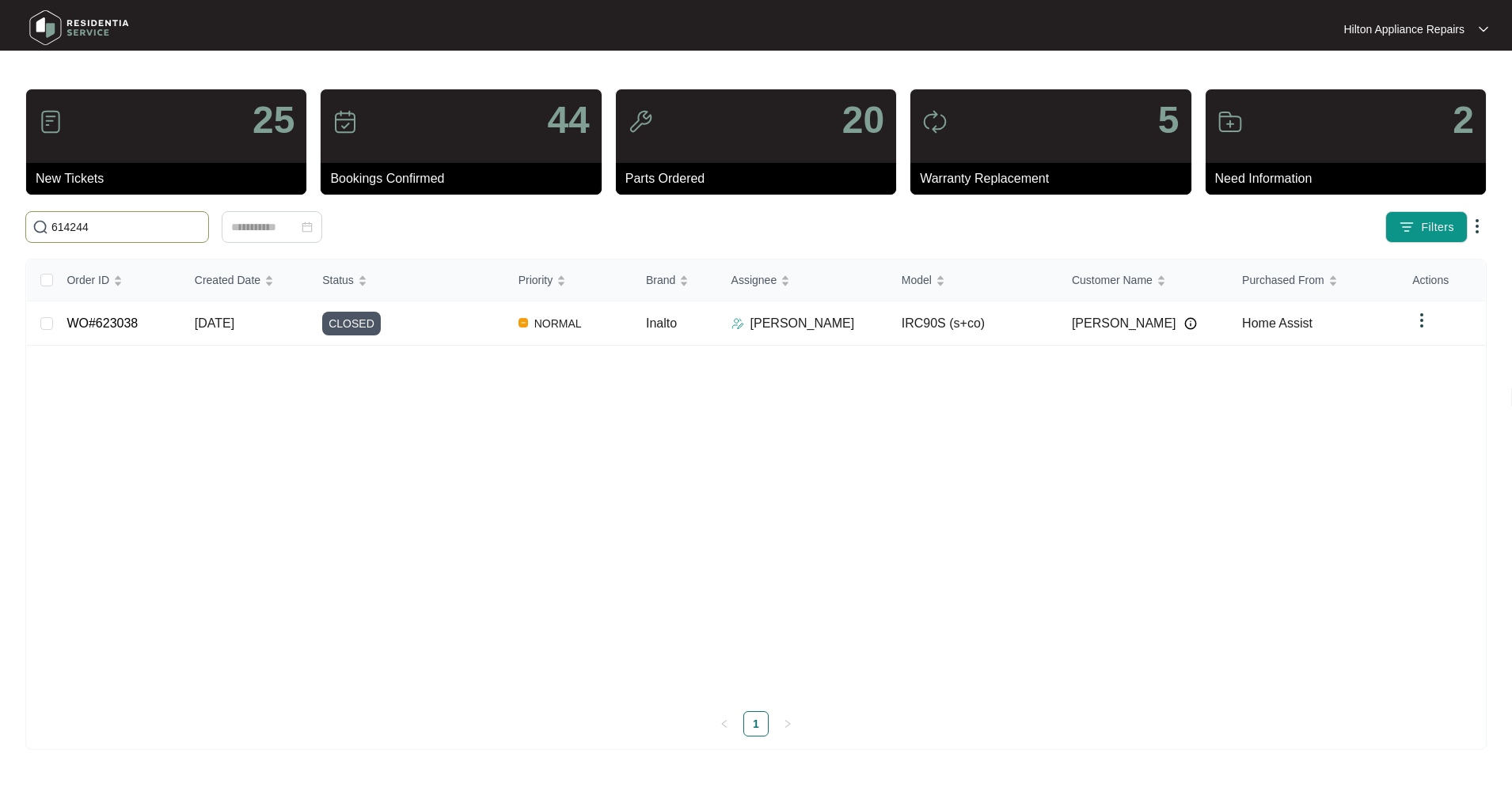
type input "614244"
